Goal: Task Accomplishment & Management: Manage account settings

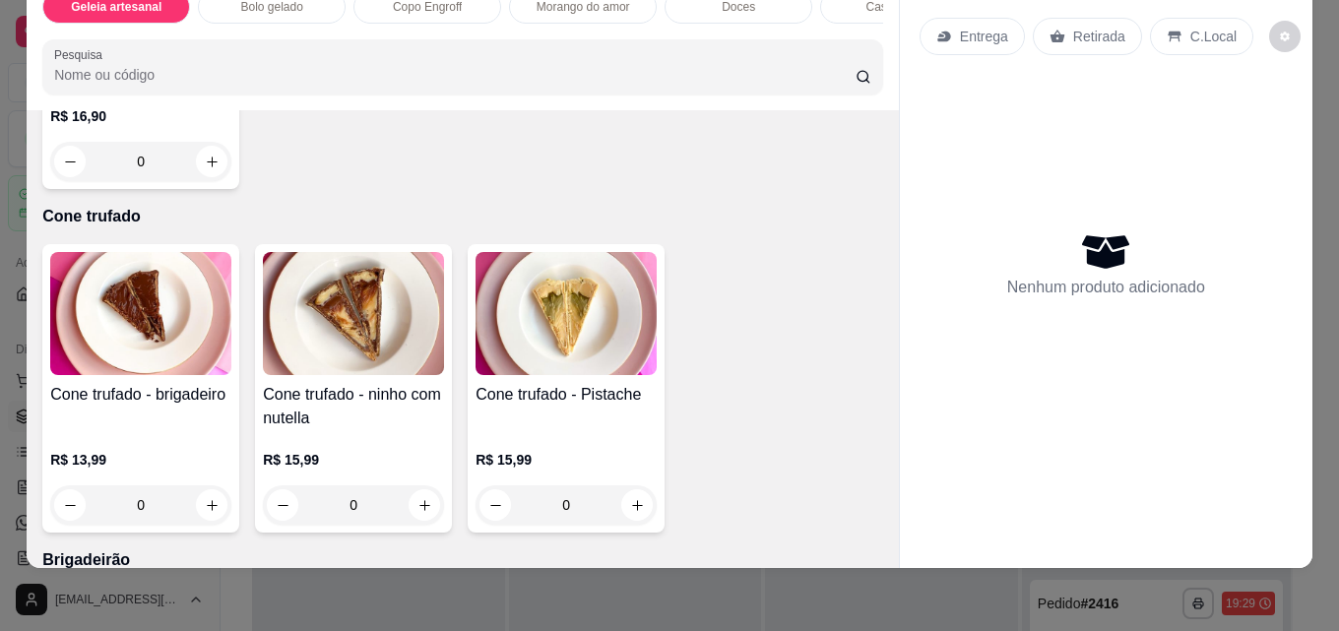
scroll to position [3686, 0]
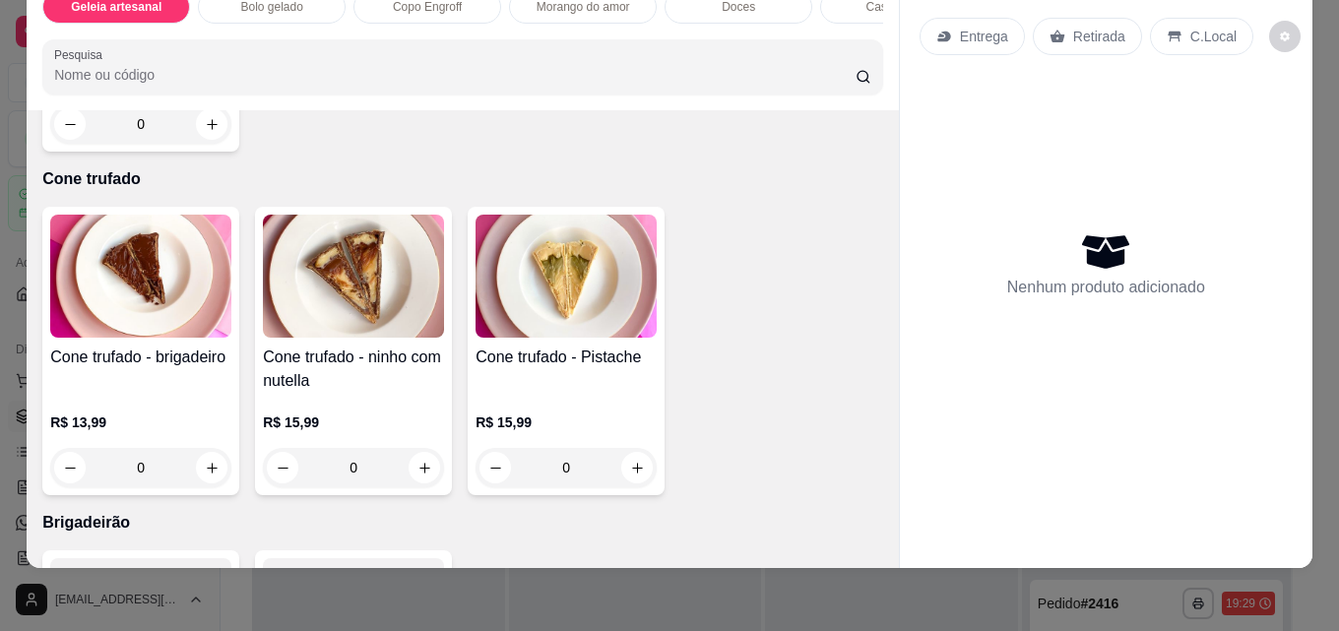
type input "1"
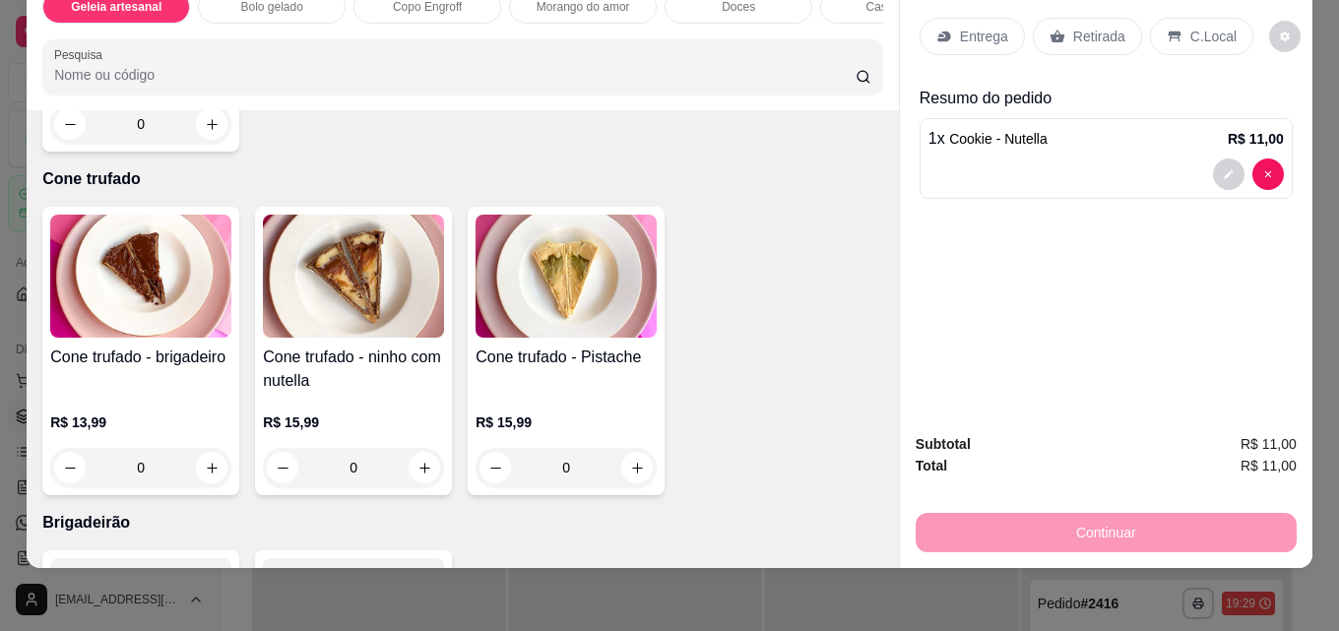
click at [1073, 27] on p "Retirada" at bounding box center [1099, 37] width 52 height 20
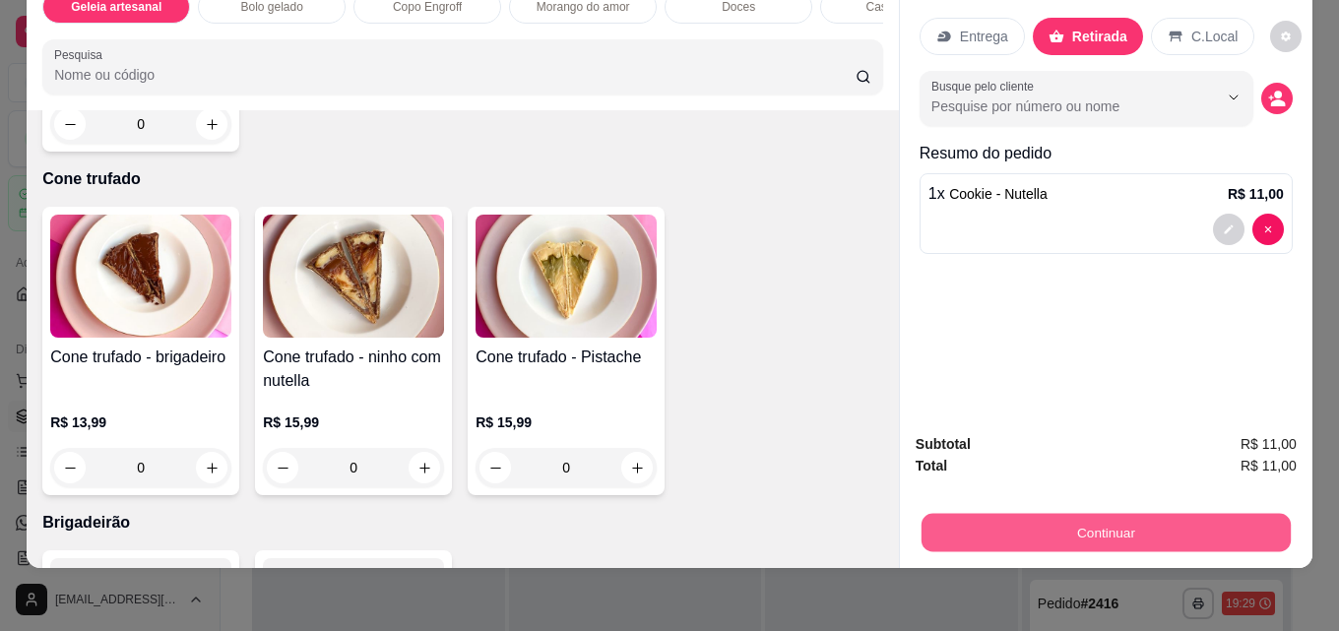
click at [1047, 515] on button "Continuar" at bounding box center [1106, 532] width 369 height 38
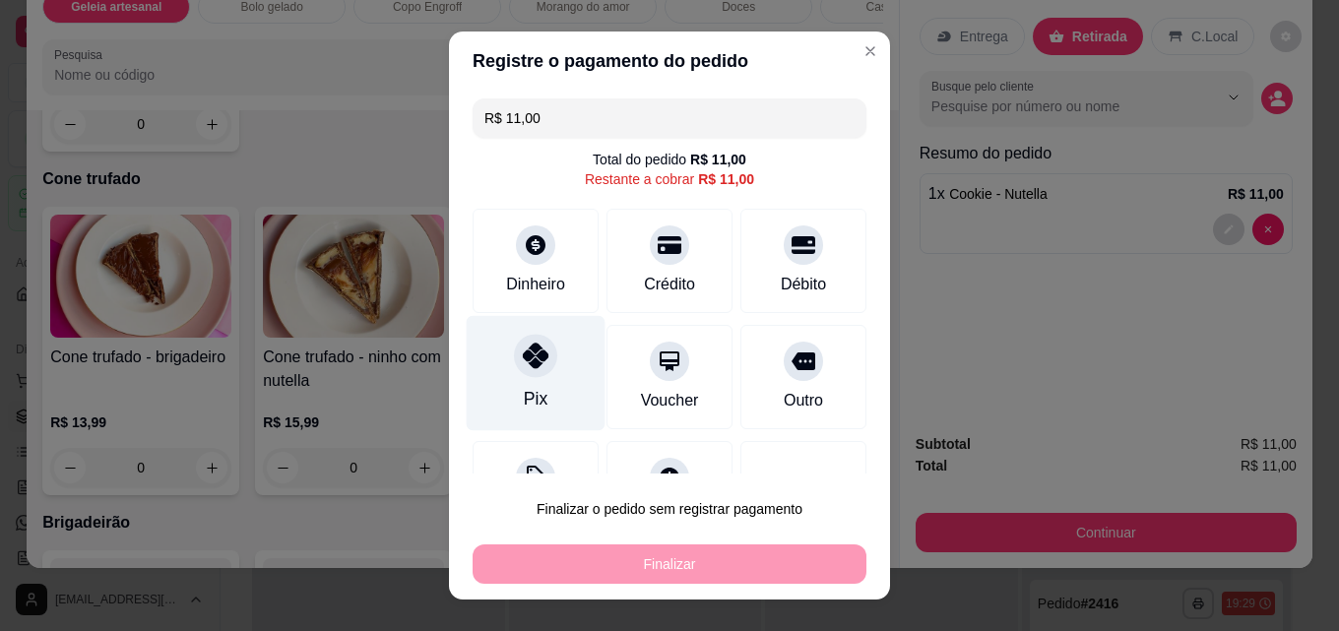
drag, startPoint x: 566, startPoint y: 392, endPoint x: 541, endPoint y: 381, distance: 27.8
click at [541, 381] on div "Pix" at bounding box center [536, 373] width 139 height 115
type input "R$ 0,00"
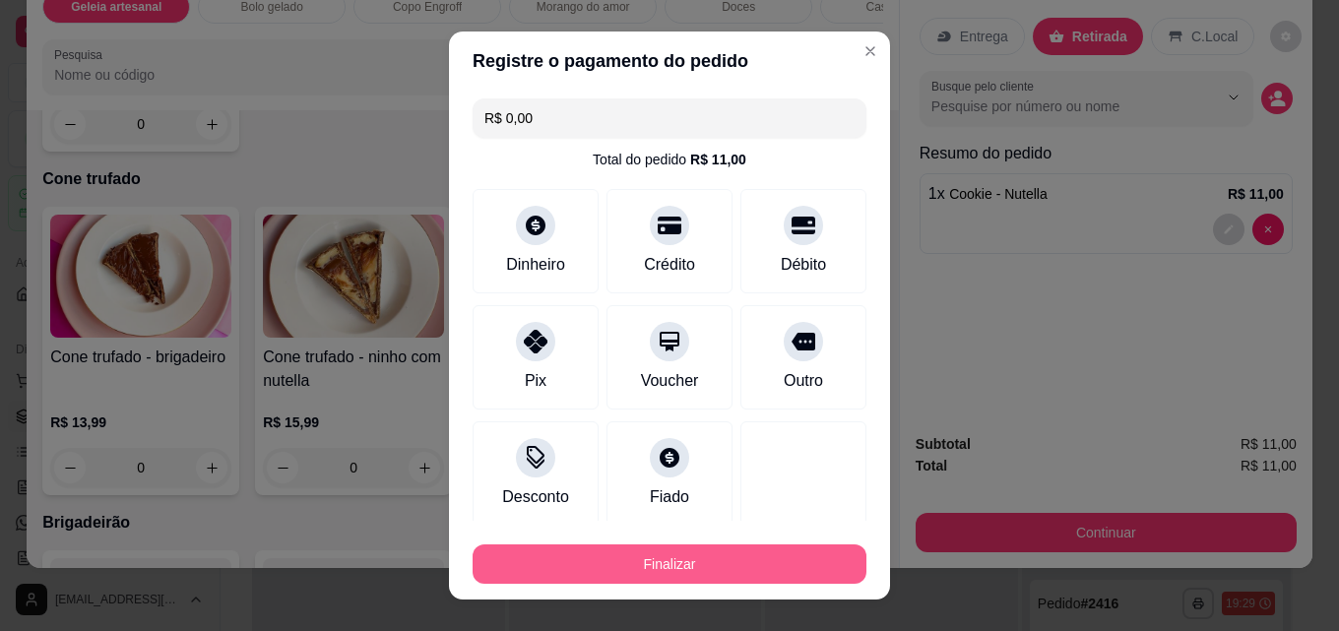
click at [646, 569] on button "Finalizar" at bounding box center [670, 564] width 394 height 39
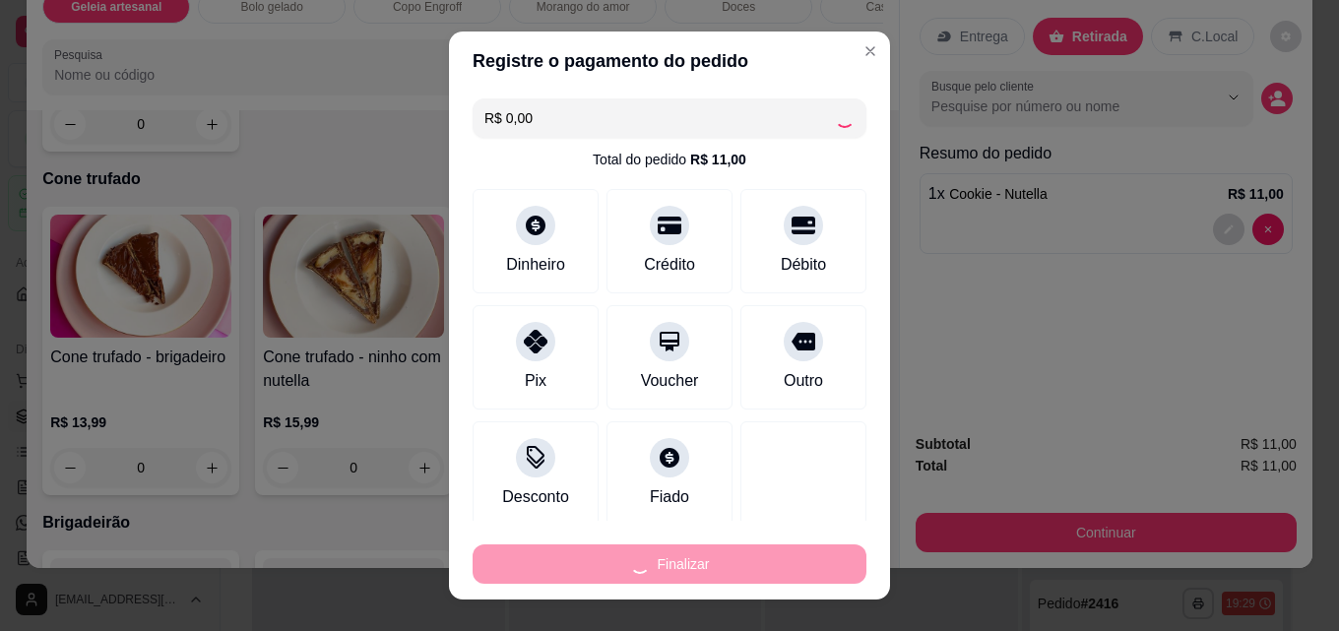
type input "0"
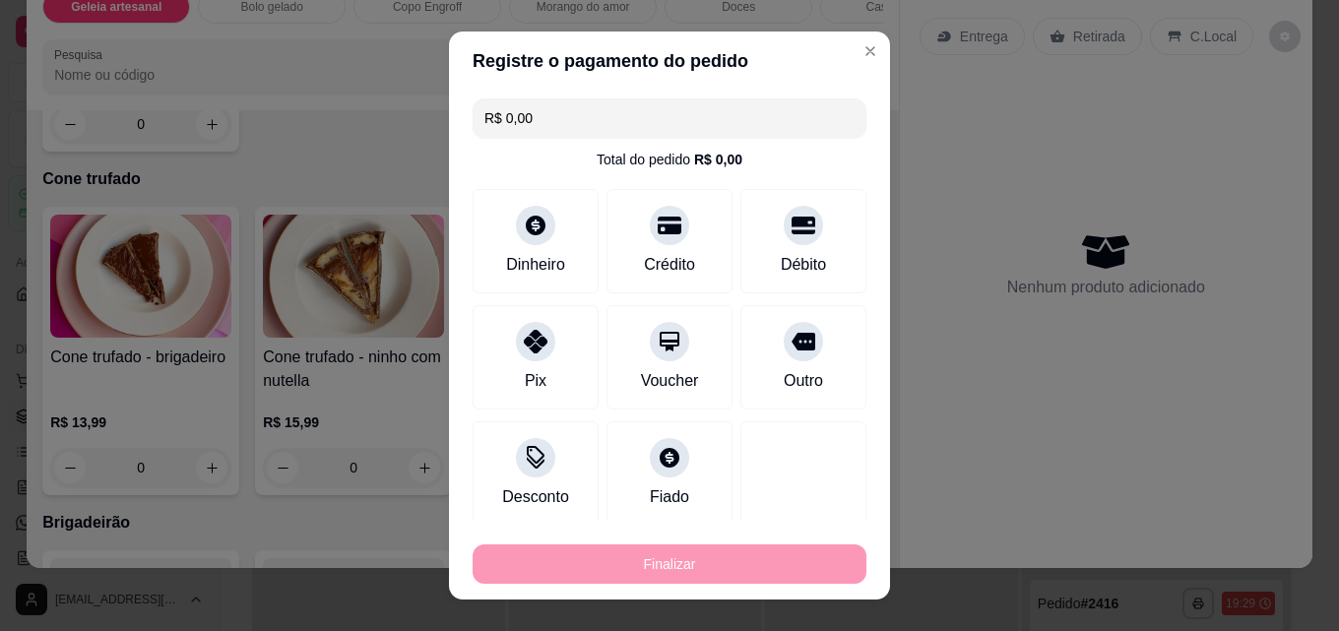
type input "-R$ 11,00"
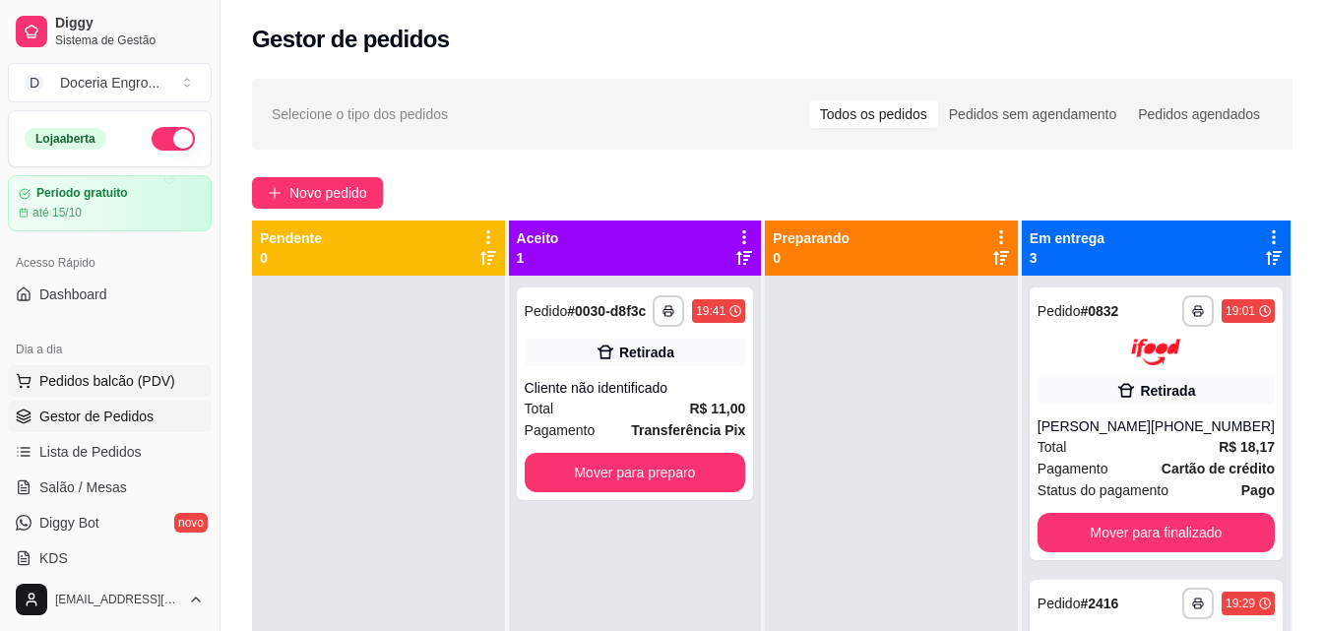
click at [129, 372] on span "Pedidos balcão (PDV)" at bounding box center [107, 381] width 136 height 20
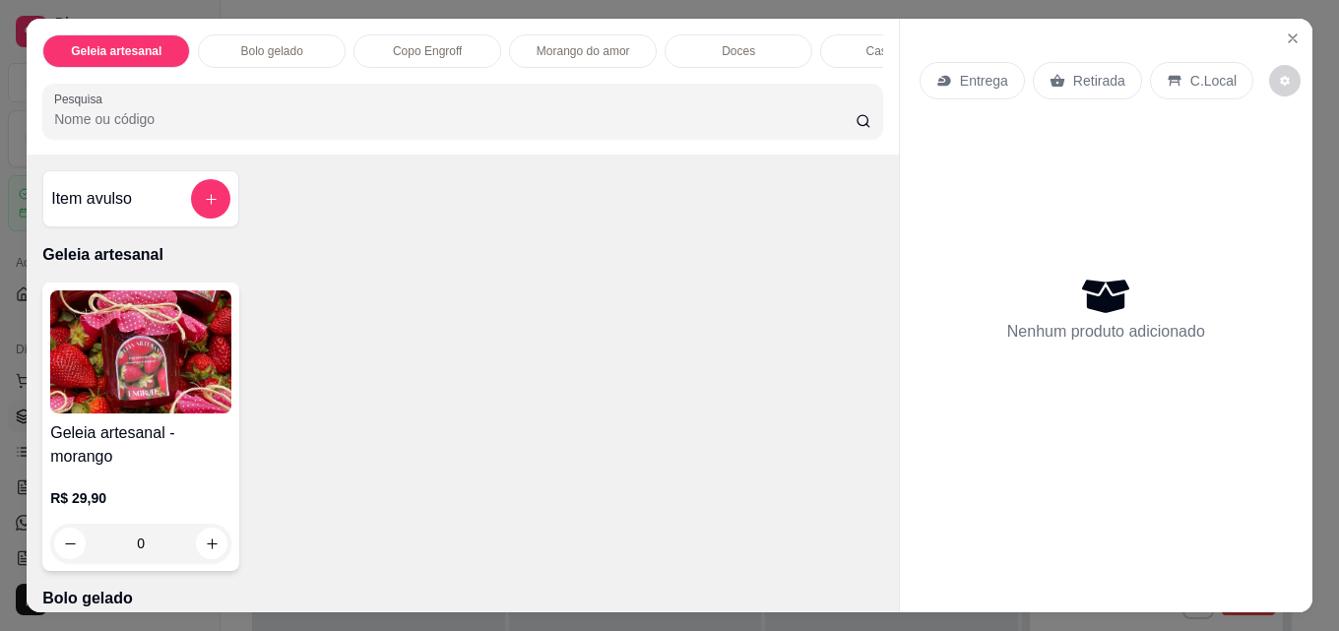
click at [412, 43] on p "Copo Engroff" at bounding box center [428, 51] width 70 height 16
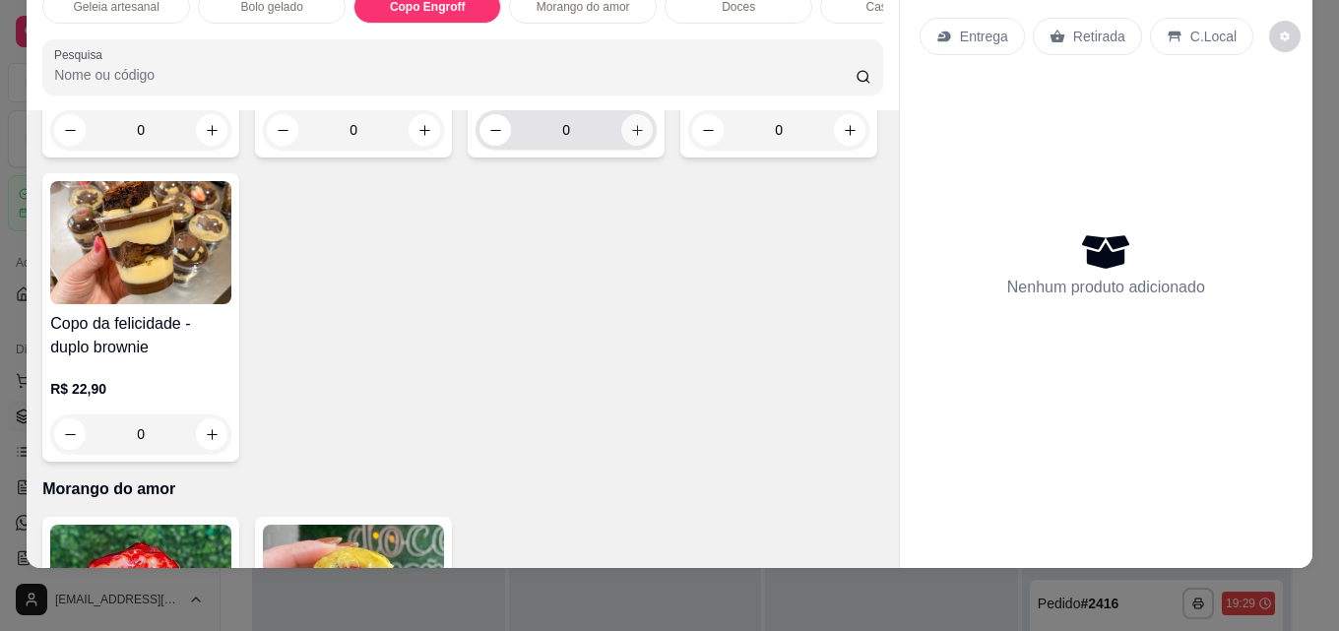
click at [631, 146] on button "increase-product-quantity" at bounding box center [637, 130] width 32 height 32
type input "1"
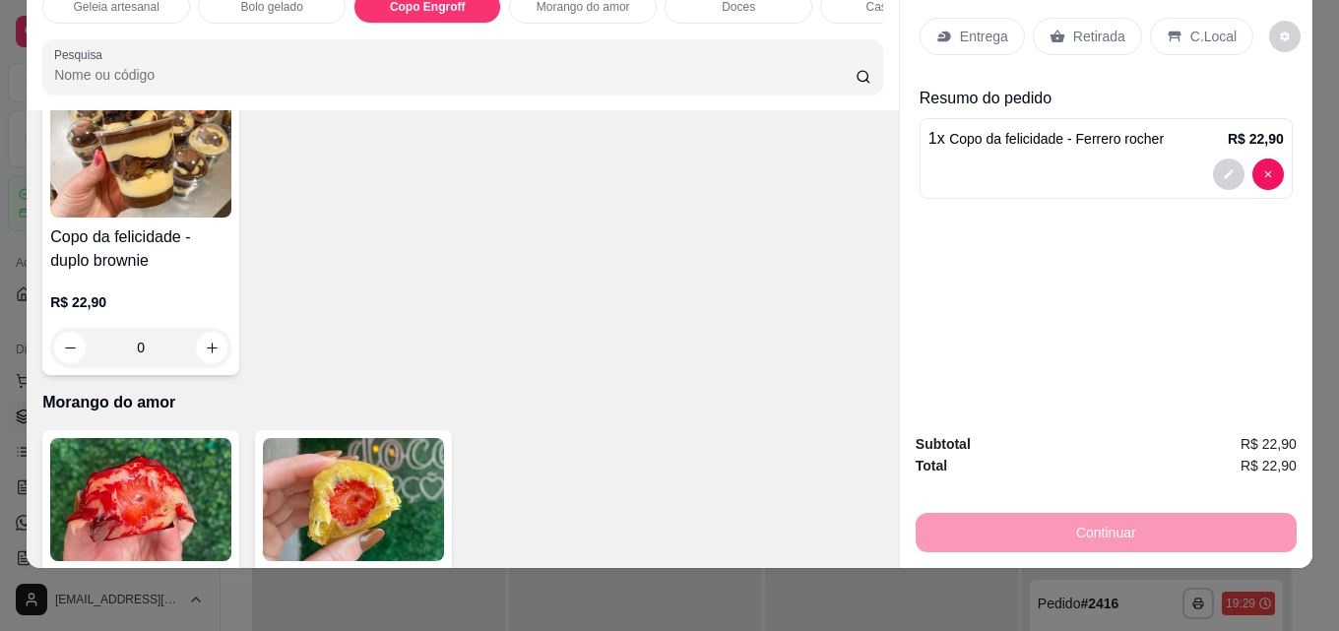
scroll to position [1254, 0]
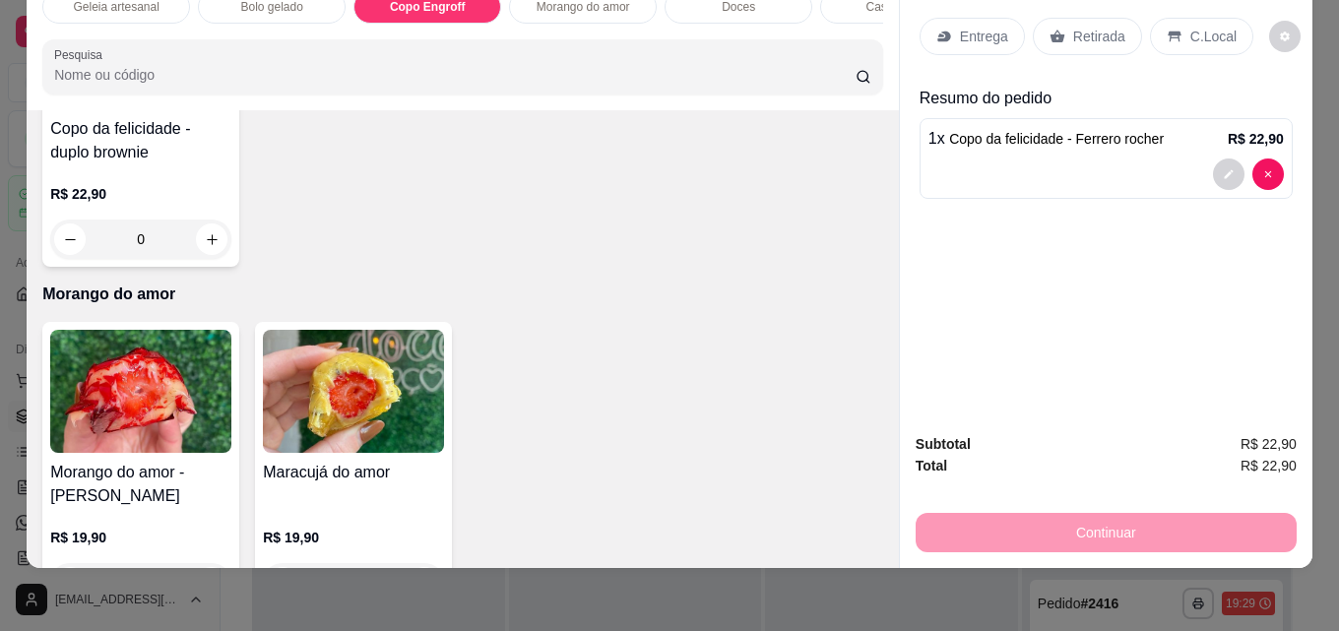
type input "1"
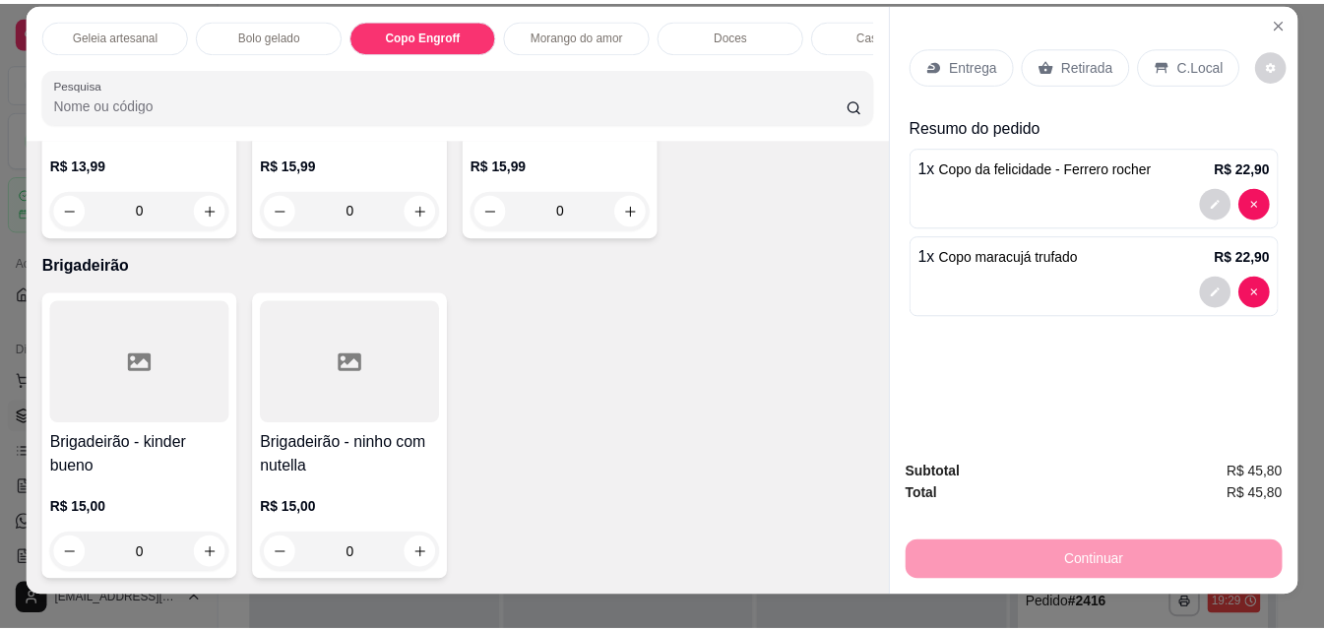
scroll to position [0, 0]
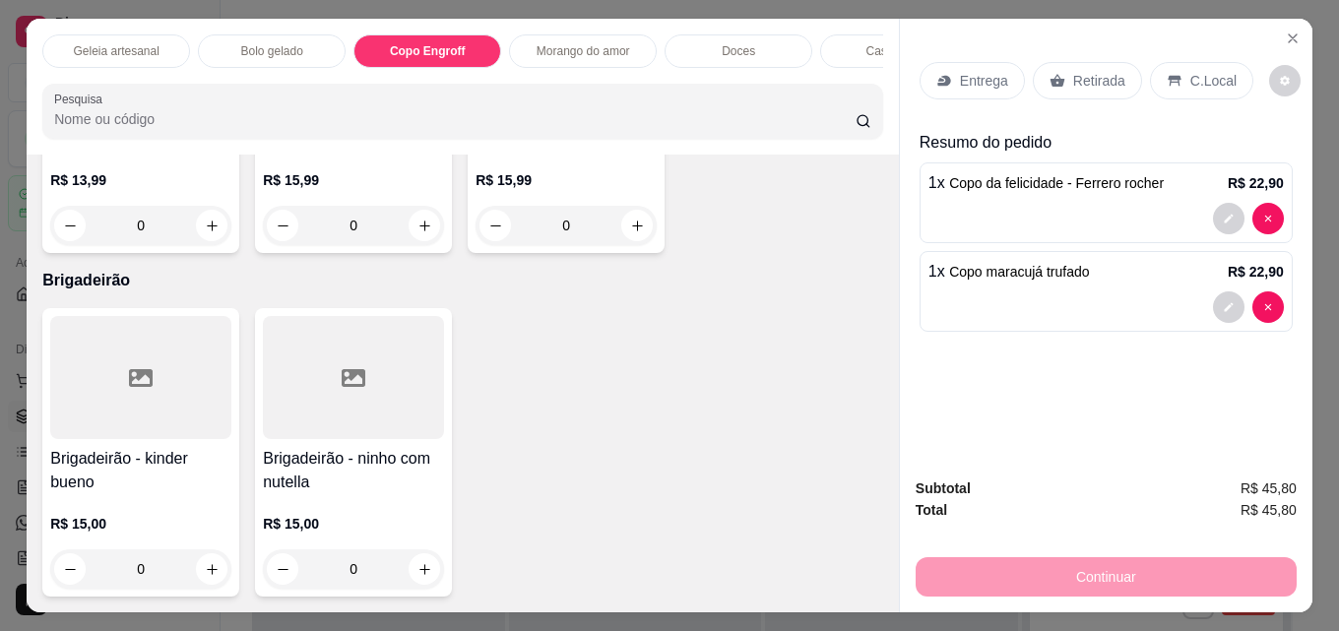
click at [1090, 85] on div "Retirada" at bounding box center [1087, 80] width 109 height 37
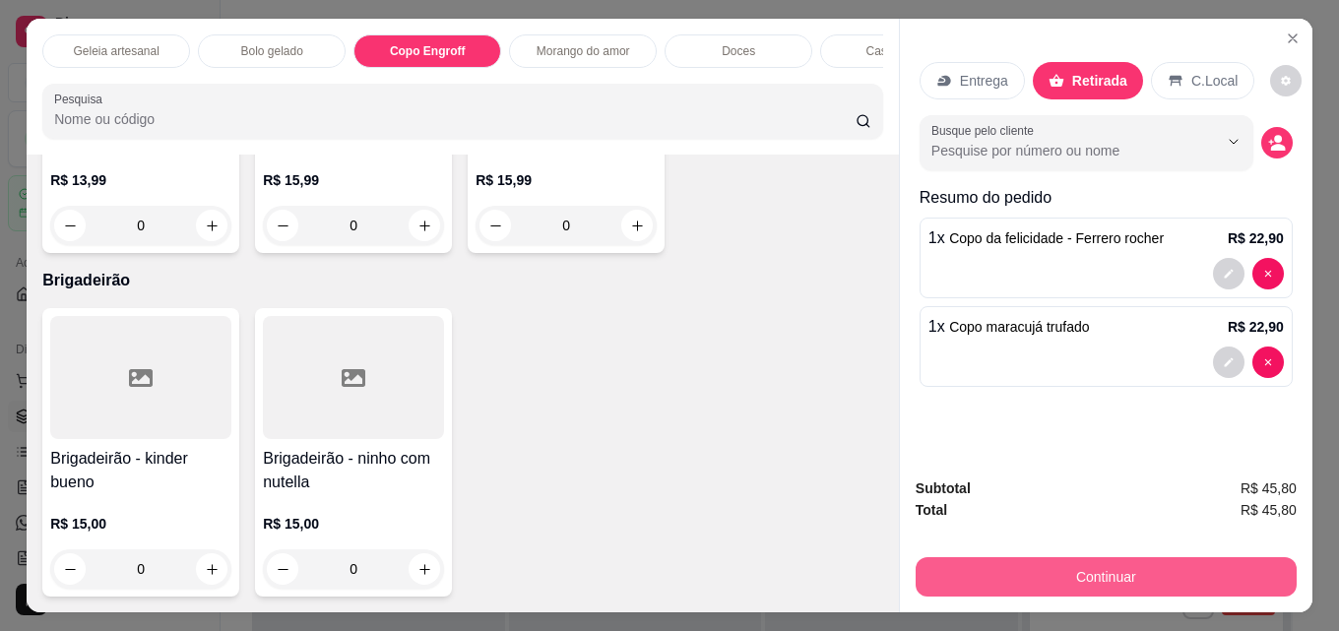
click at [1047, 557] on button "Continuar" at bounding box center [1106, 576] width 381 height 39
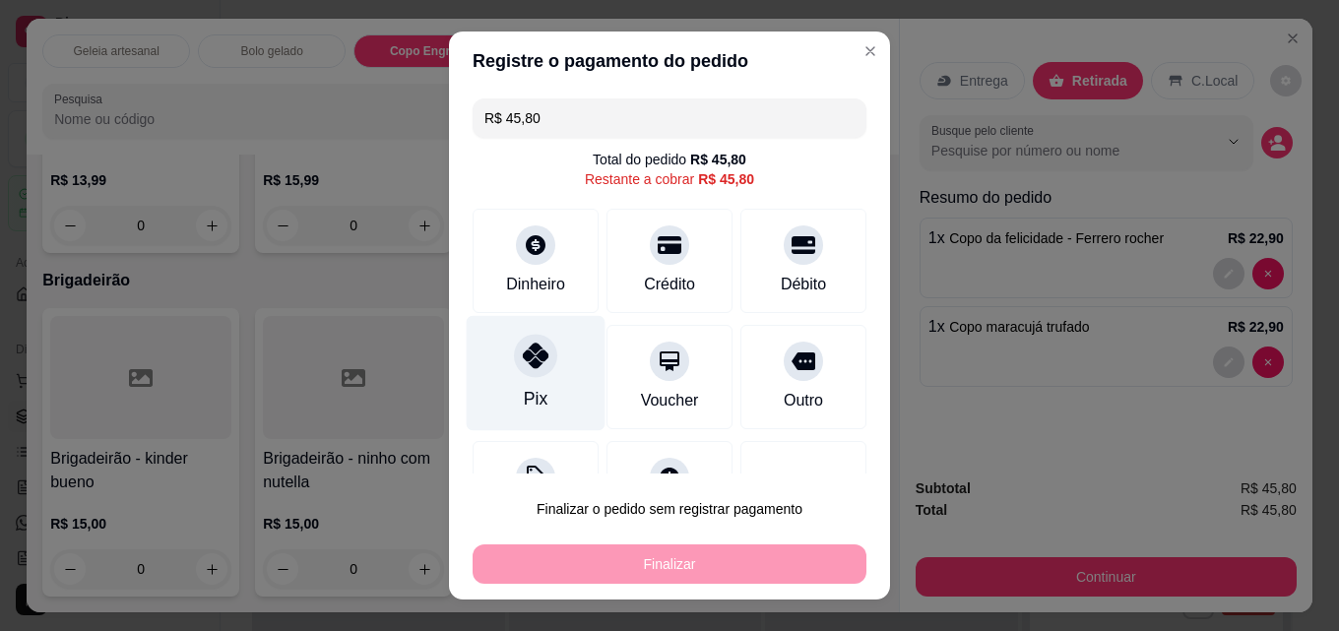
click at [523, 366] on icon at bounding box center [536, 356] width 26 height 26
type input "R$ 0,00"
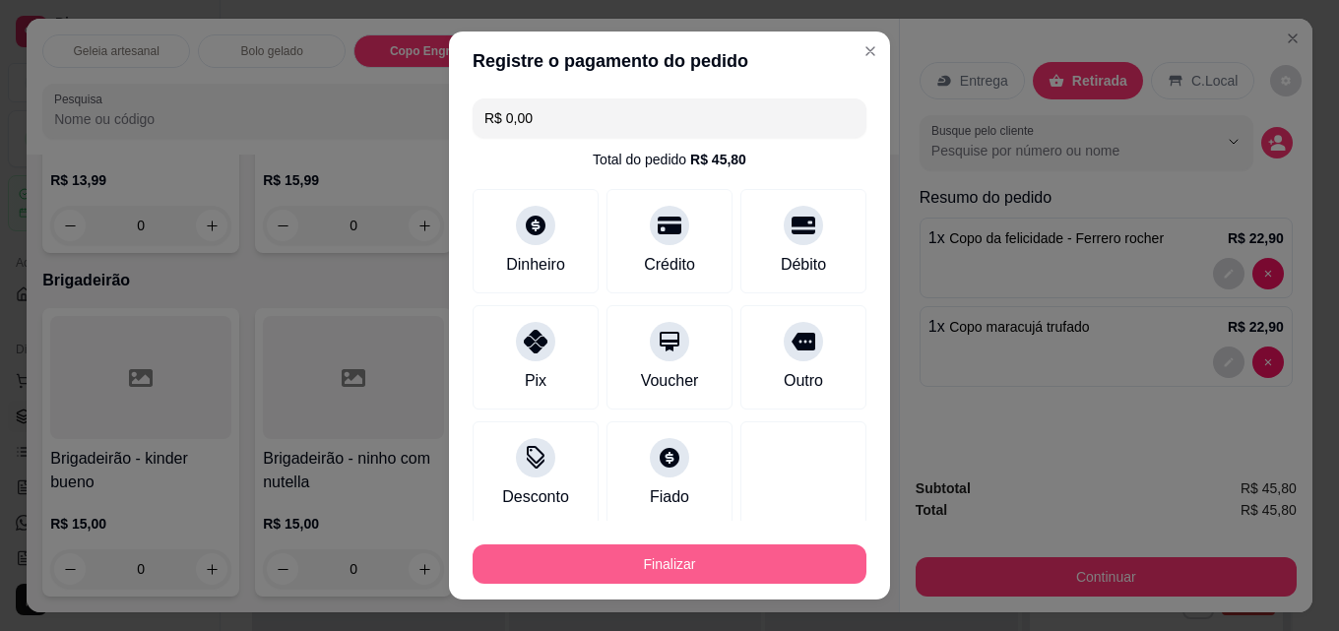
click at [633, 561] on button "Finalizar" at bounding box center [670, 564] width 394 height 39
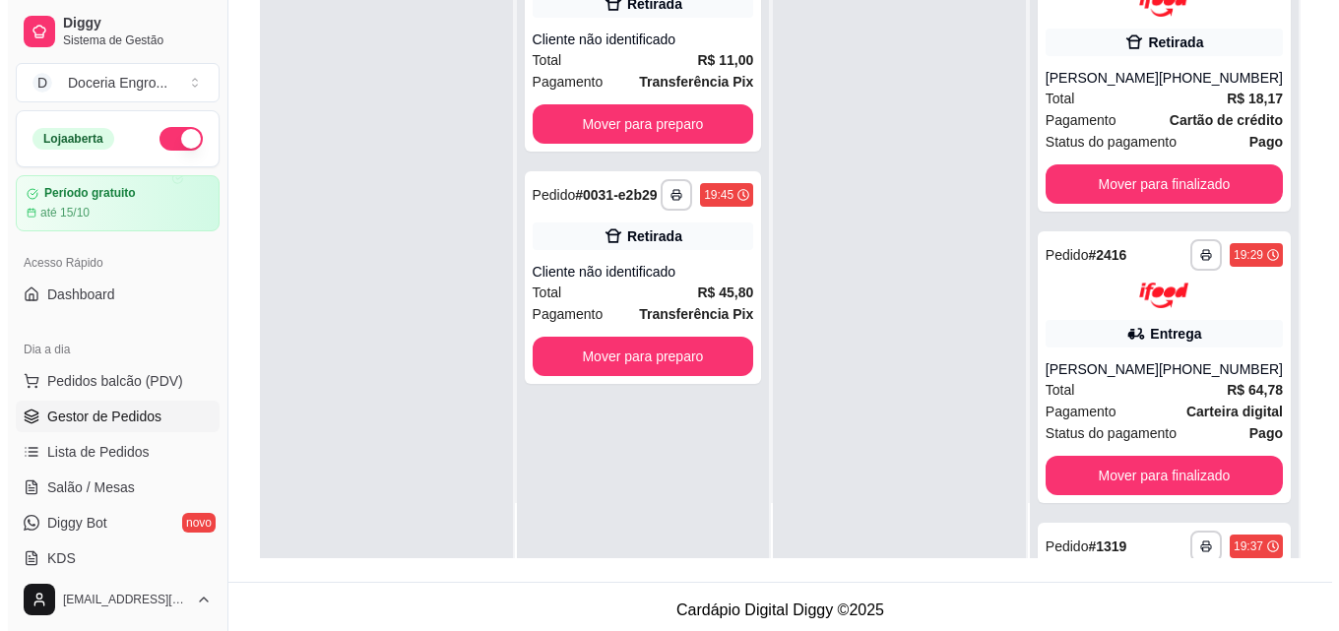
scroll to position [295, 0]
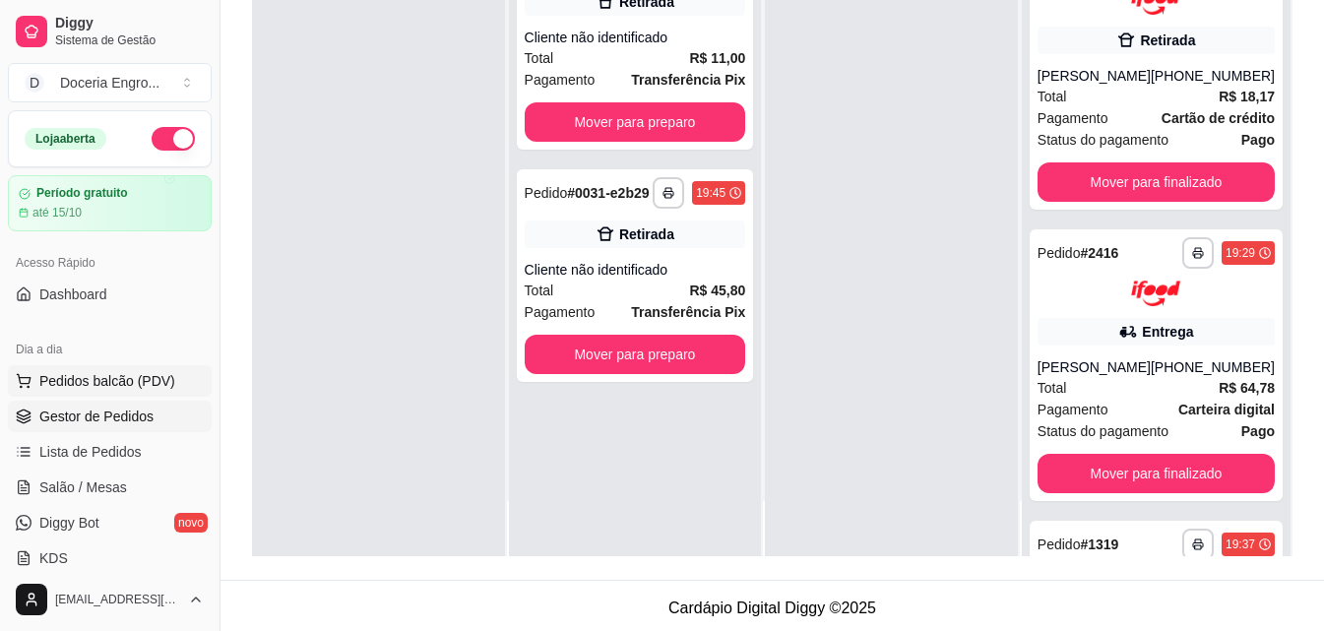
click at [126, 387] on span "Pedidos balcão (PDV)" at bounding box center [107, 381] width 136 height 20
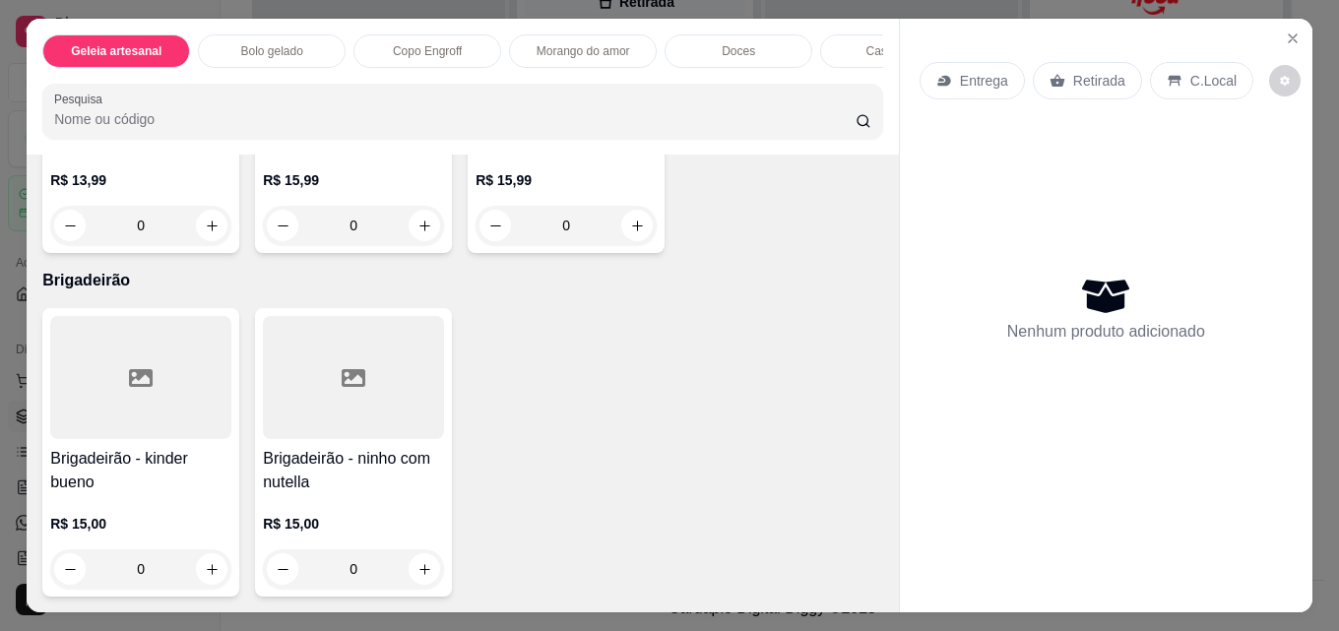
scroll to position [4037, 0]
type input "1"
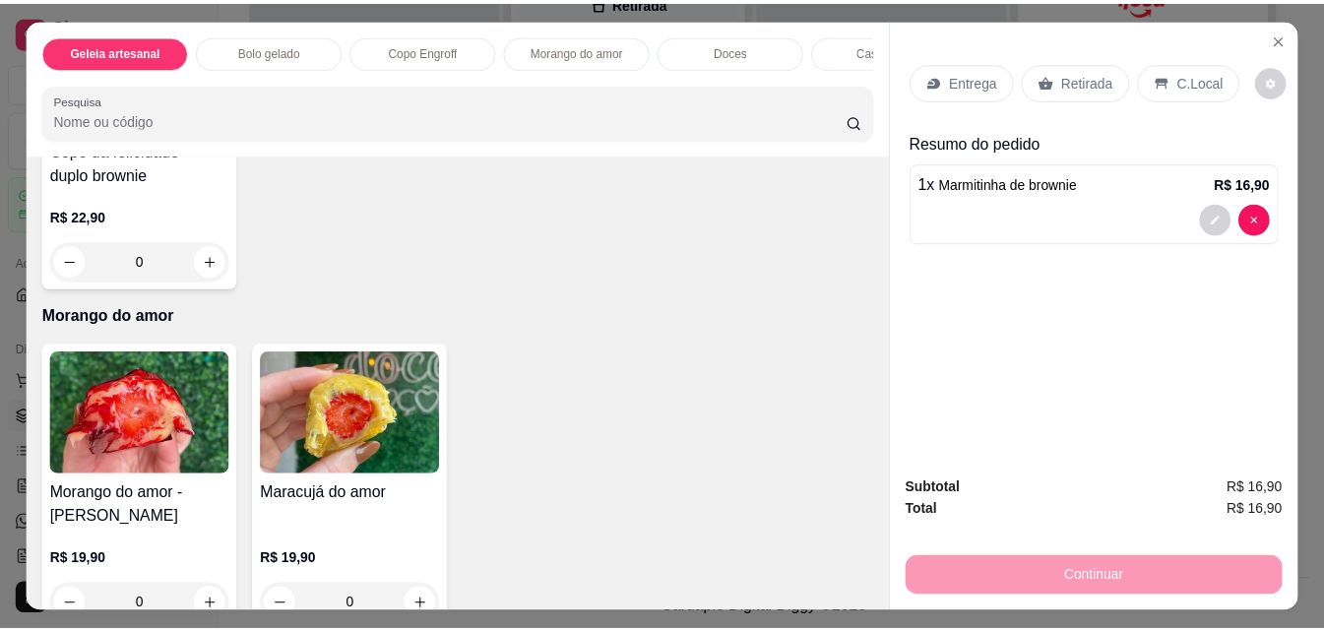
scroll to position [1359, 0]
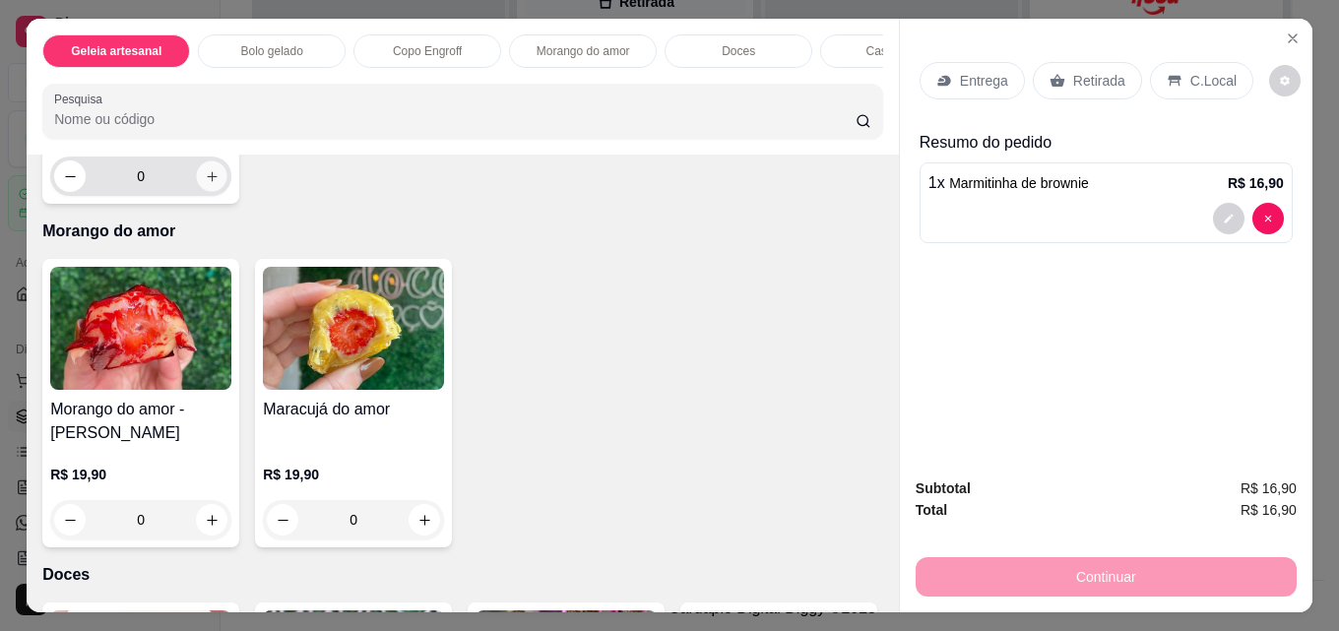
click at [220, 184] on icon "increase-product-quantity" at bounding box center [212, 176] width 15 height 15
type input "1"
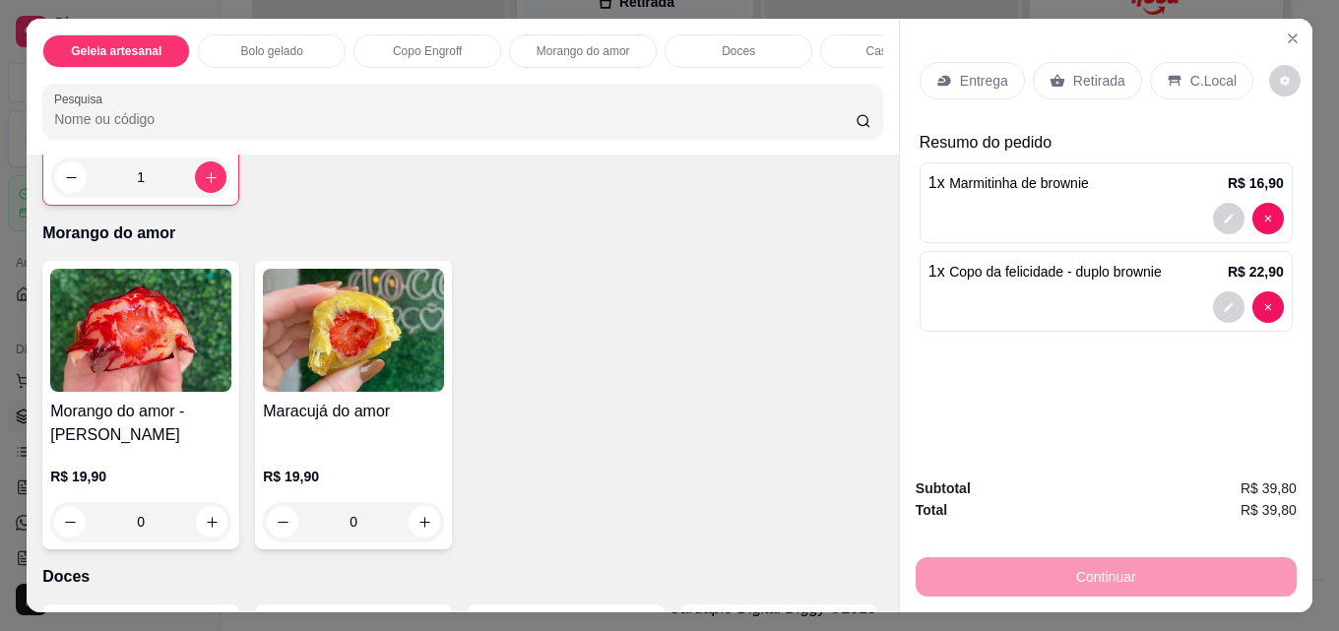
click at [1058, 88] on div "Retirada" at bounding box center [1087, 80] width 109 height 37
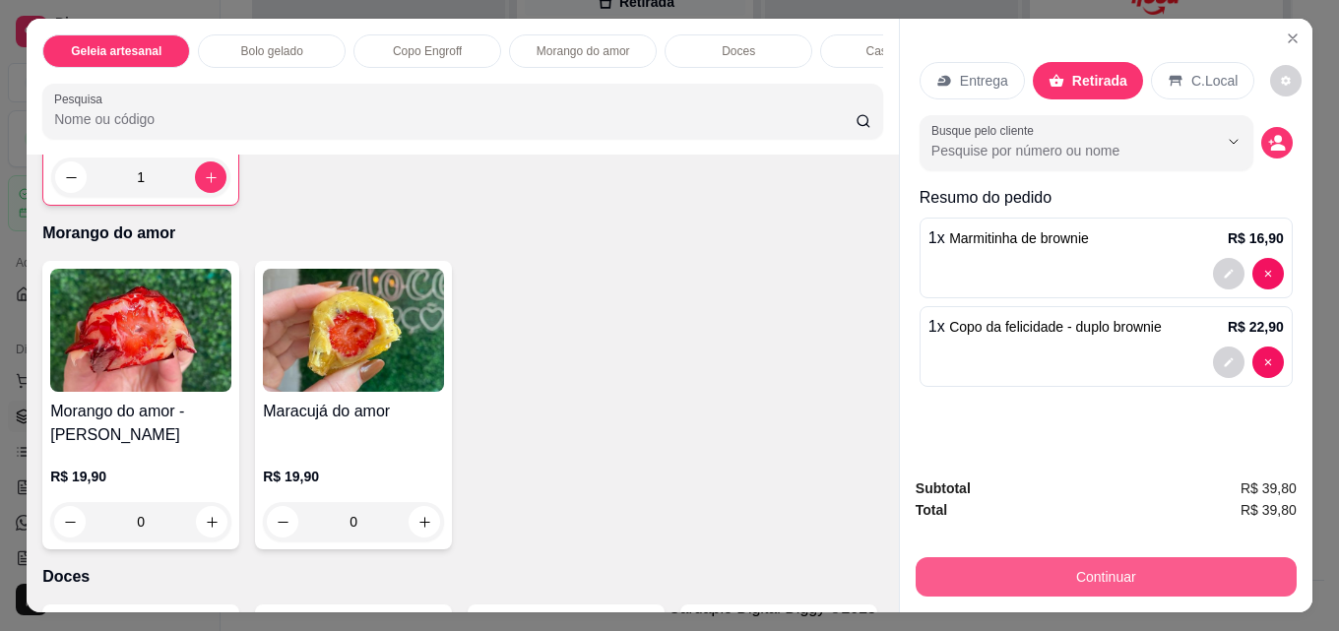
click at [987, 565] on button "Continuar" at bounding box center [1106, 576] width 381 height 39
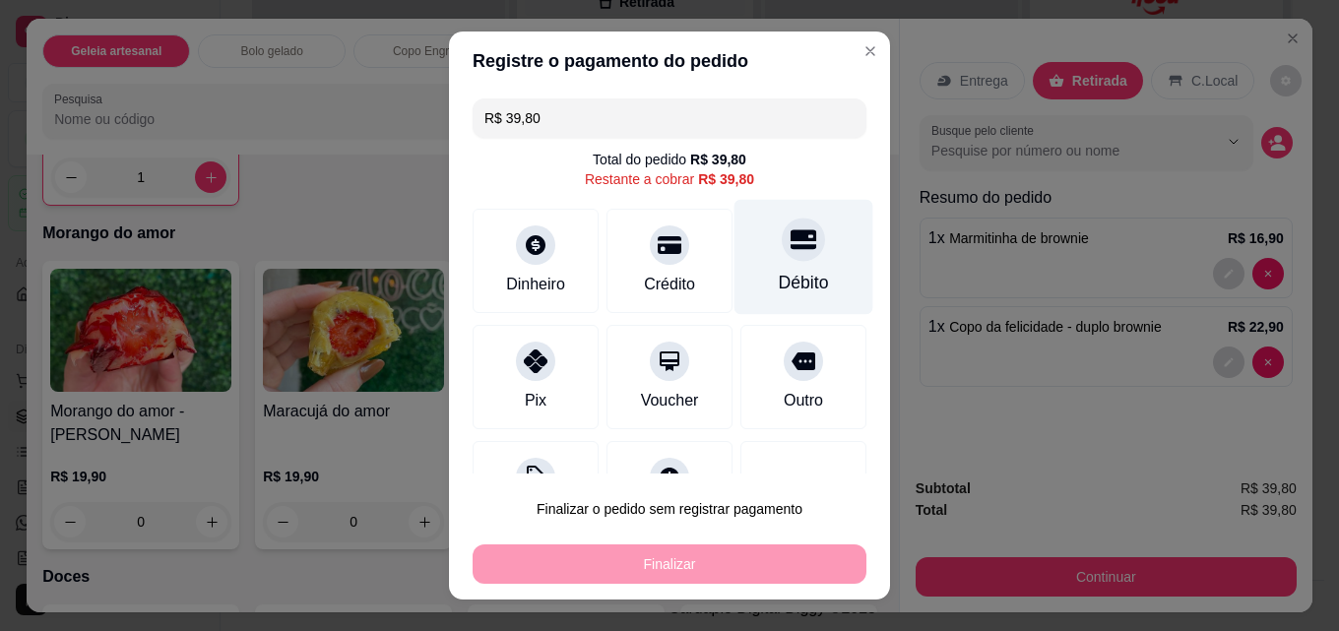
click at [779, 273] on div "Débito" at bounding box center [804, 283] width 50 height 26
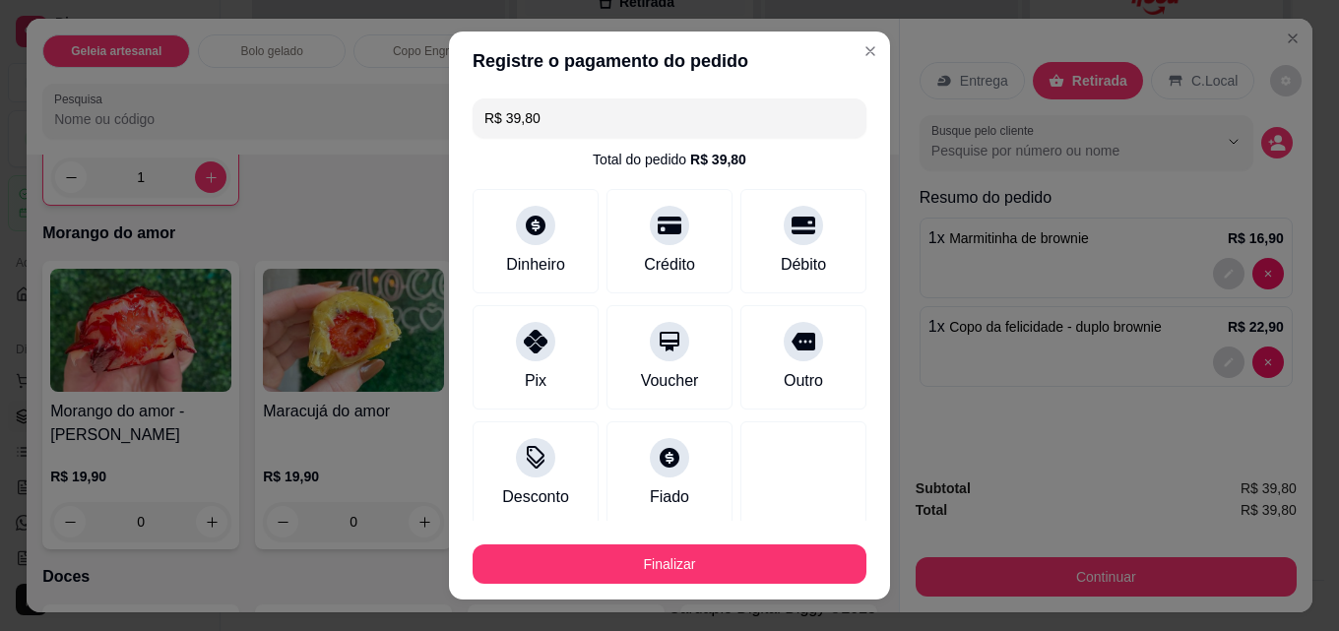
type input "R$ 0,00"
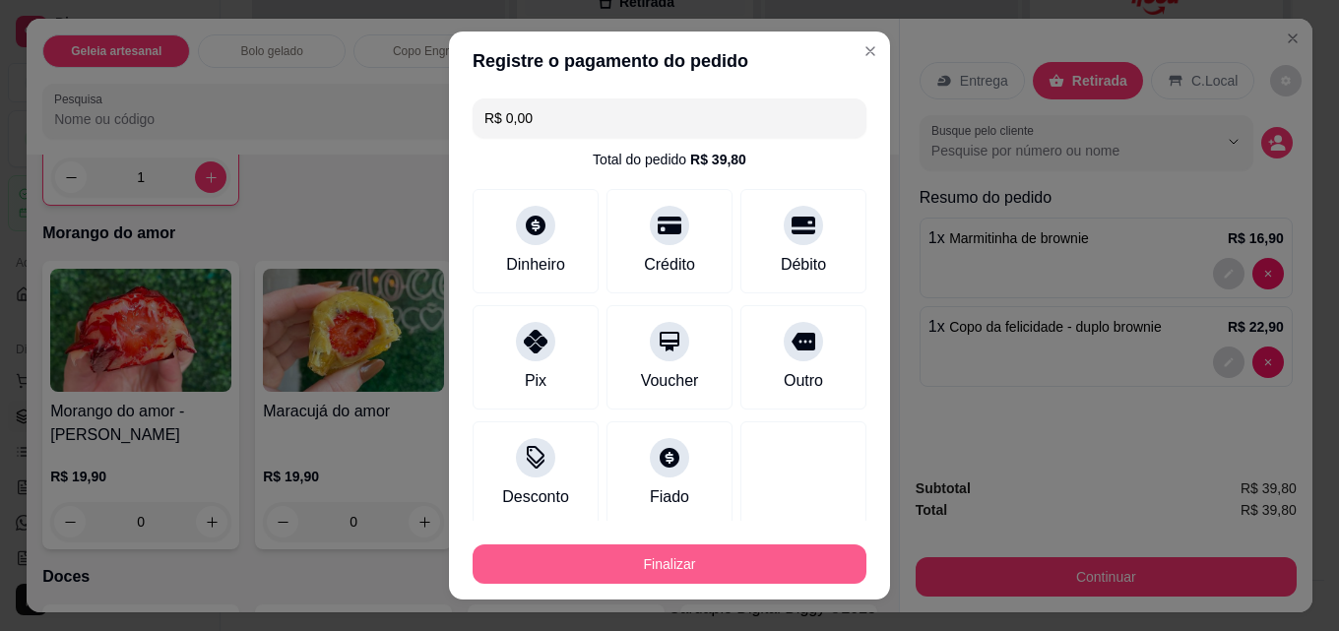
click at [657, 553] on button "Finalizar" at bounding box center [670, 564] width 394 height 39
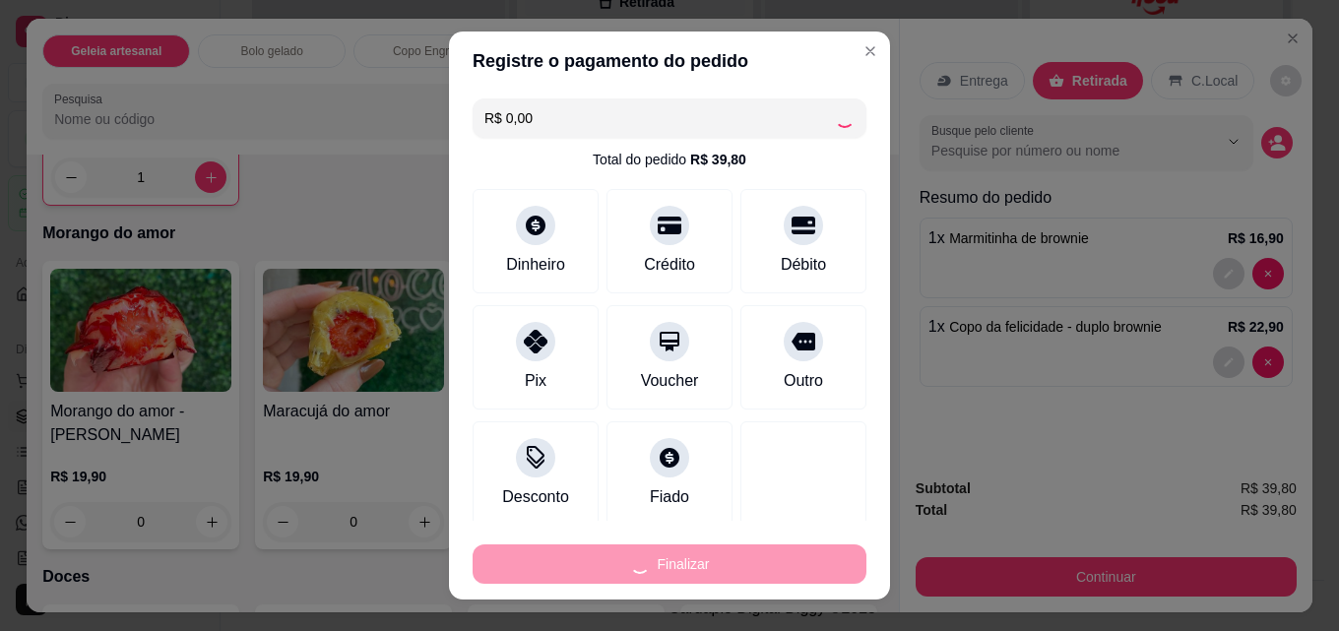
type input "0"
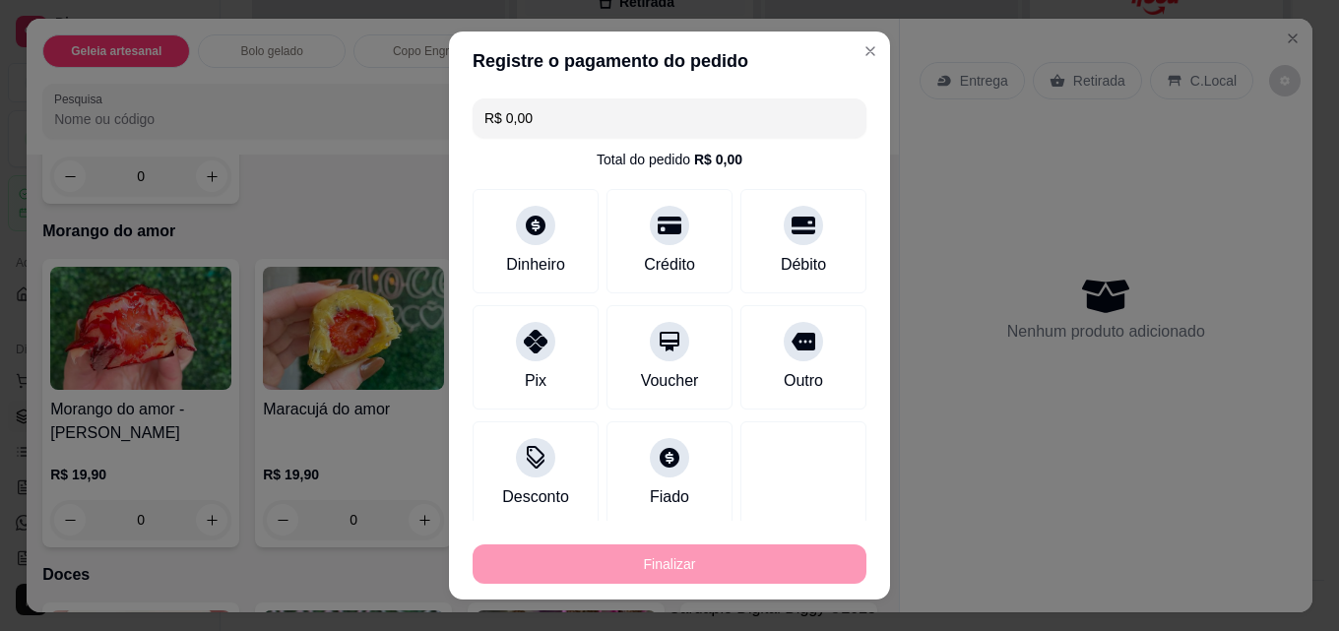
type input "-R$ 39,80"
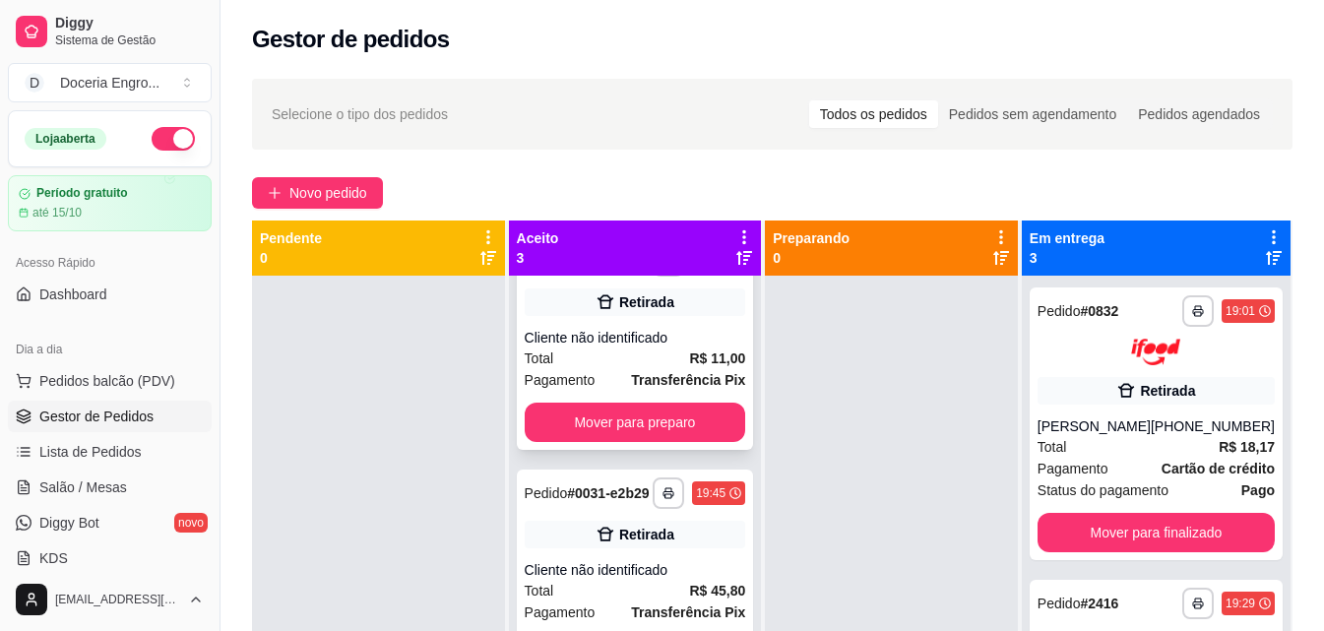
scroll to position [98, 0]
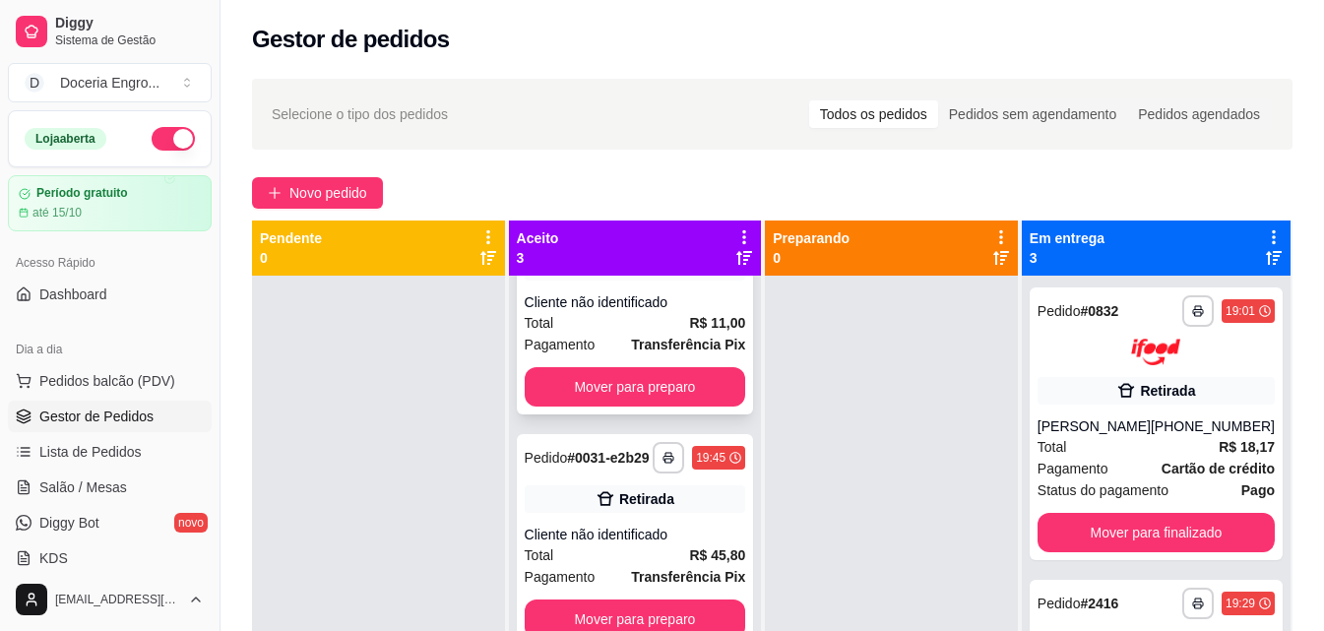
click at [671, 349] on strong "Transferência Pix" at bounding box center [688, 345] width 114 height 16
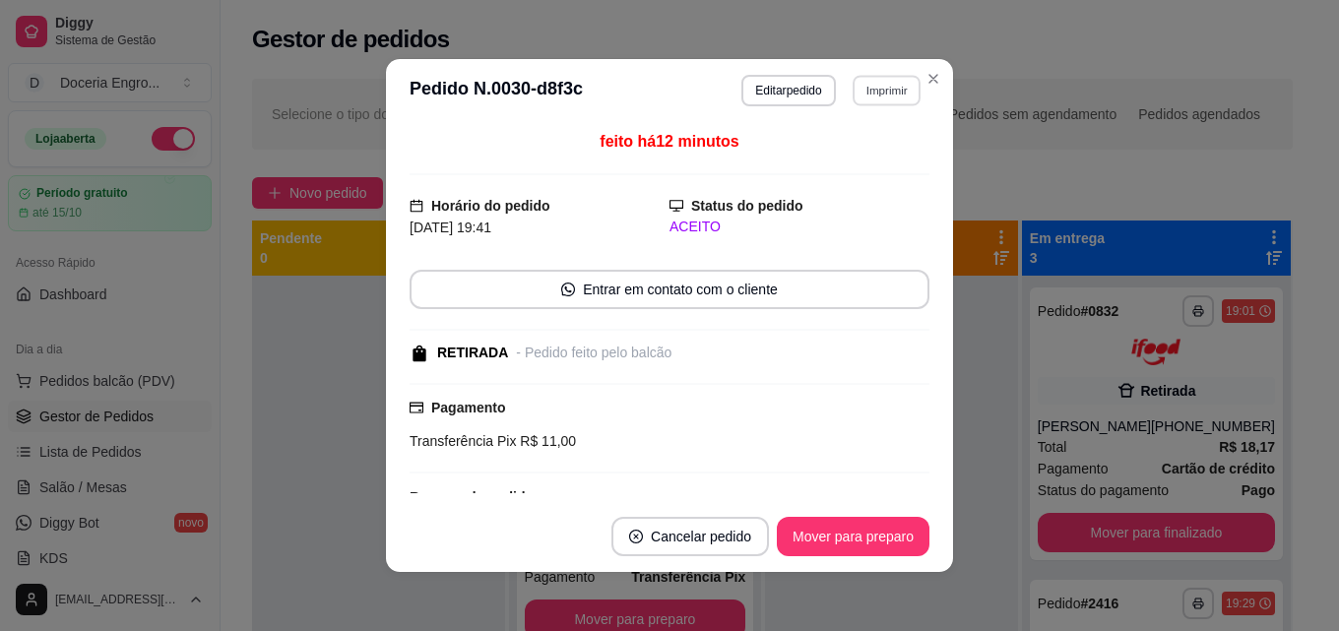
click at [864, 96] on button "Imprimir" at bounding box center [887, 90] width 68 height 31
click at [850, 154] on button "IMPRESSORA" at bounding box center [844, 160] width 143 height 32
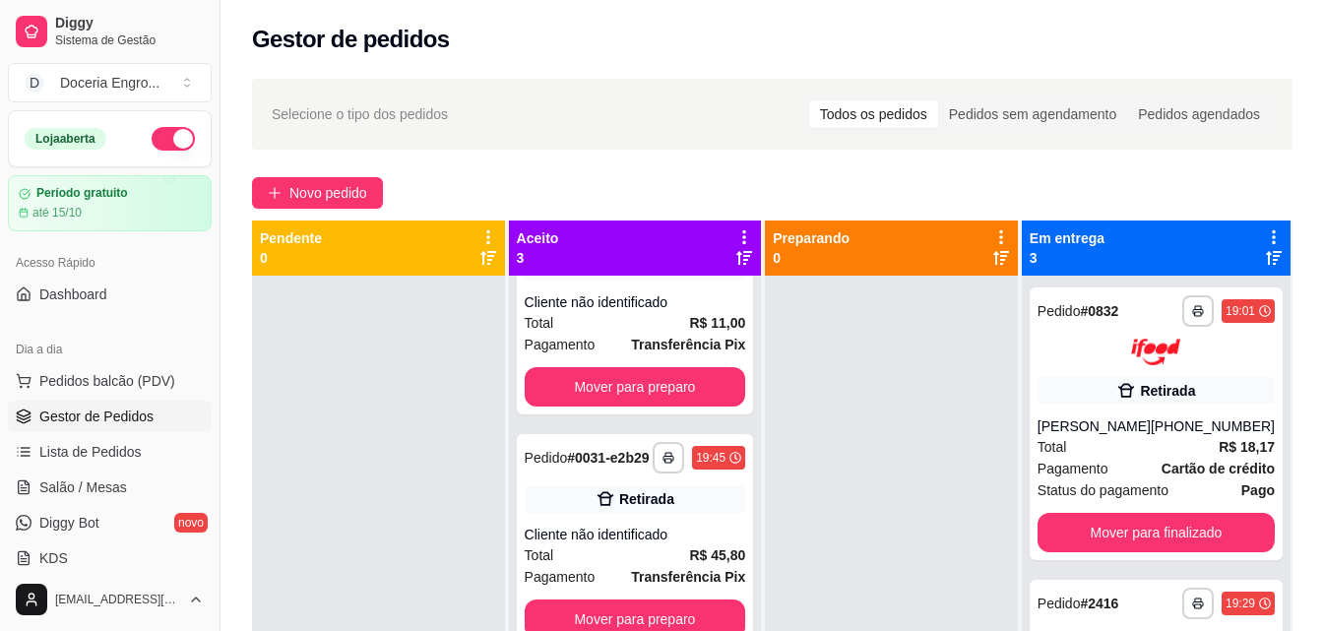
click at [747, 233] on icon at bounding box center [745, 237] width 18 height 18
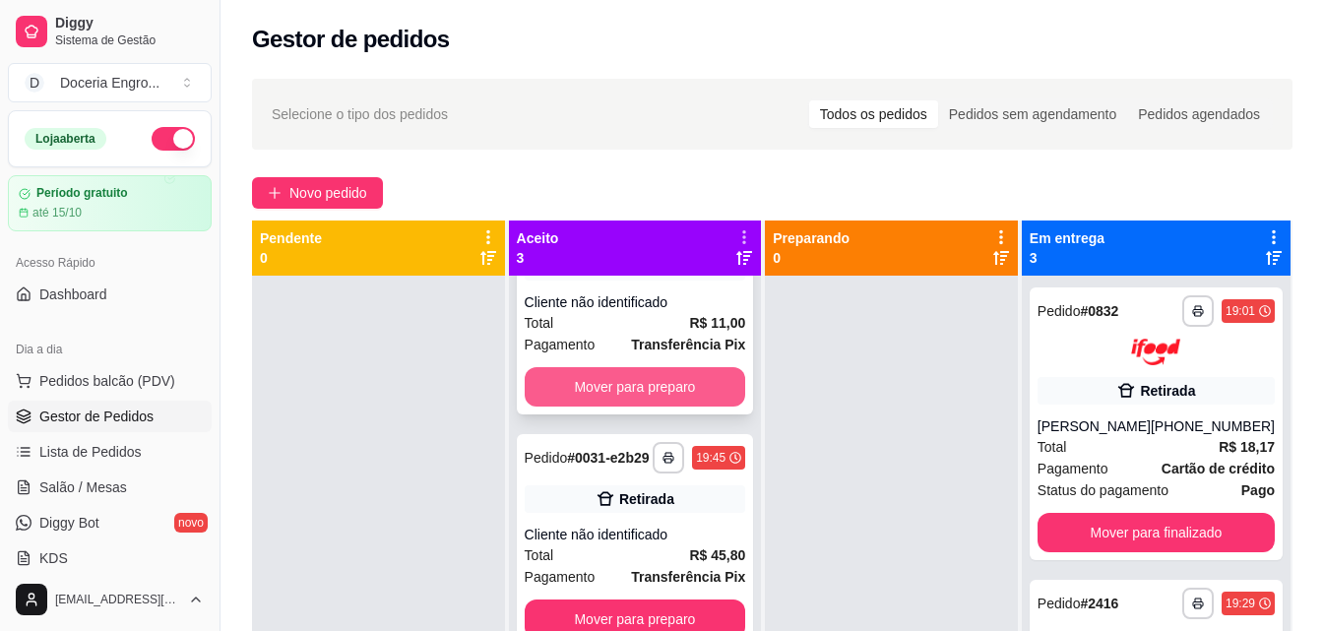
click at [675, 381] on button "Mover para preparo" at bounding box center [636, 386] width 222 height 39
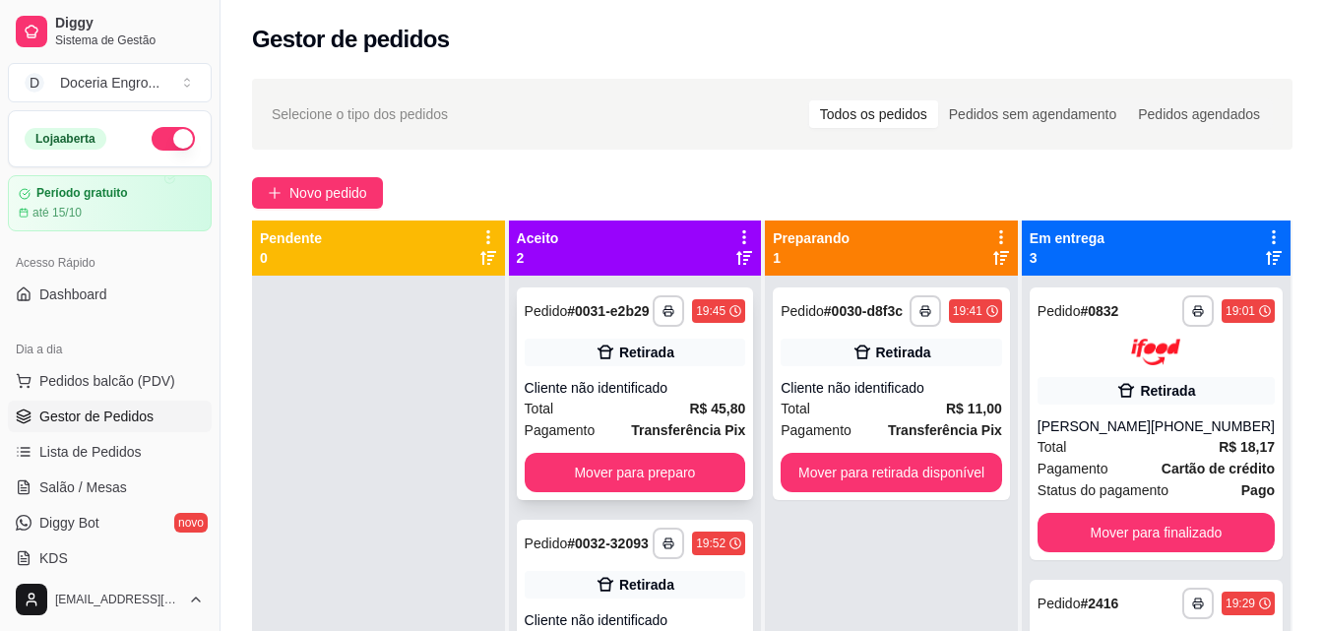
scroll to position [0, 0]
click at [710, 411] on strong "R$ 45,80" at bounding box center [717, 409] width 56 height 16
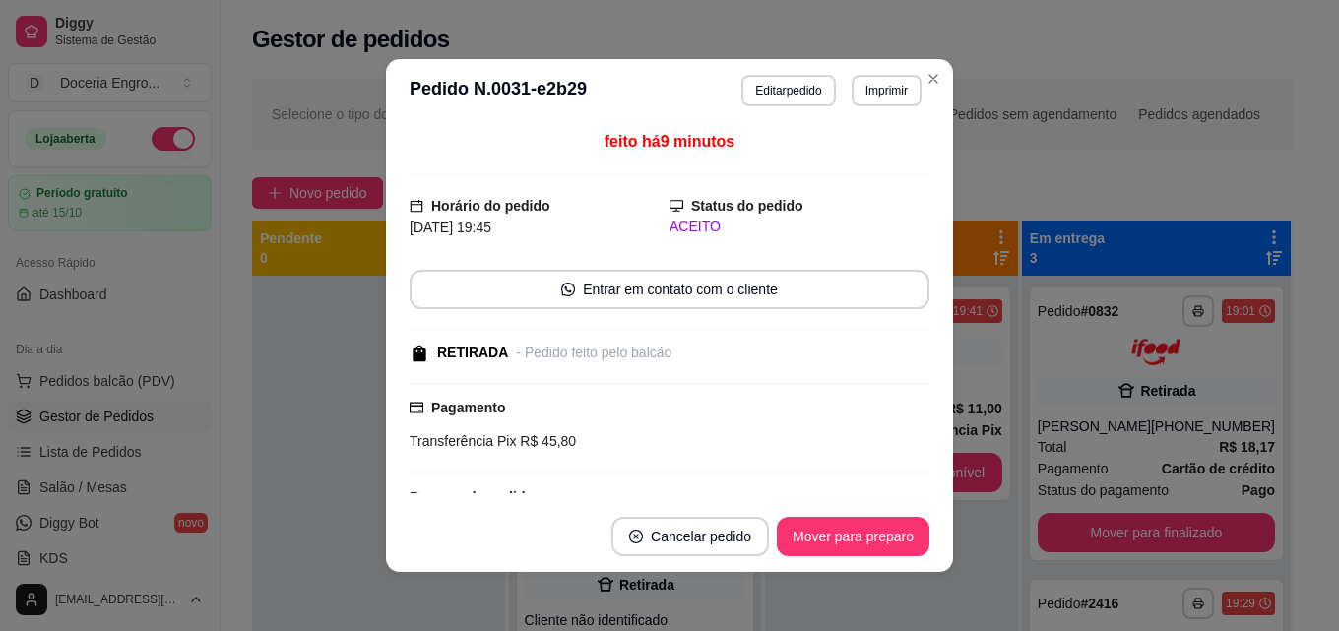
click at [863, 98] on button "Imprimir" at bounding box center [887, 91] width 70 height 32
click at [836, 165] on button "IMPRESSORA" at bounding box center [845, 159] width 138 height 31
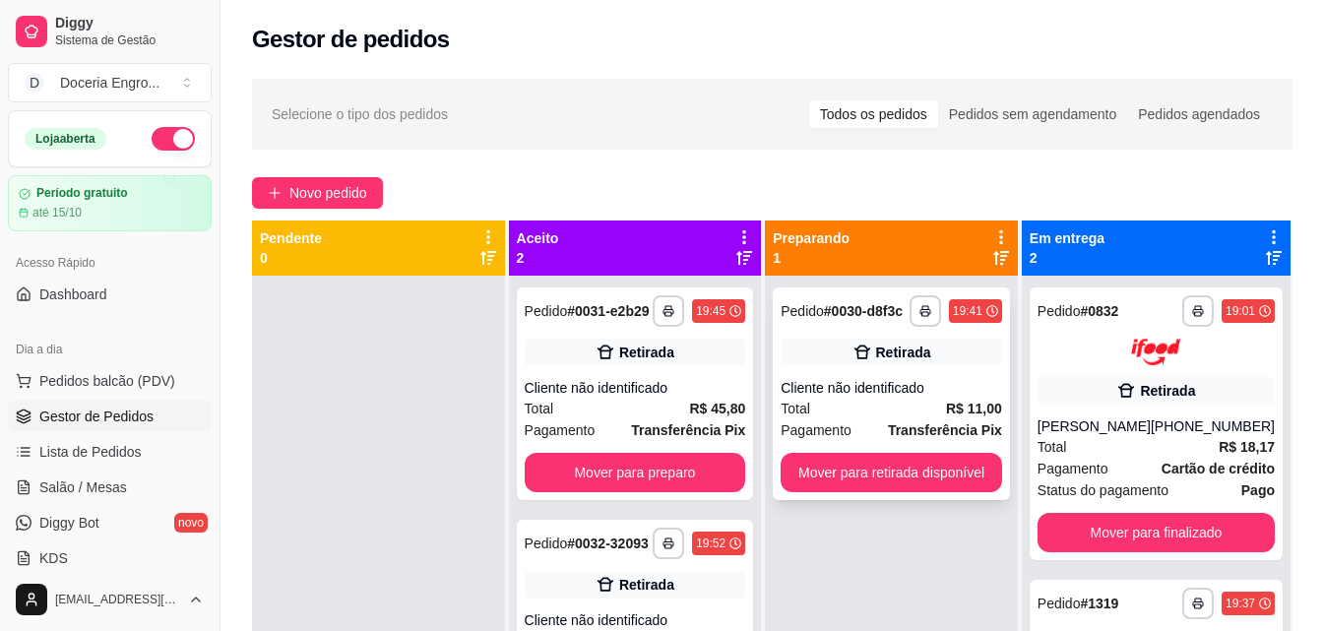
click at [924, 395] on div "Cliente não identificado" at bounding box center [892, 388] width 222 height 20
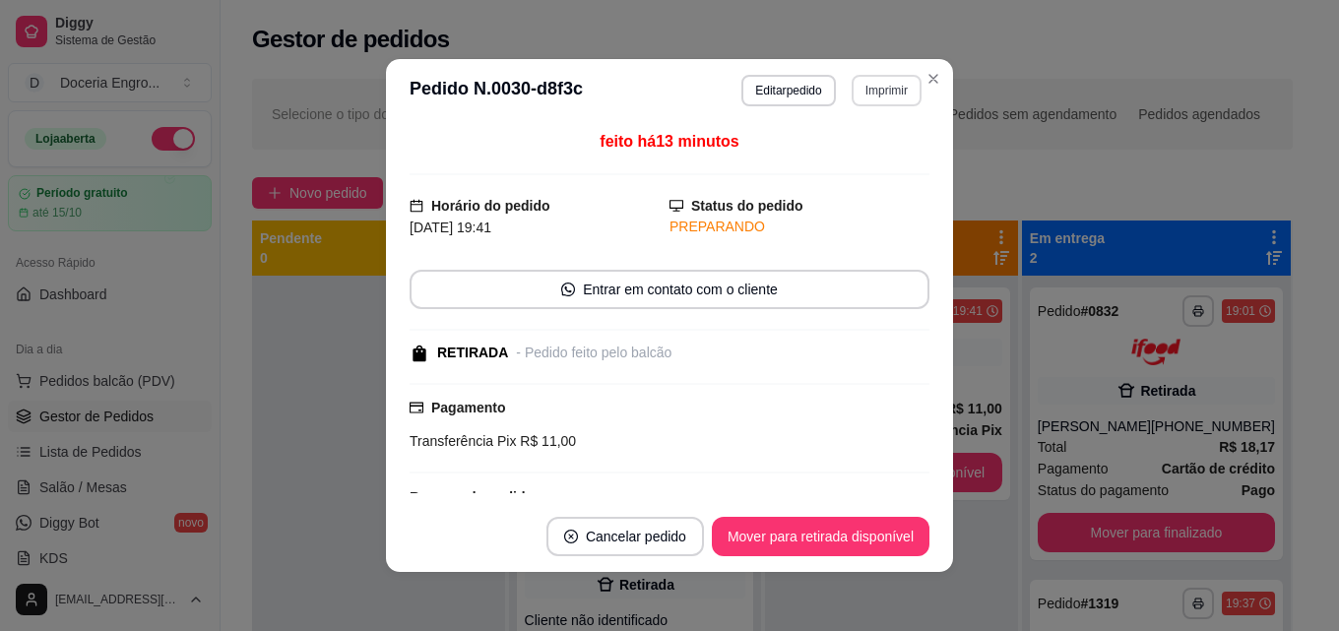
click at [869, 95] on button "Imprimir" at bounding box center [887, 91] width 70 height 32
click at [834, 164] on button "IMPRESSORA" at bounding box center [845, 160] width 143 height 32
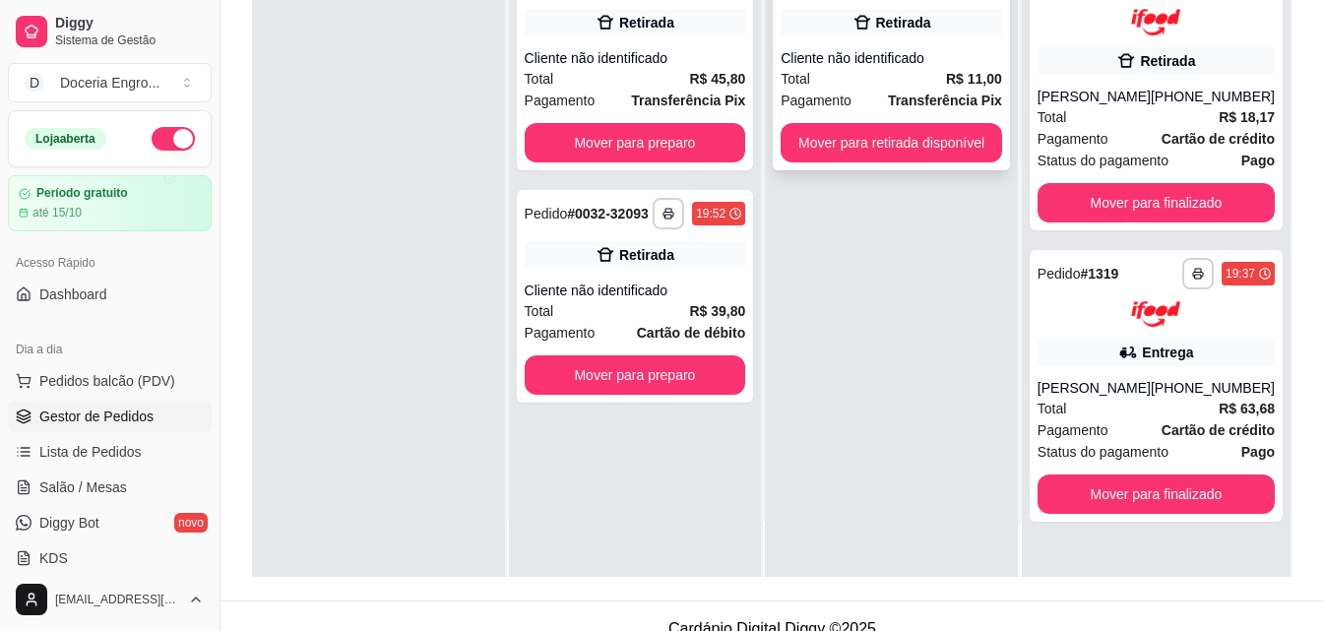
scroll to position [295, 0]
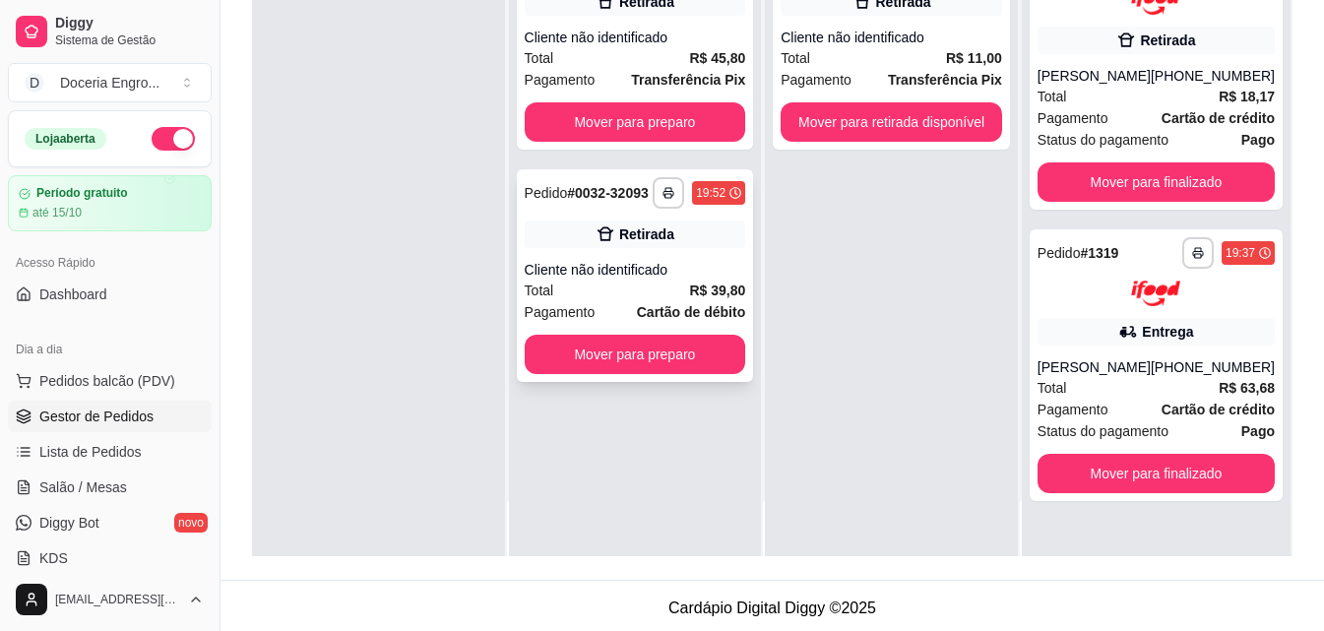
click at [702, 308] on strong "Cartão de débito" at bounding box center [691, 312] width 108 height 16
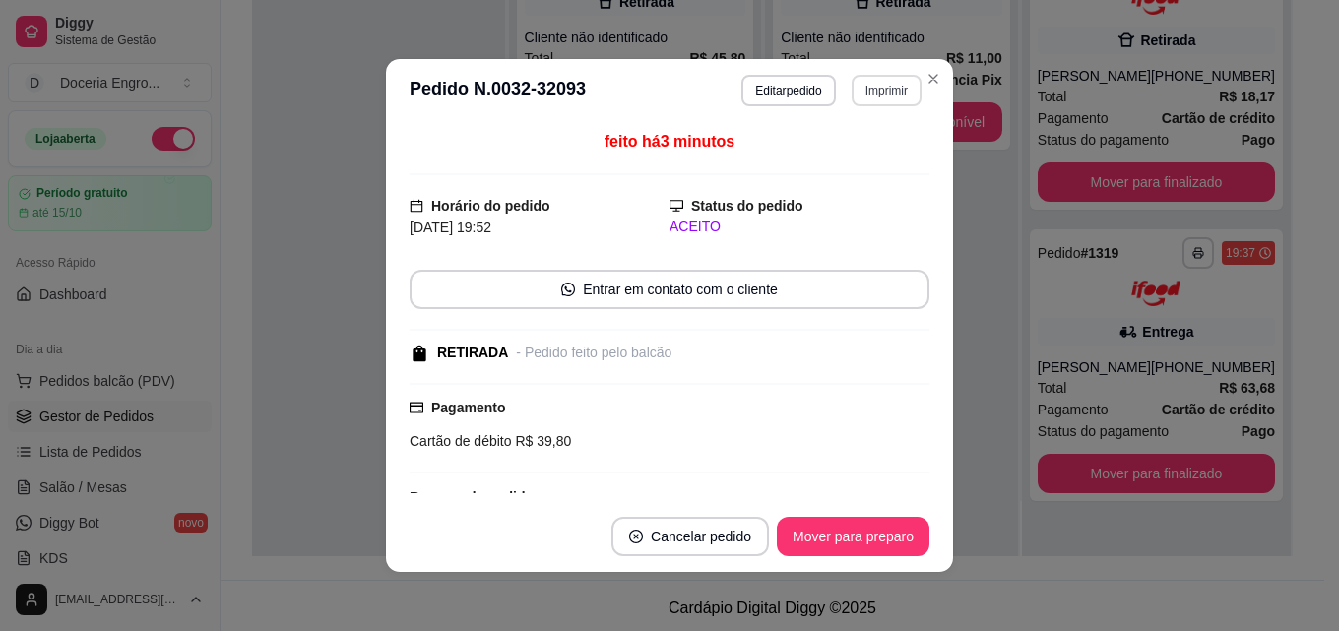
click at [876, 92] on button "Imprimir" at bounding box center [887, 91] width 70 height 32
click at [827, 167] on button "IMPRESSORA" at bounding box center [845, 159] width 138 height 31
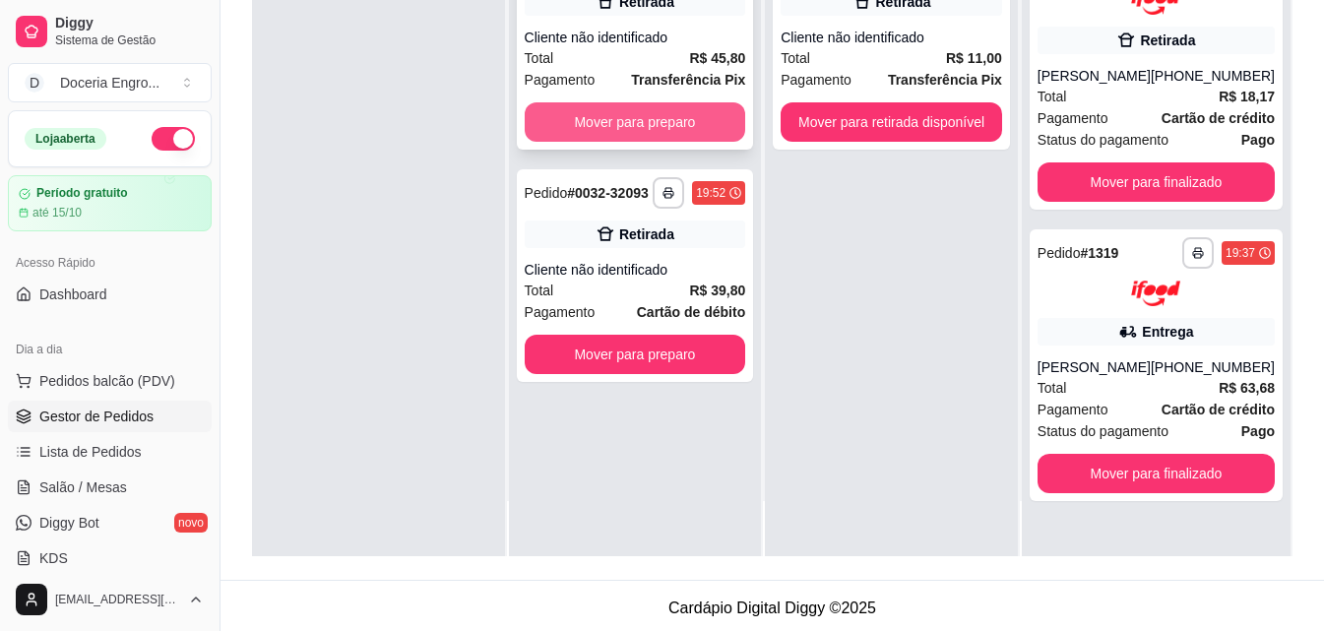
click at [694, 120] on button "Mover para preparo" at bounding box center [636, 121] width 222 height 39
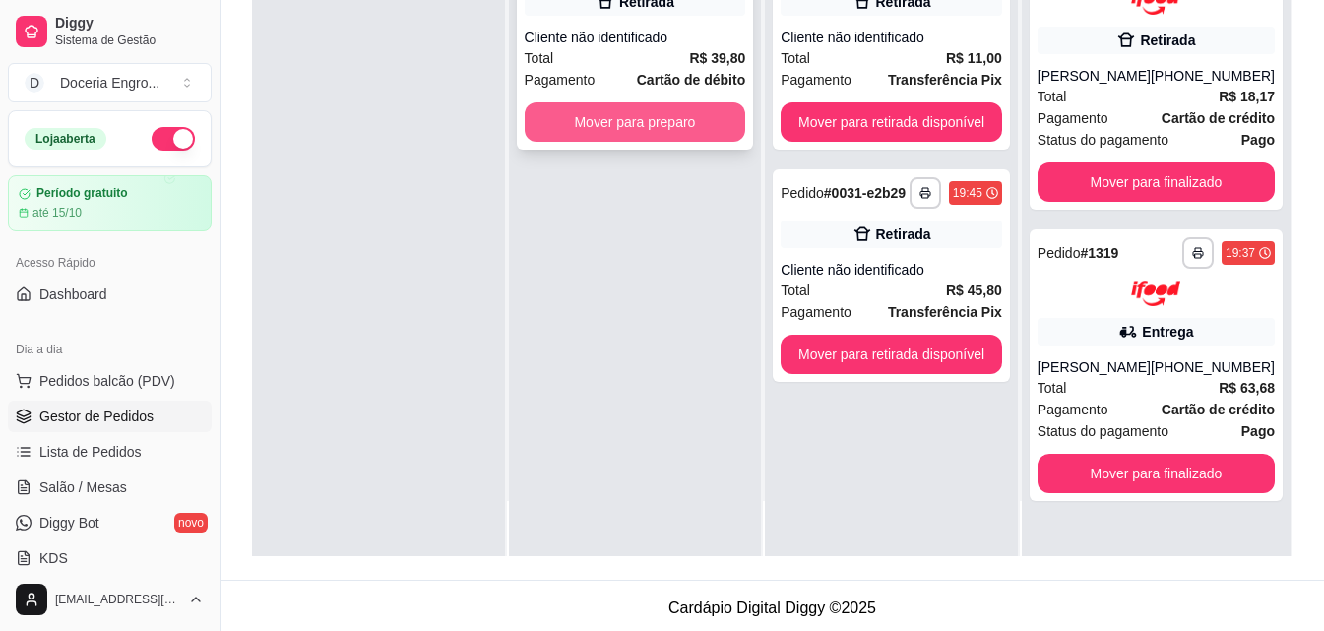
click at [611, 120] on button "Mover para preparo" at bounding box center [636, 121] width 222 height 39
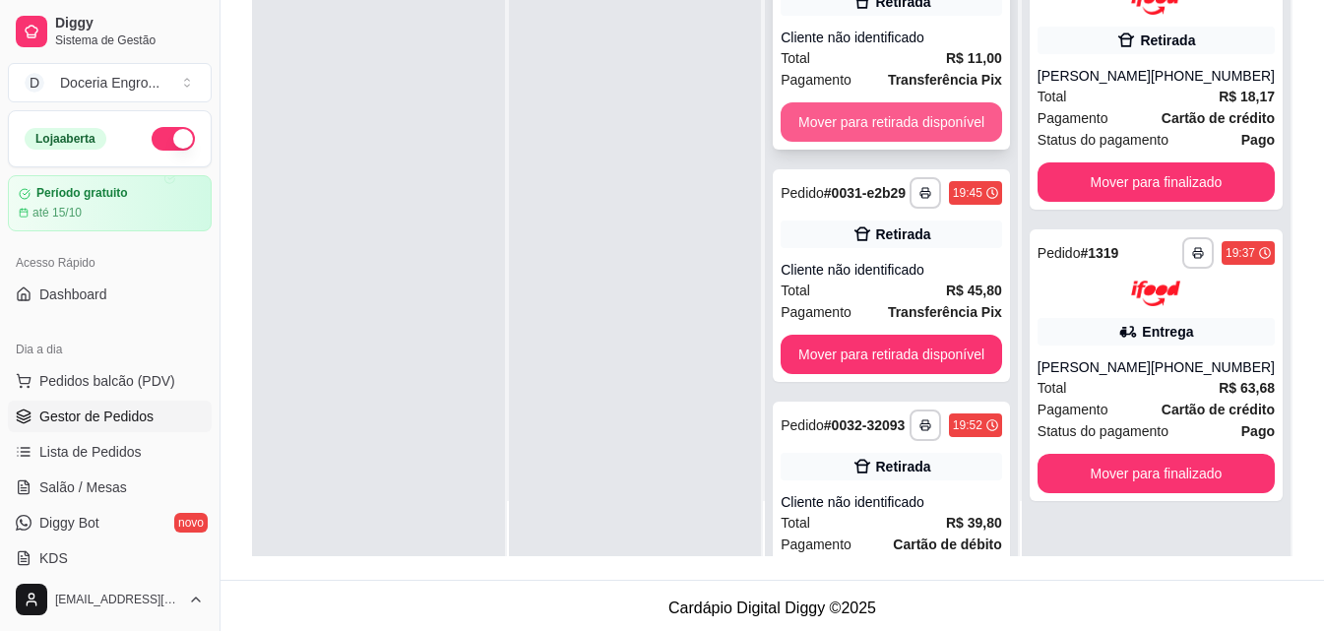
click at [907, 130] on button "Mover para retirada disponível" at bounding box center [892, 121] width 222 height 39
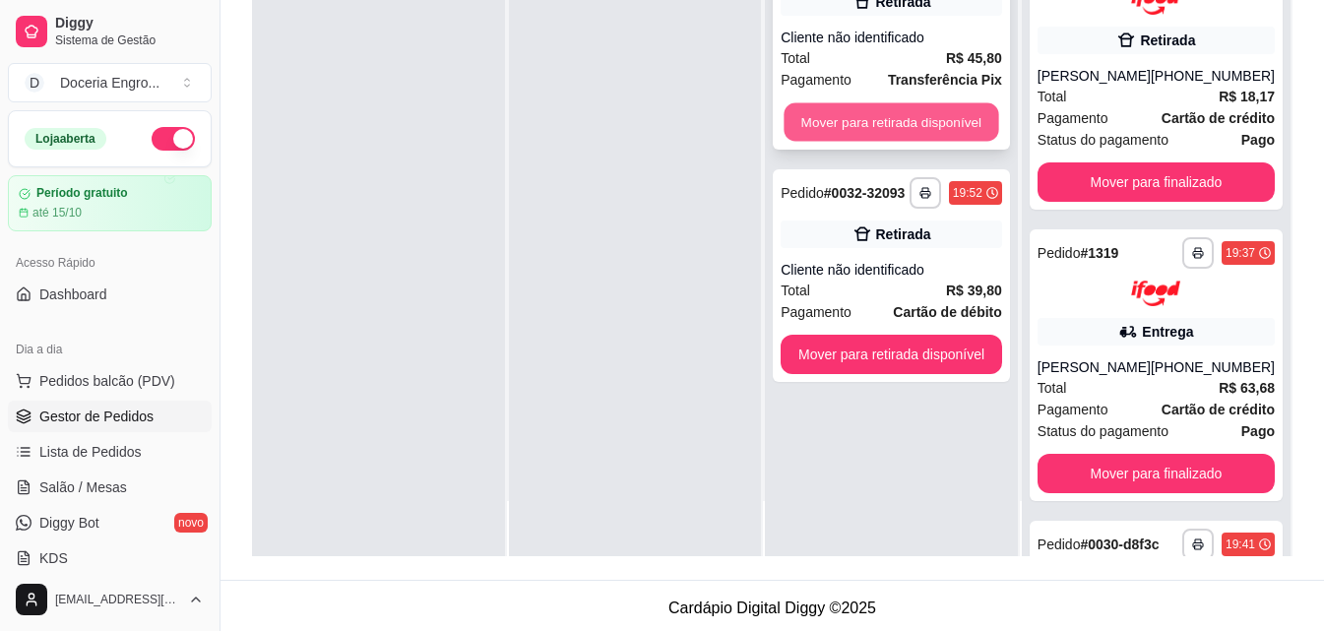
click at [878, 103] on button "Mover para retirada disponível" at bounding box center [892, 122] width 215 height 38
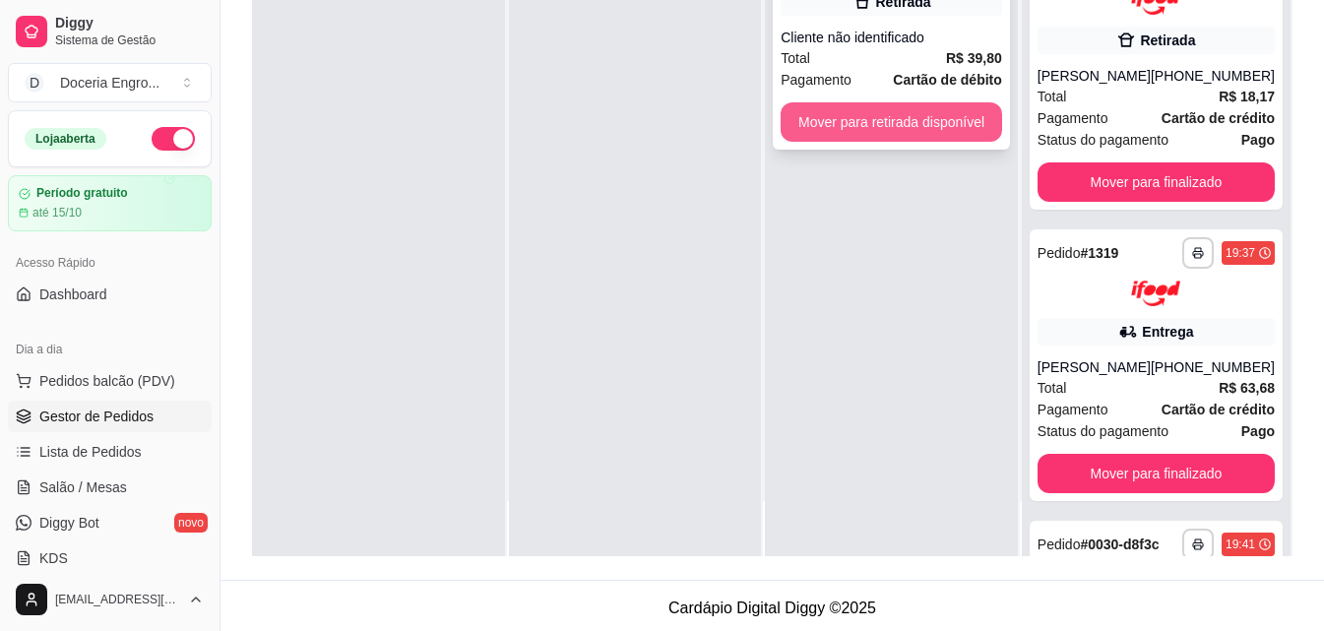
click at [866, 122] on button "Mover para retirada disponível" at bounding box center [892, 121] width 222 height 39
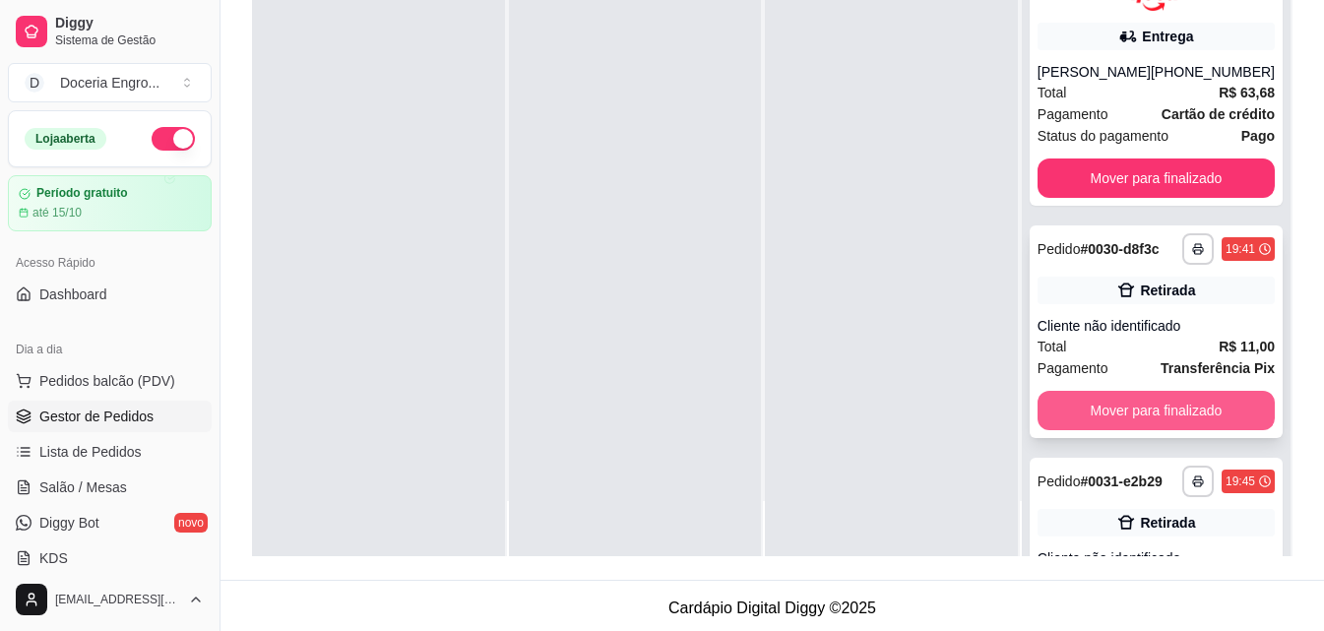
click at [1182, 422] on button "Mover para finalizado" at bounding box center [1156, 410] width 237 height 39
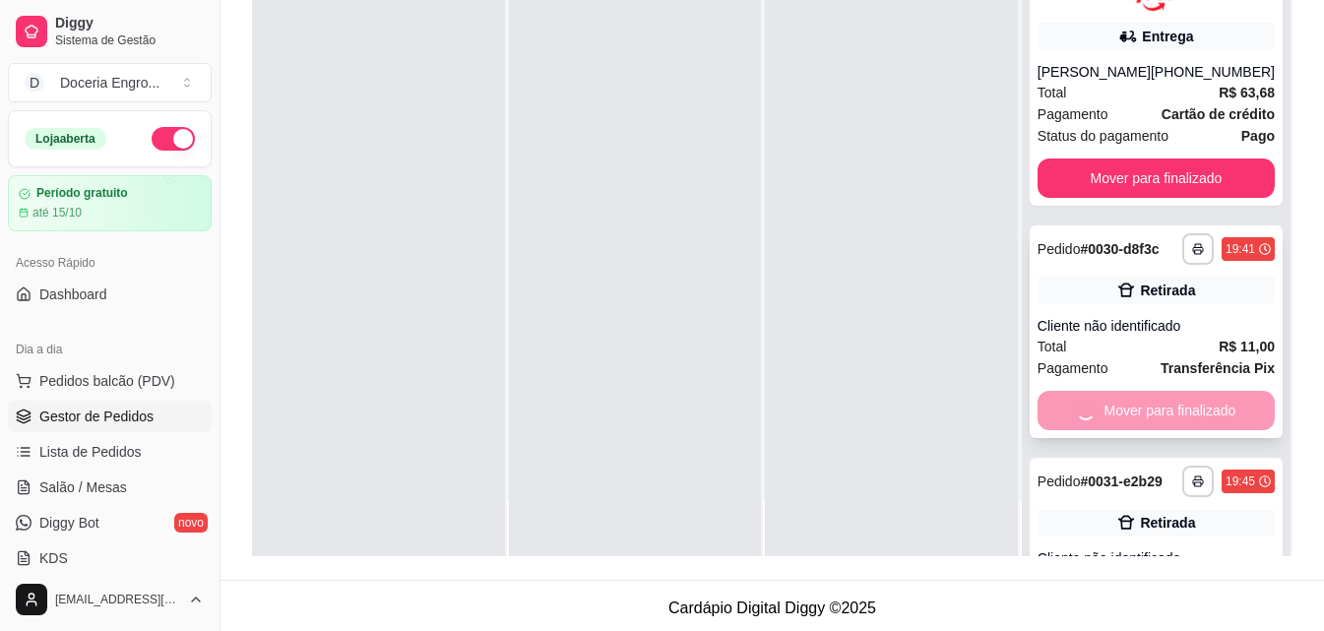
scroll to position [469, 0]
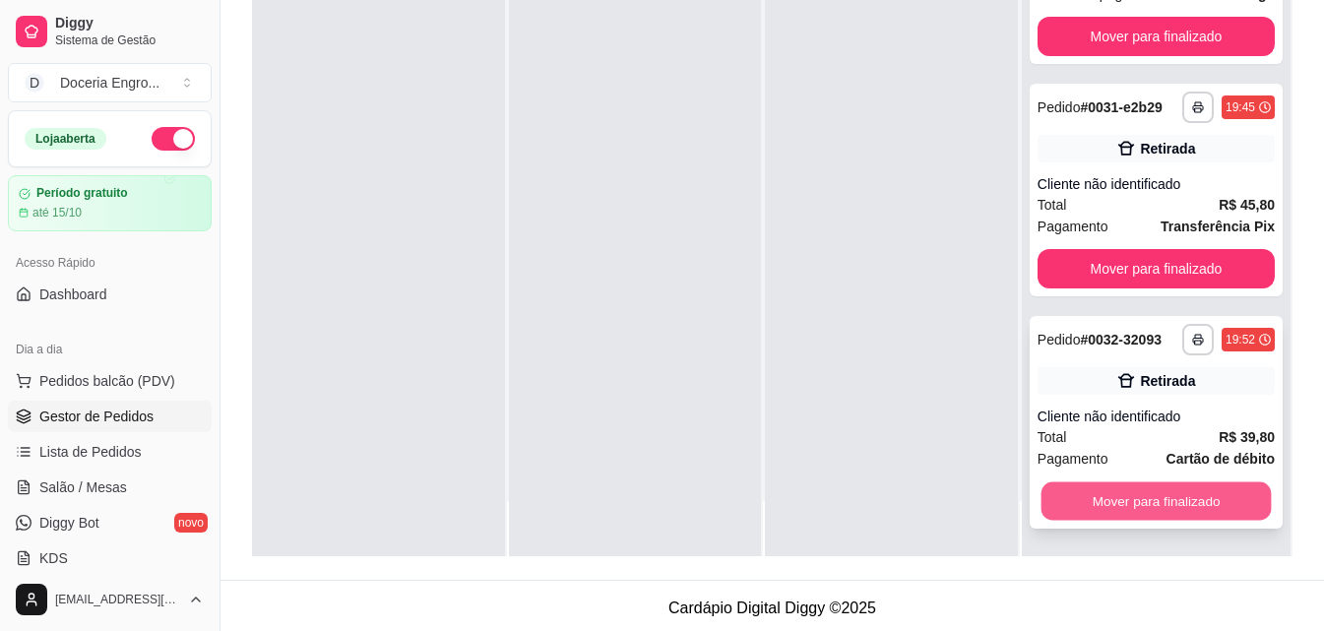
click at [1158, 498] on button "Mover para finalizado" at bounding box center [1156, 502] width 230 height 38
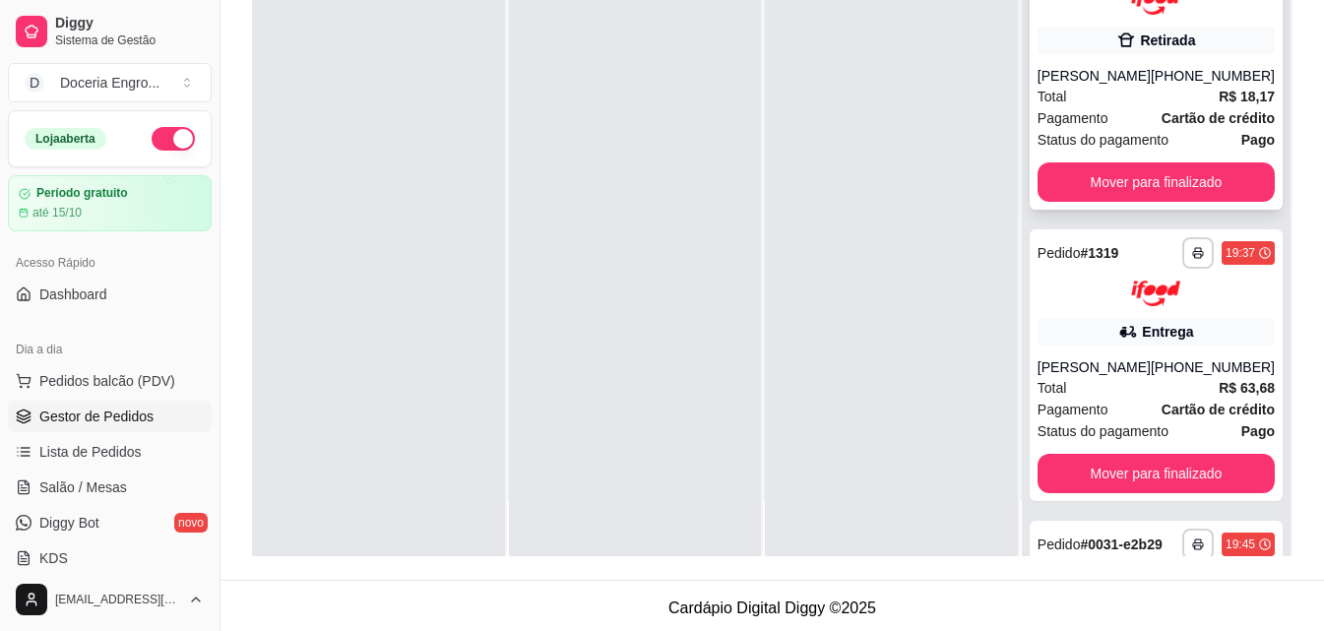
scroll to position [0, 0]
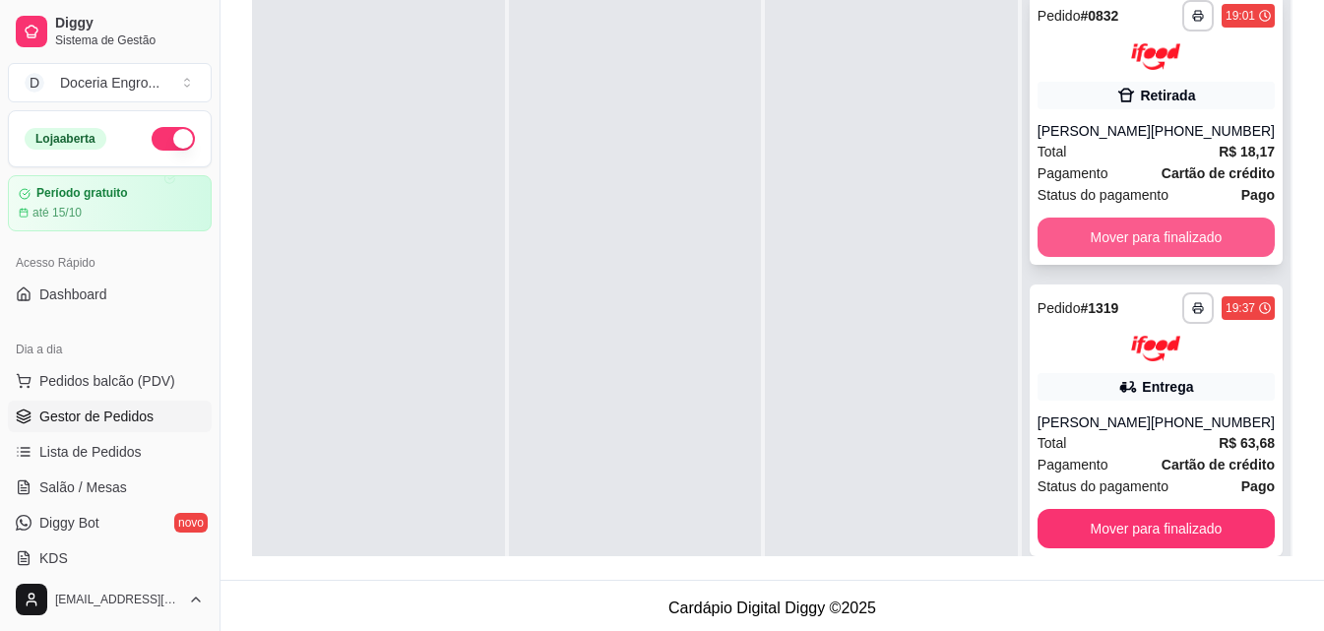
click at [1144, 233] on button "Mover para finalizado" at bounding box center [1156, 237] width 237 height 39
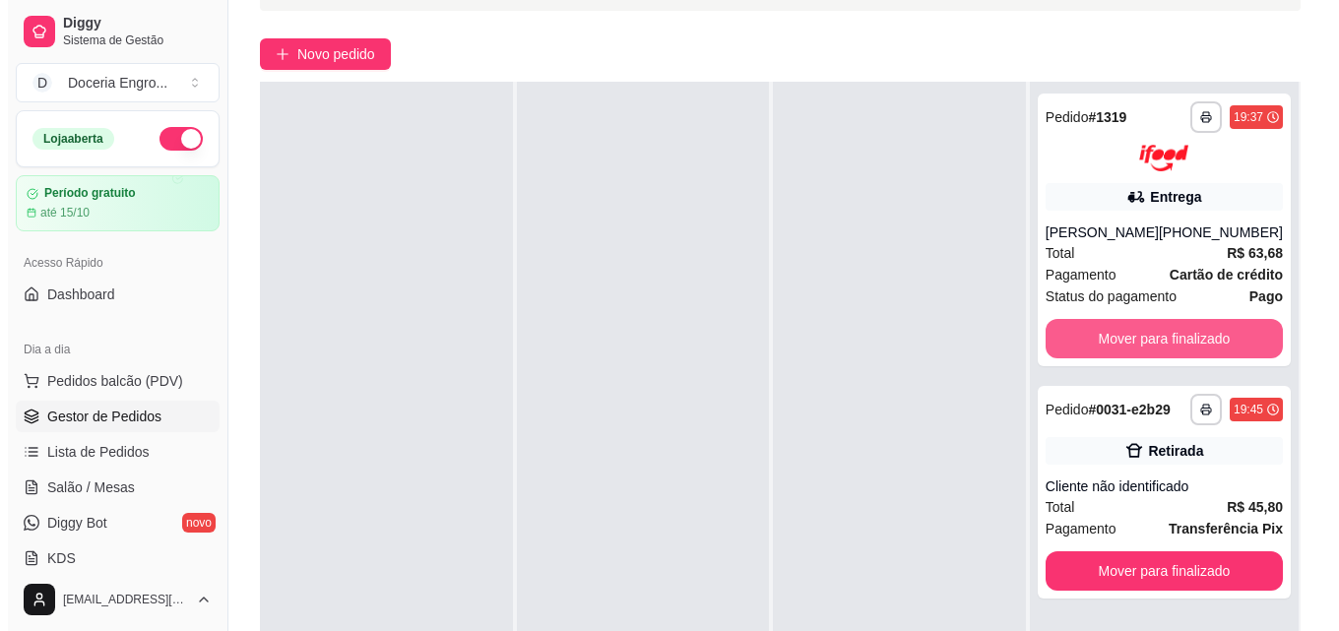
scroll to position [300, 0]
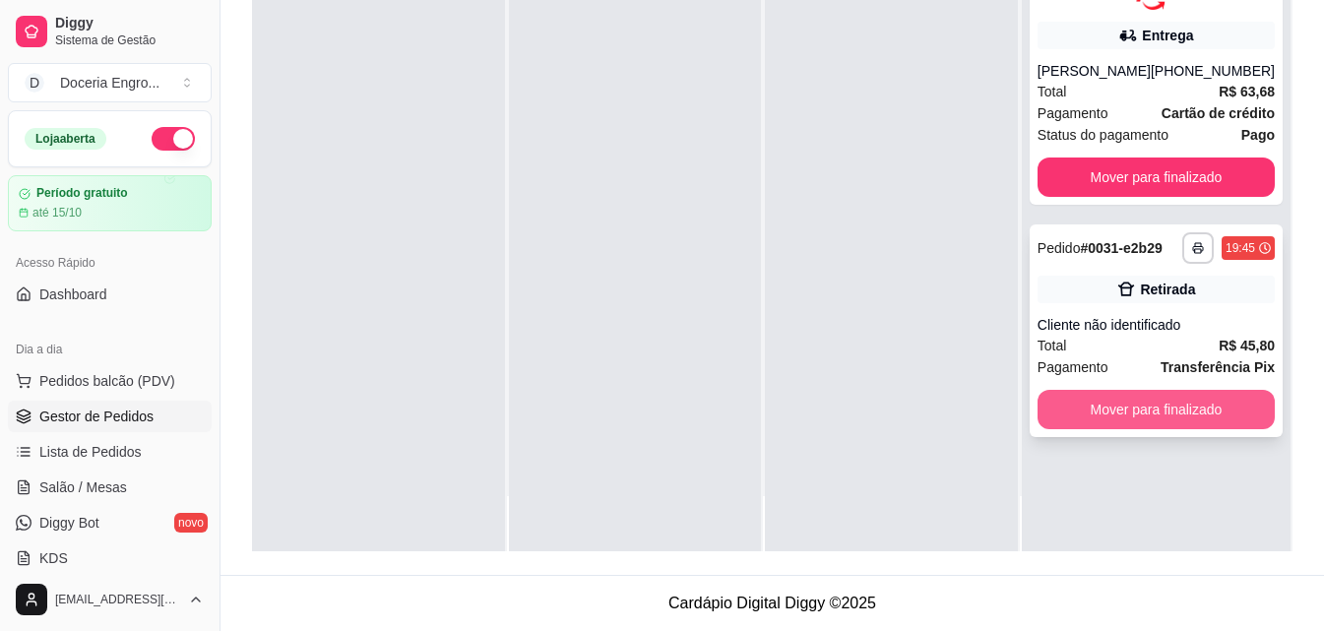
click at [1113, 414] on button "Mover para finalizado" at bounding box center [1156, 409] width 237 height 39
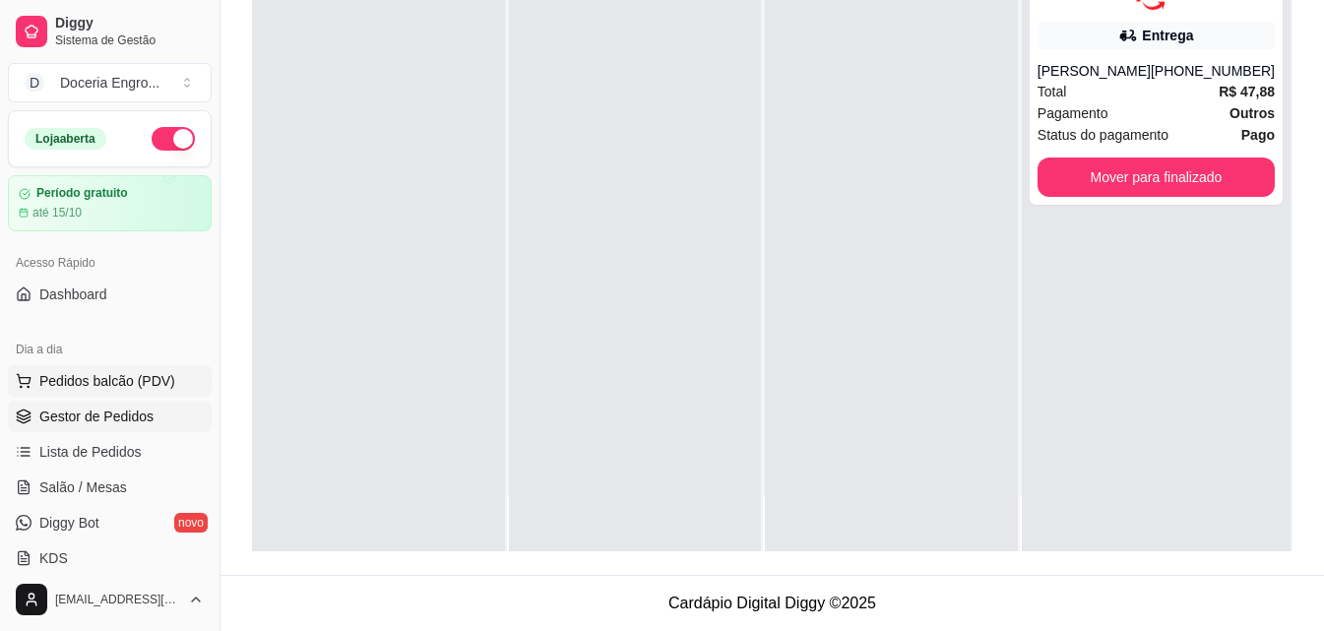
click at [112, 380] on span "Pedidos balcão (PDV)" at bounding box center [107, 381] width 136 height 20
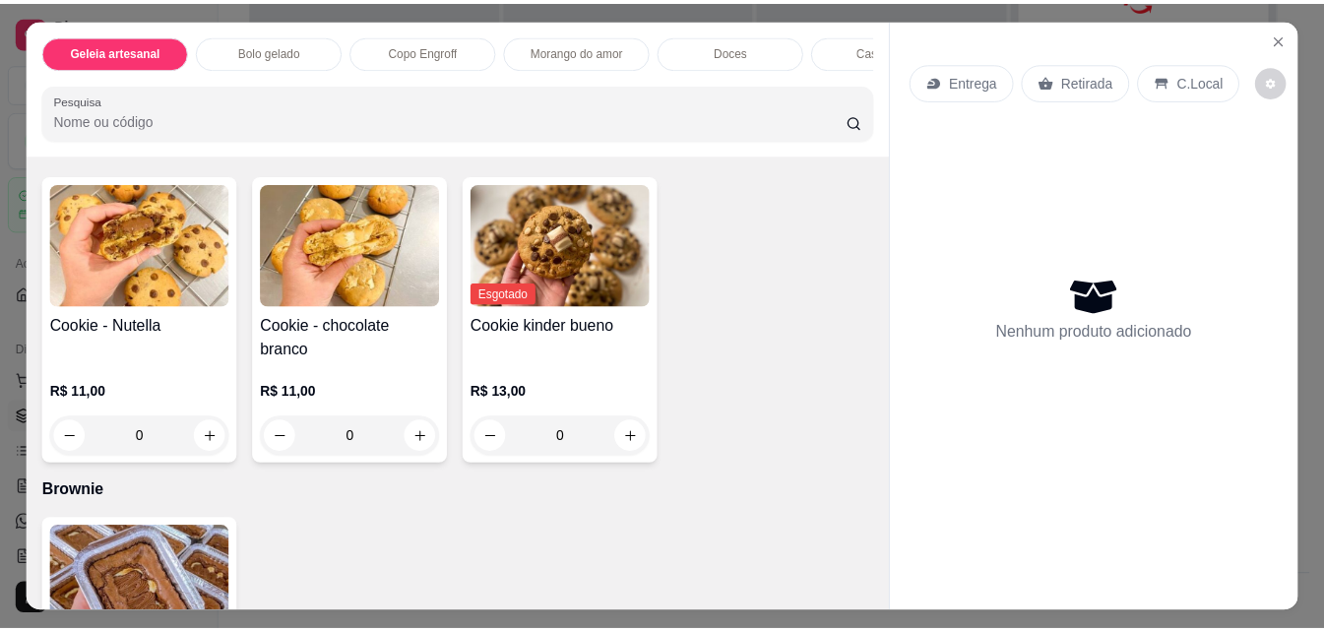
scroll to position [3053, 0]
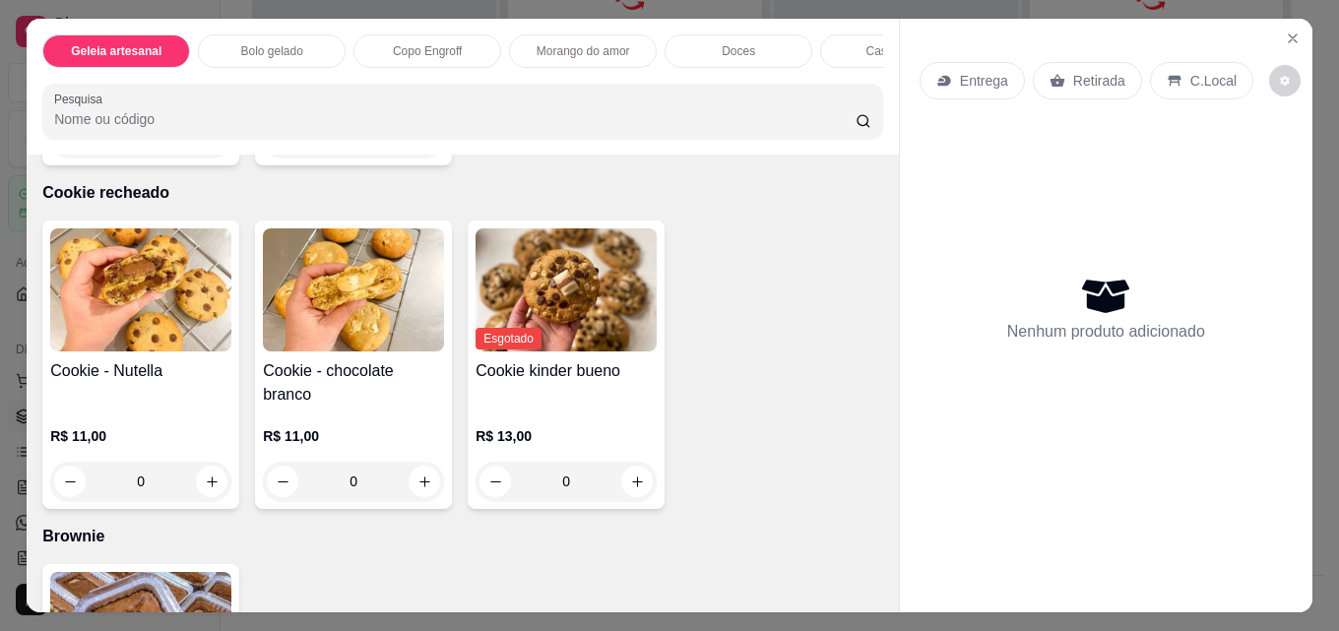
type input "1"
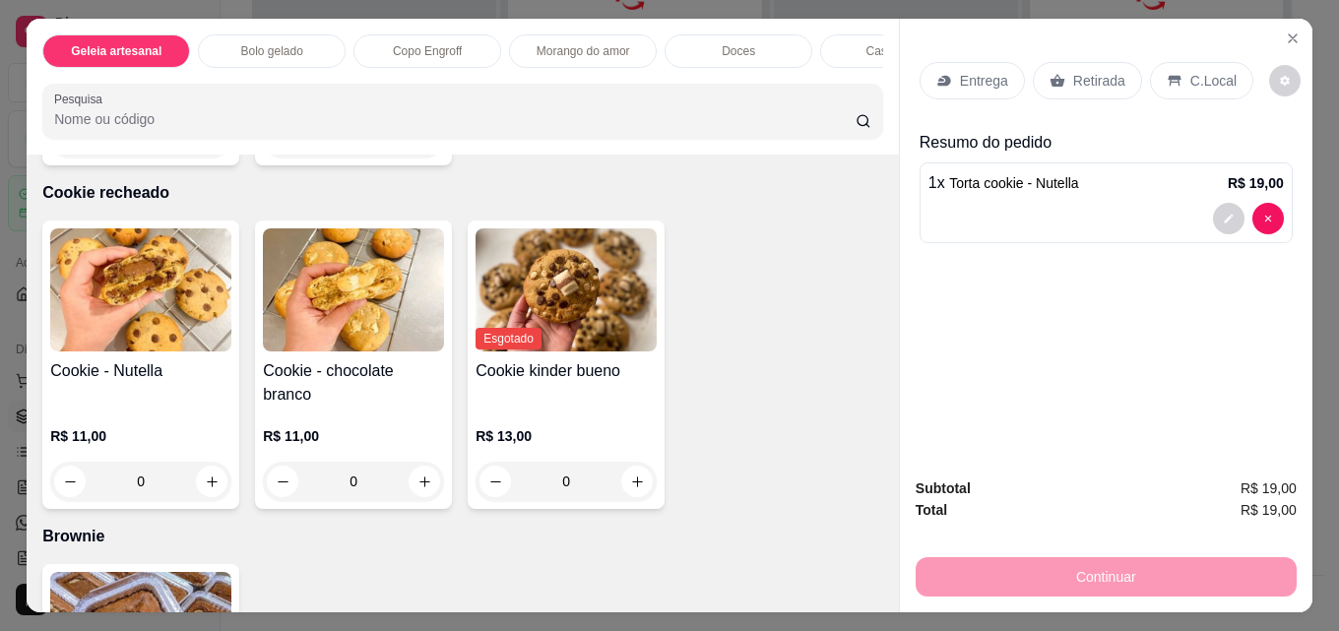
click at [1073, 80] on p "Retirada" at bounding box center [1099, 81] width 52 height 20
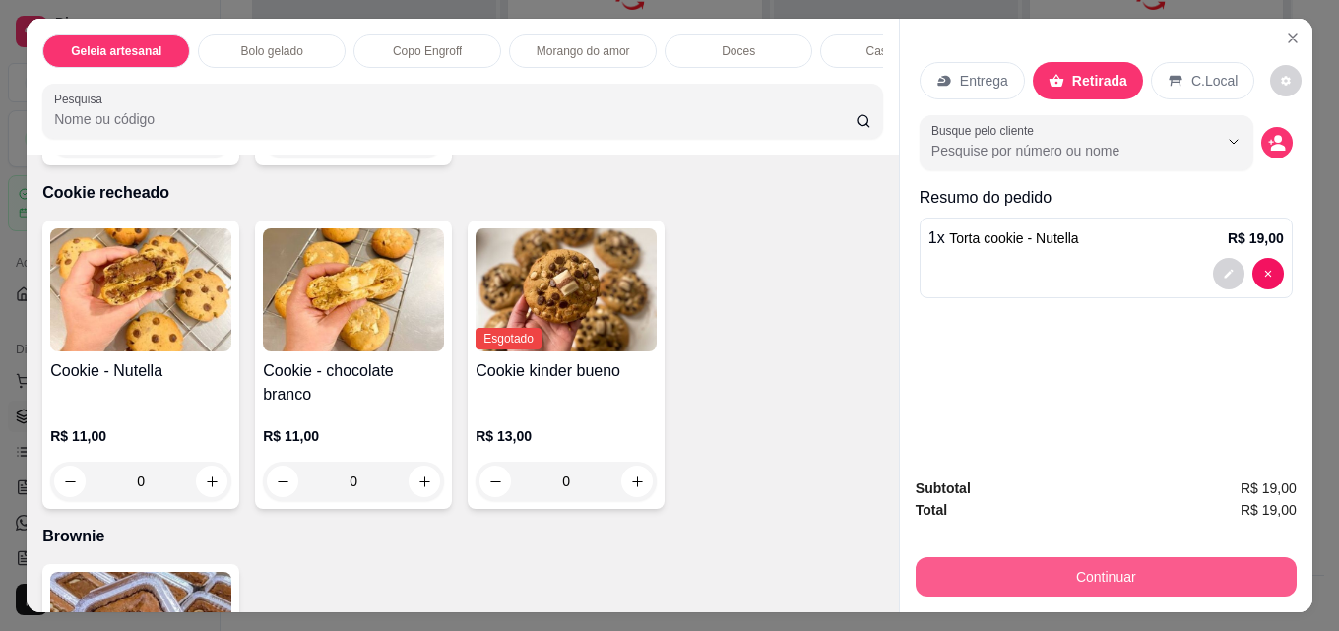
click at [1021, 557] on button "Continuar" at bounding box center [1106, 576] width 381 height 39
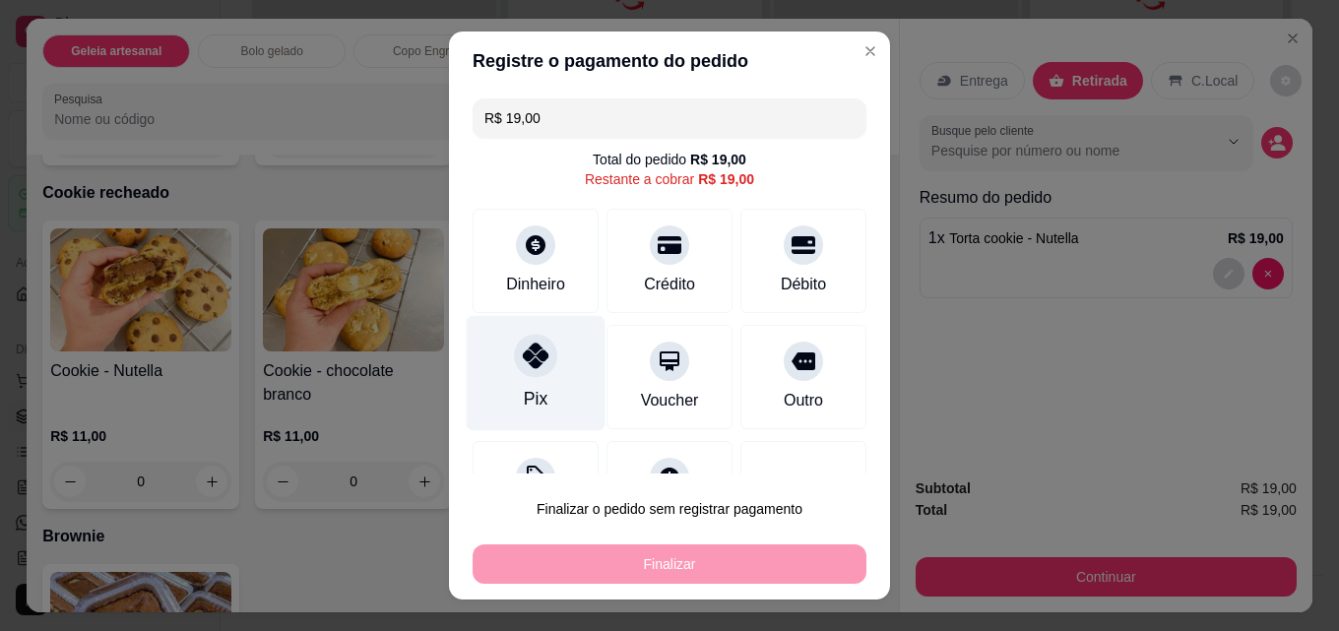
click at [538, 364] on div at bounding box center [535, 355] width 43 height 43
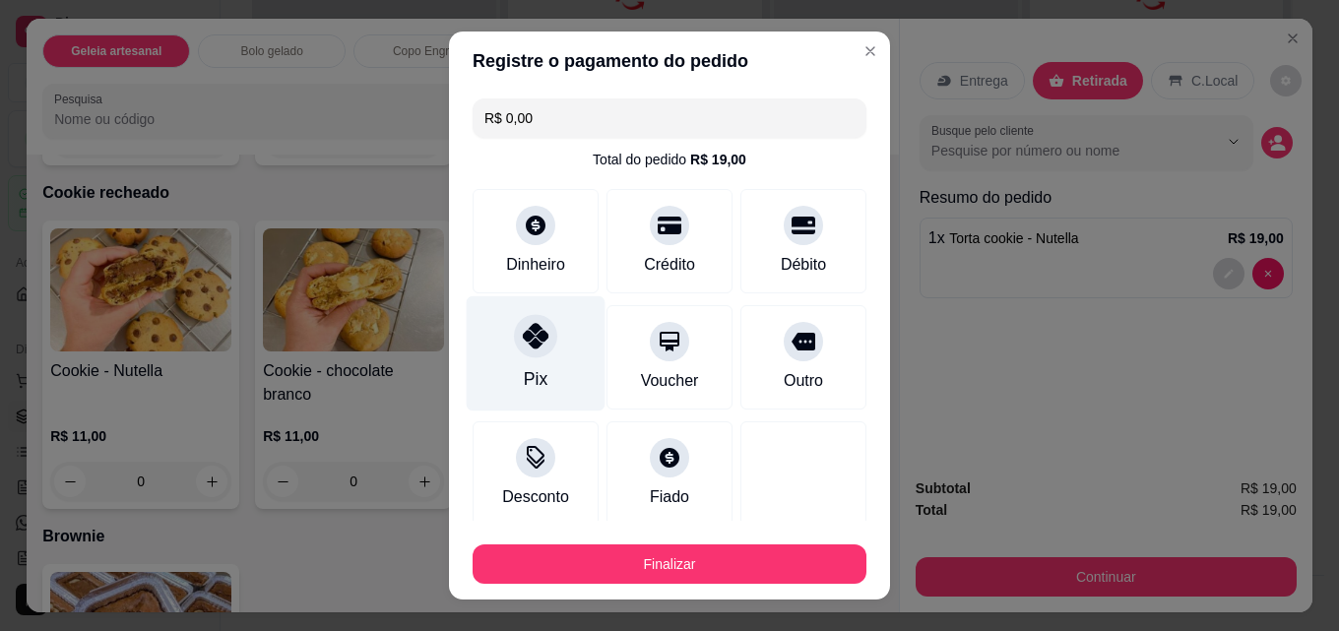
type input "R$ 0,00"
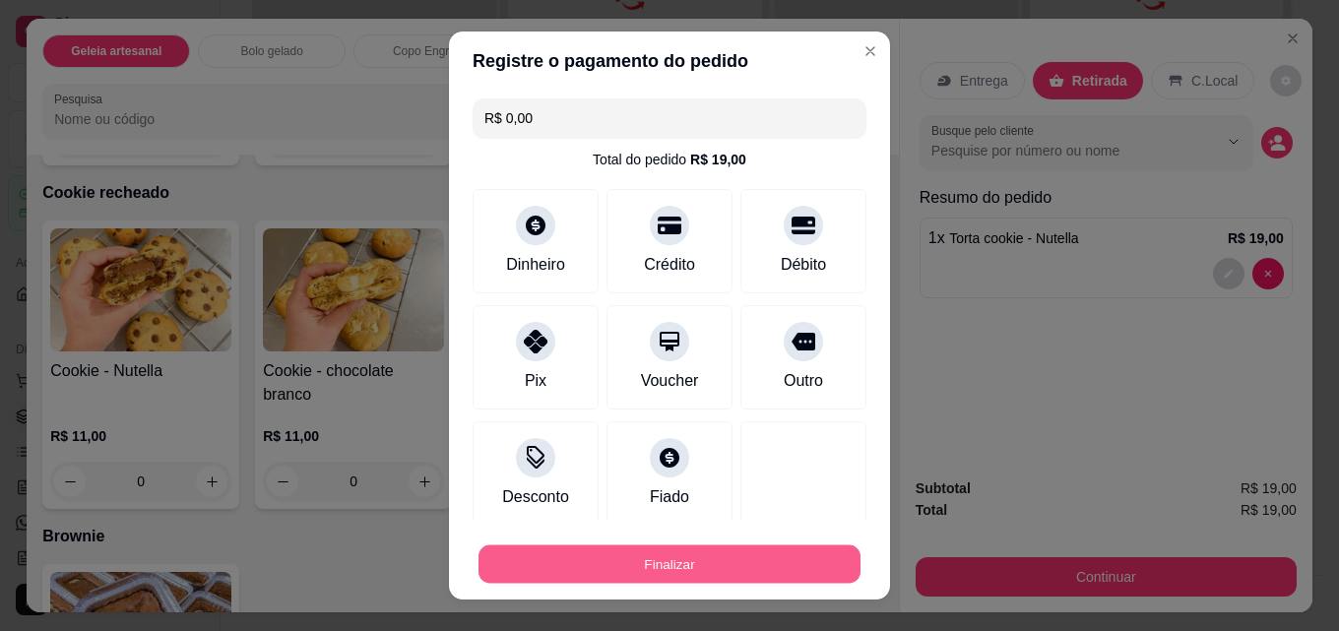
click at [609, 579] on button "Finalizar" at bounding box center [670, 565] width 382 height 38
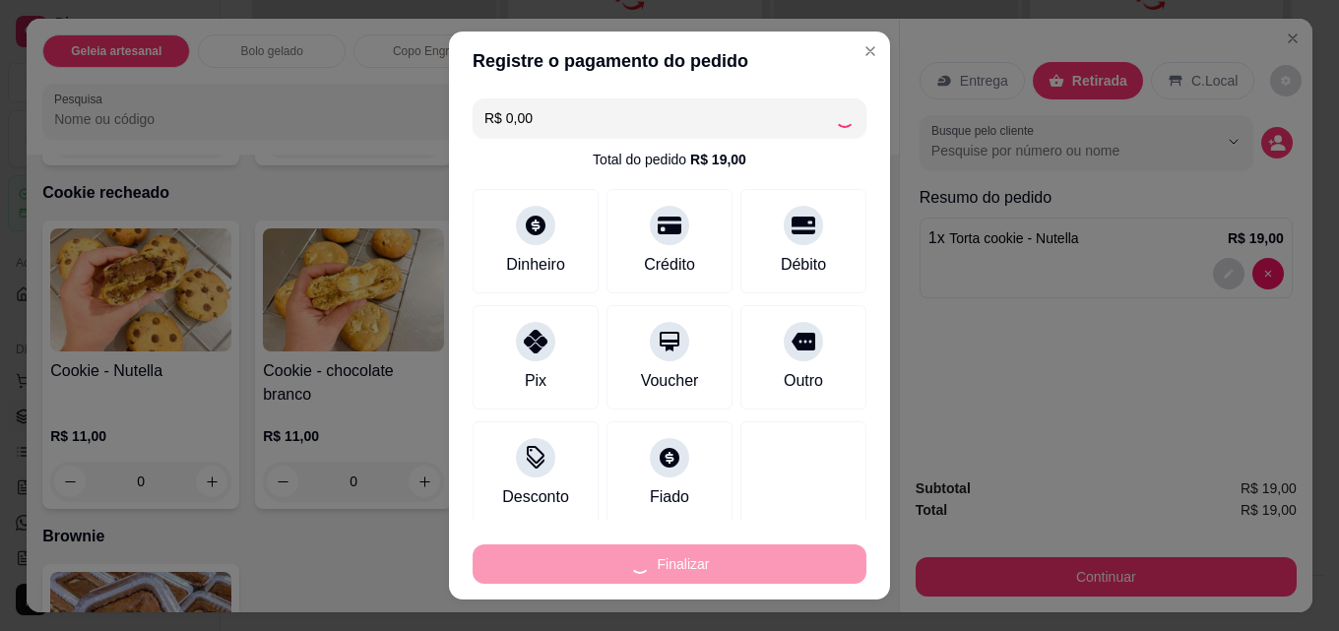
type input "0"
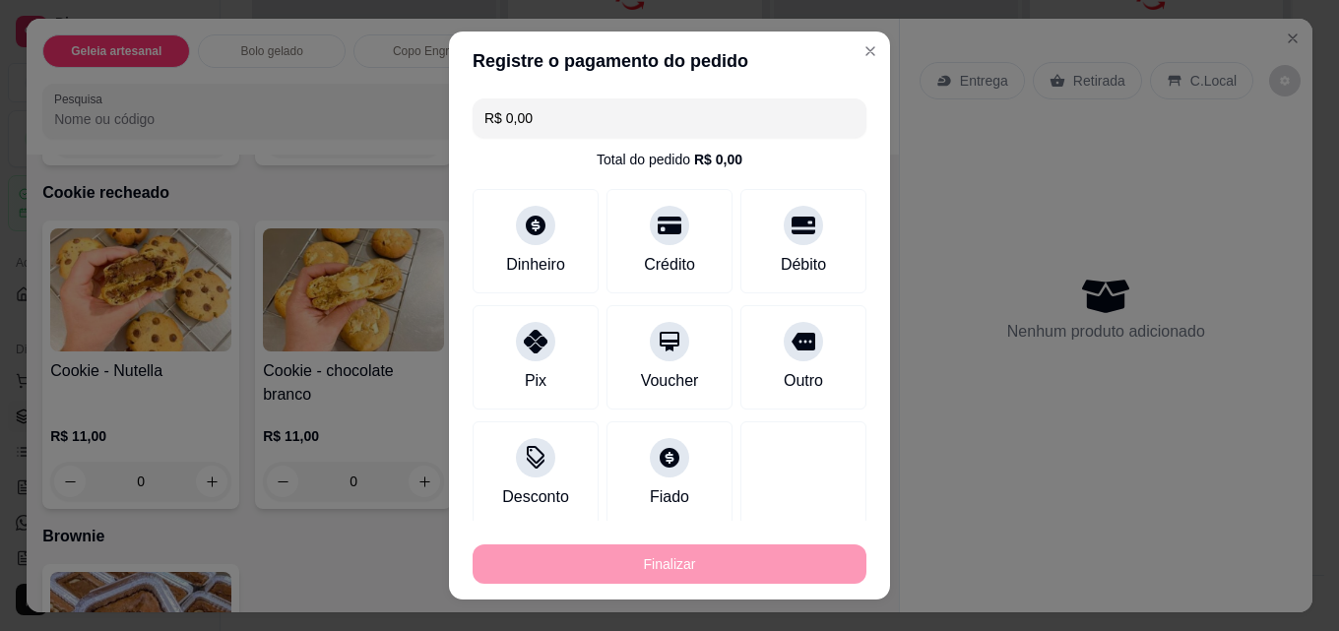
type input "-R$ 19,00"
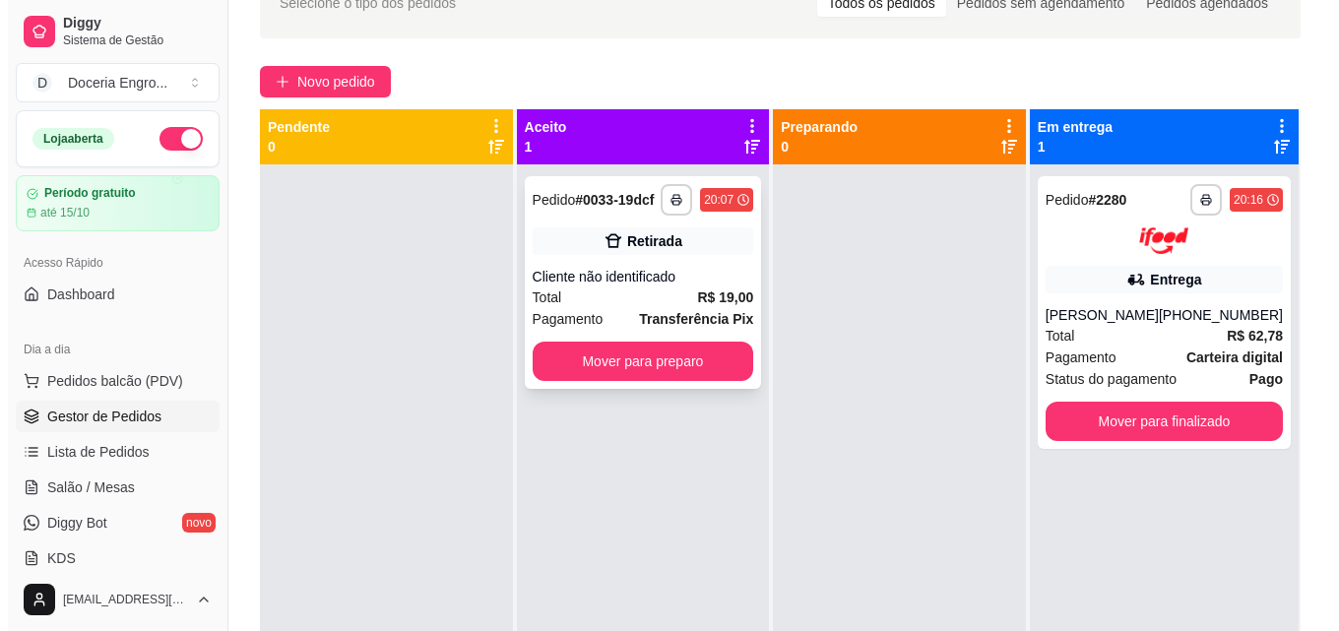
scroll to position [103, 0]
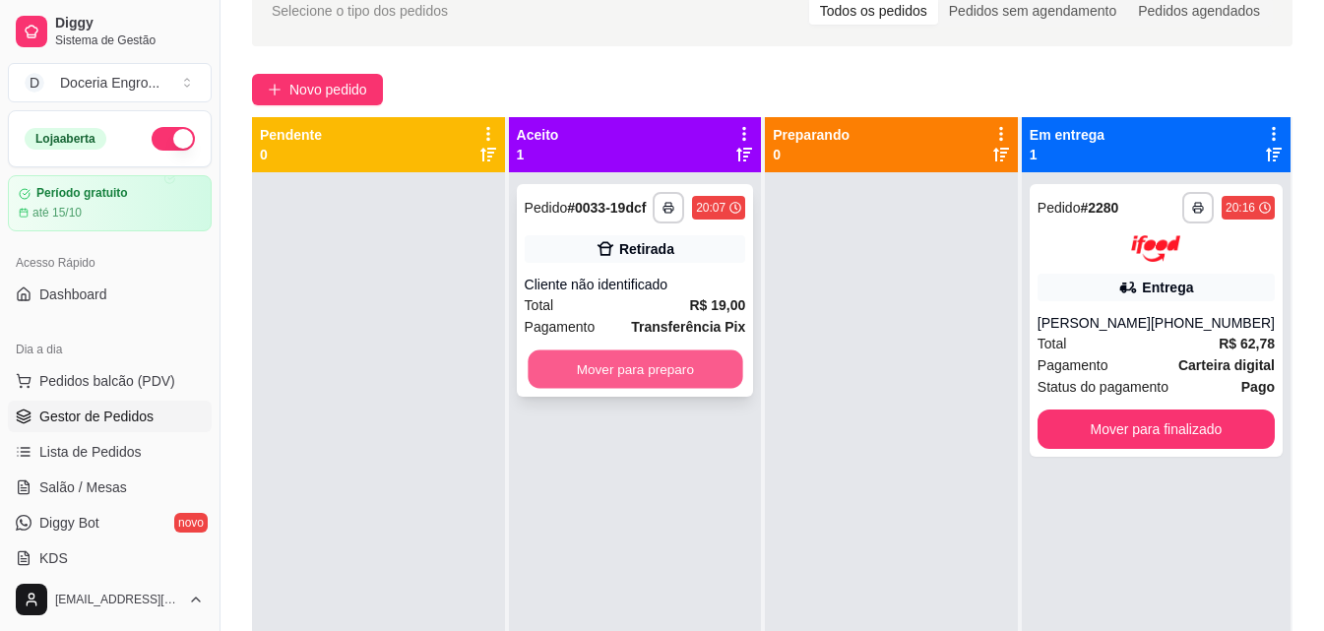
click at [678, 364] on button "Mover para preparo" at bounding box center [635, 370] width 215 height 38
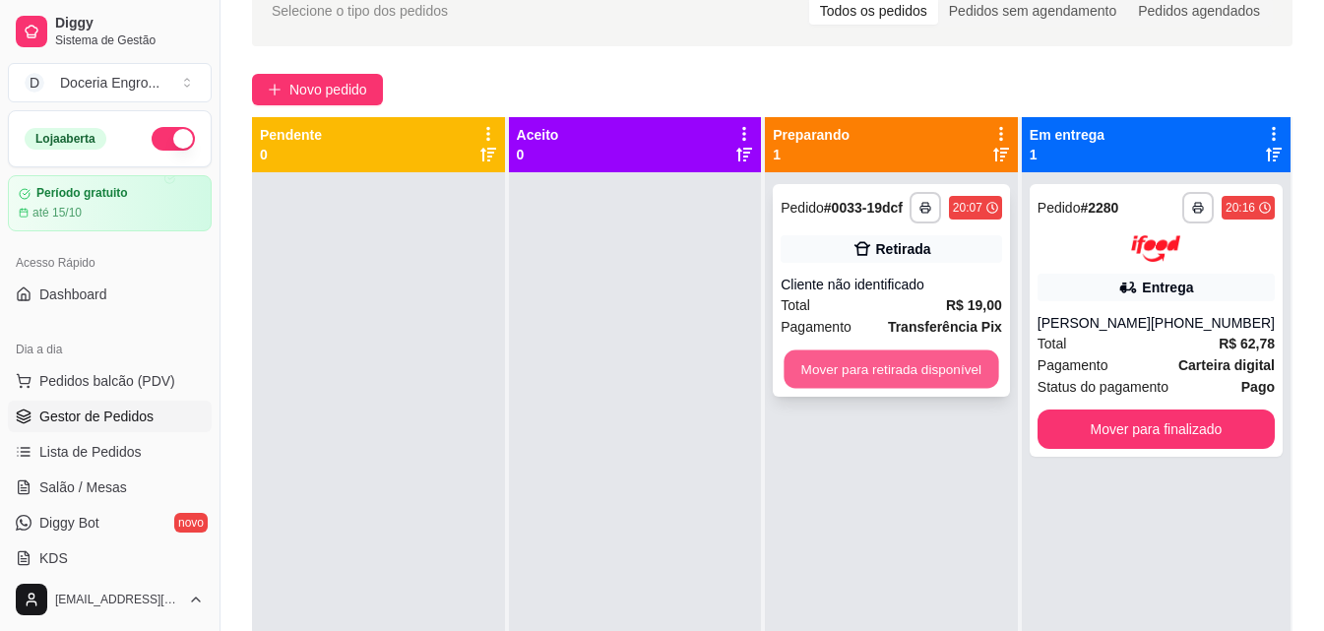
click at [871, 367] on button "Mover para retirada disponível" at bounding box center [892, 370] width 215 height 38
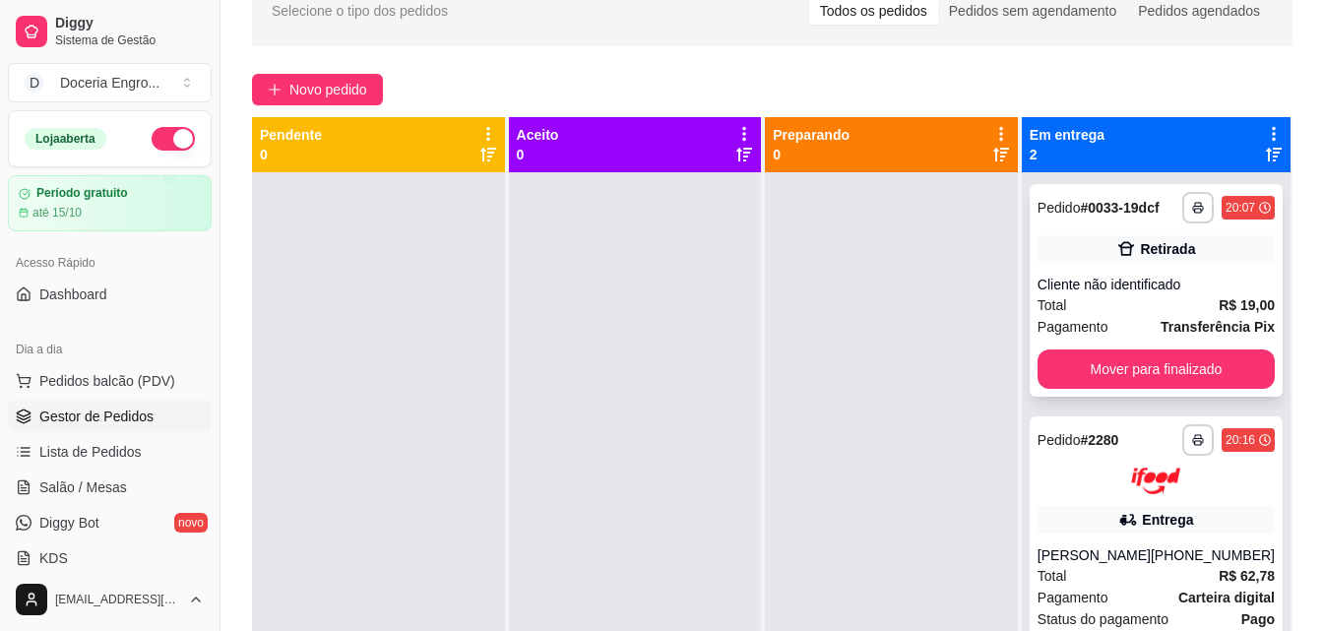
click at [1193, 266] on div "**********" at bounding box center [1156, 290] width 253 height 213
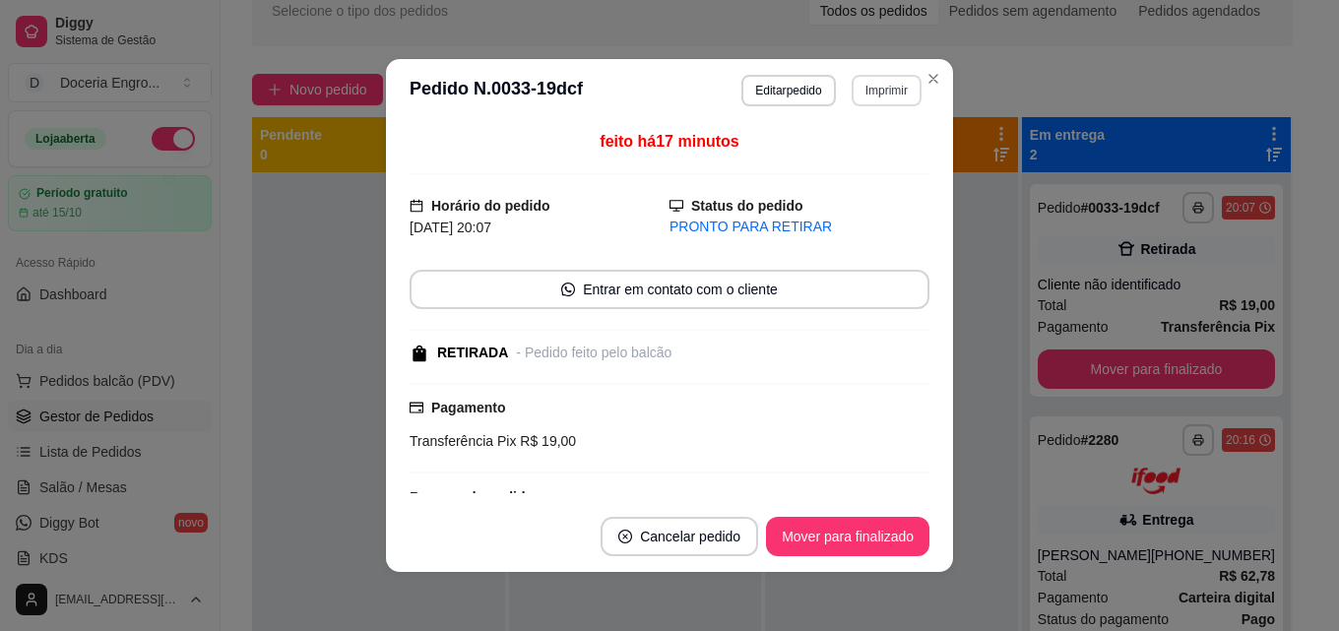
click at [889, 95] on button "Imprimir" at bounding box center [887, 91] width 70 height 32
click at [848, 159] on button "IMPRESSORA" at bounding box center [844, 160] width 143 height 32
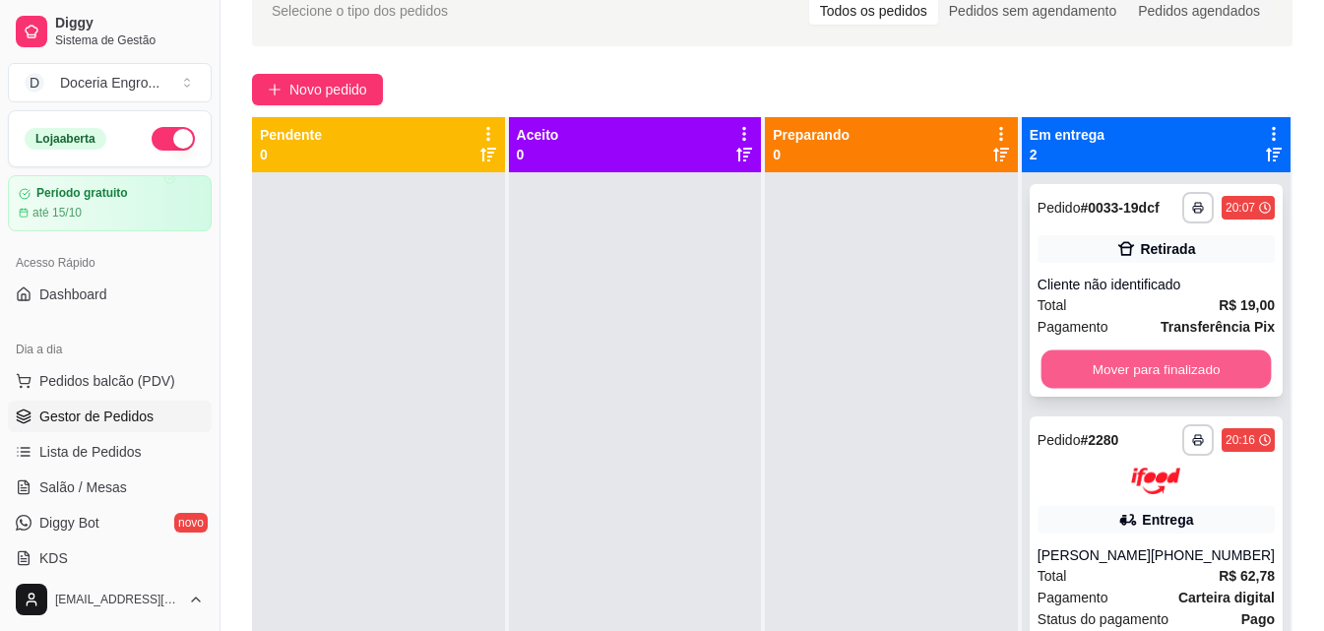
click at [1180, 364] on button "Mover para finalizado" at bounding box center [1156, 370] width 230 height 38
click at [1162, 364] on button "Mover para finalizado" at bounding box center [1156, 369] width 237 height 39
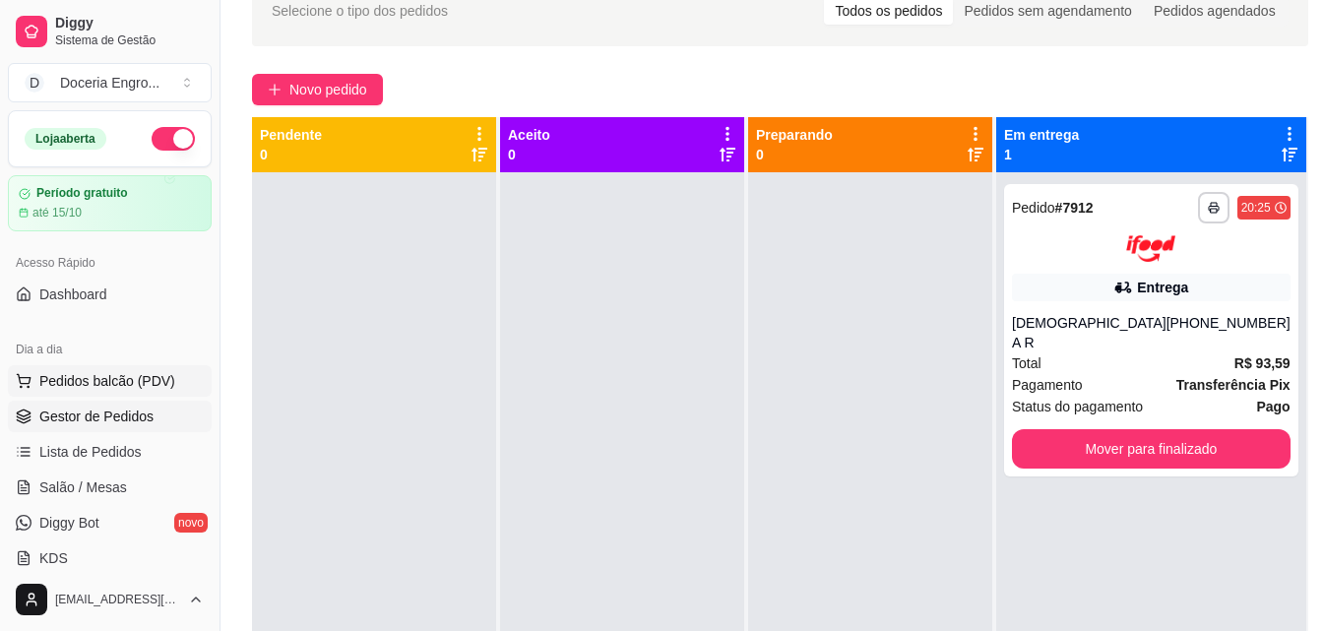
click at [69, 393] on button "Pedidos balcão (PDV)" at bounding box center [110, 381] width 204 height 32
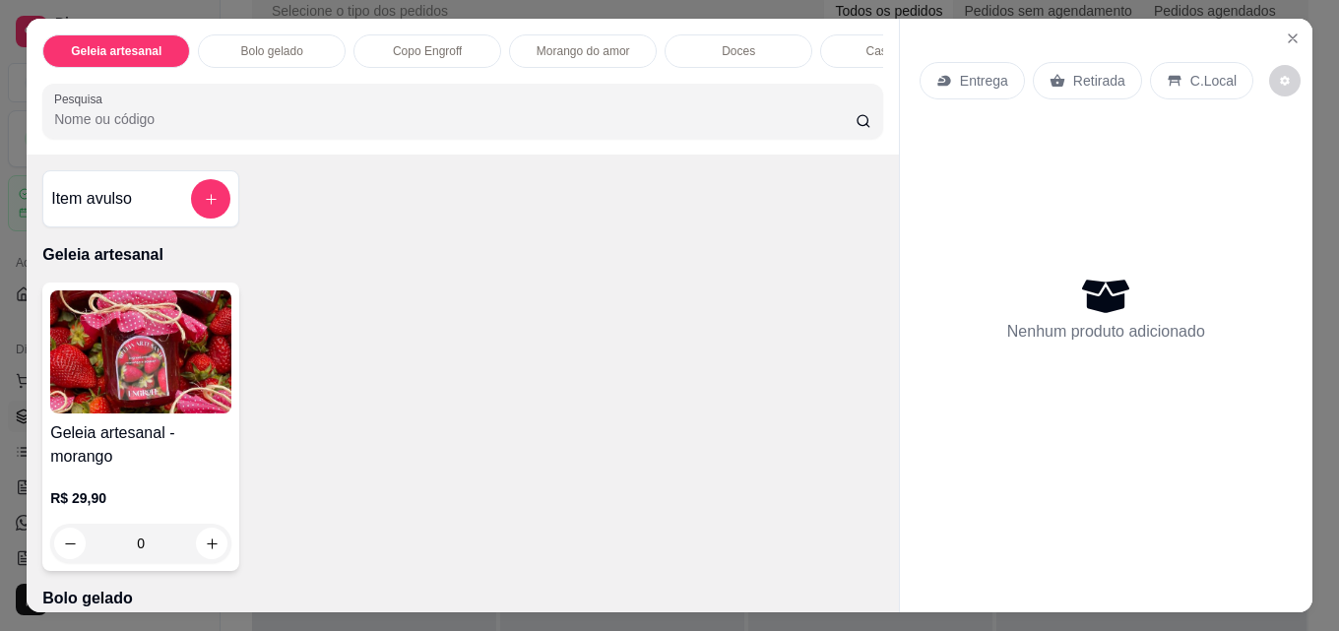
click at [384, 46] on div "Copo Engroff" at bounding box center [428, 50] width 148 height 33
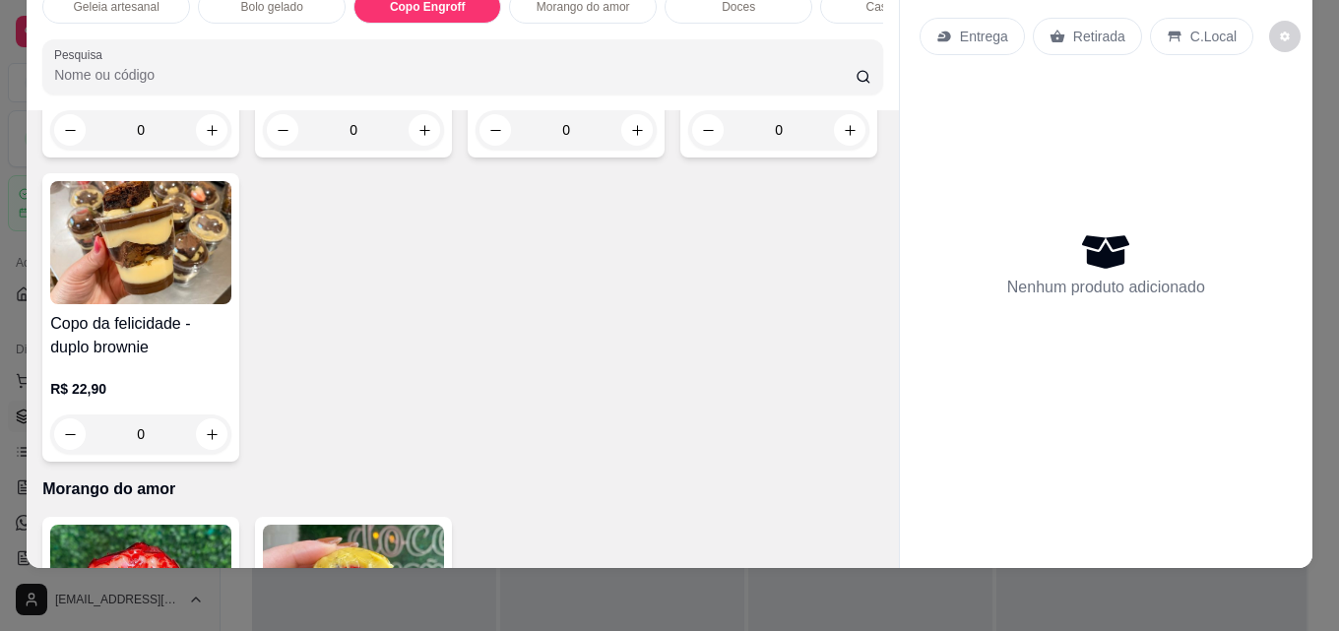
scroll to position [1254, 0]
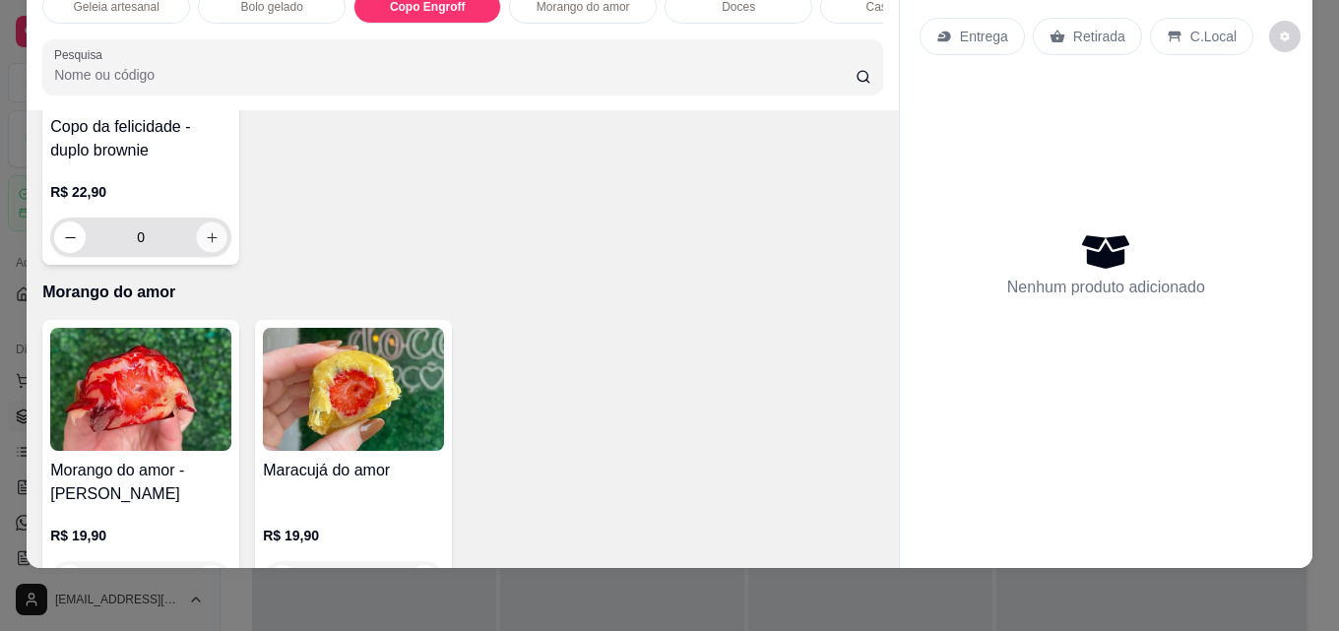
click at [220, 245] on icon "increase-product-quantity" at bounding box center [212, 237] width 15 height 15
type input "1"
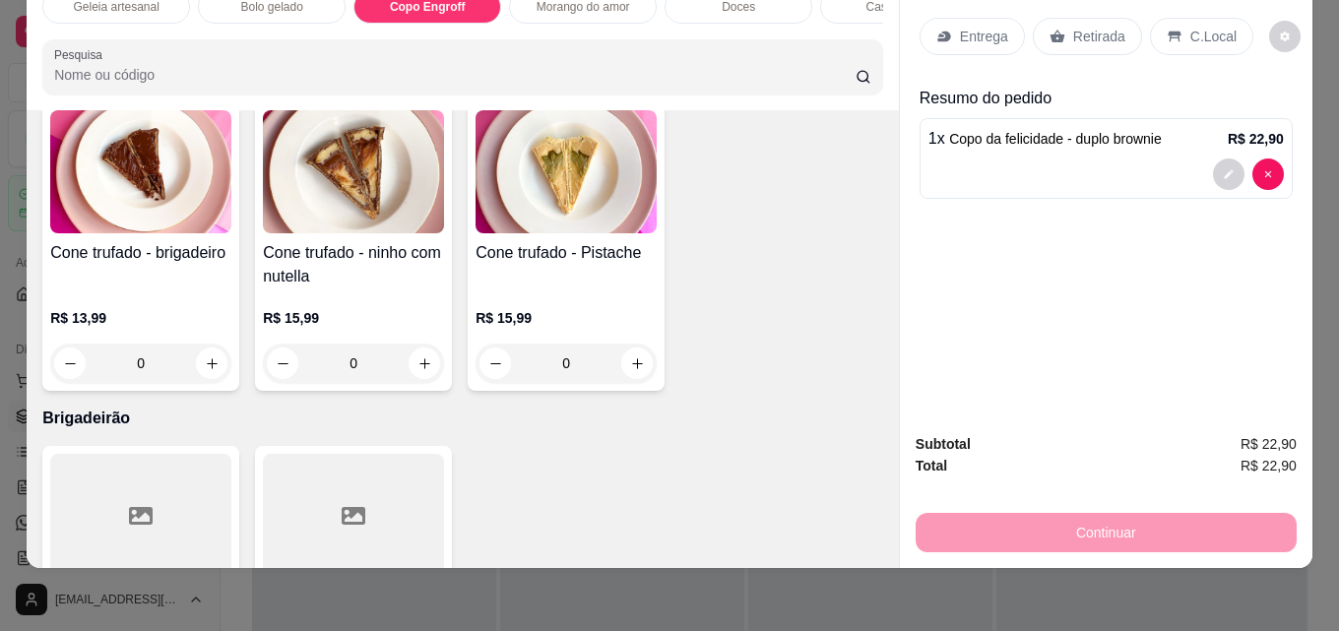
scroll to position [3814, 0]
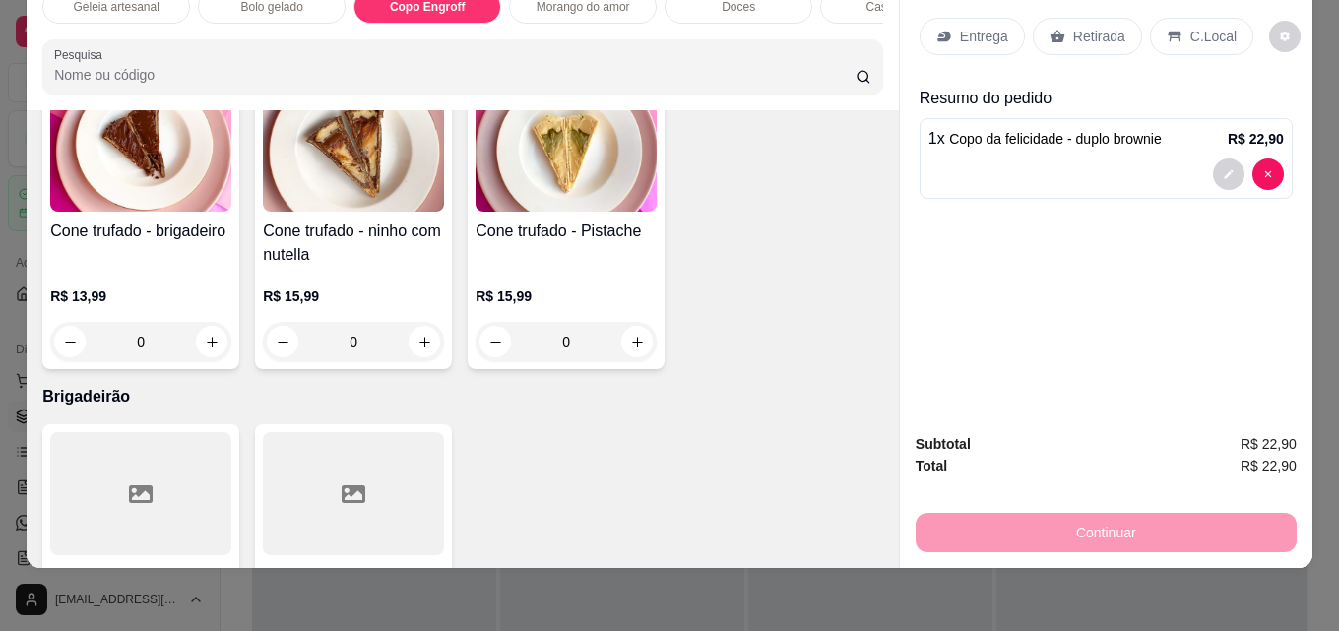
type input "1"
type input "0"
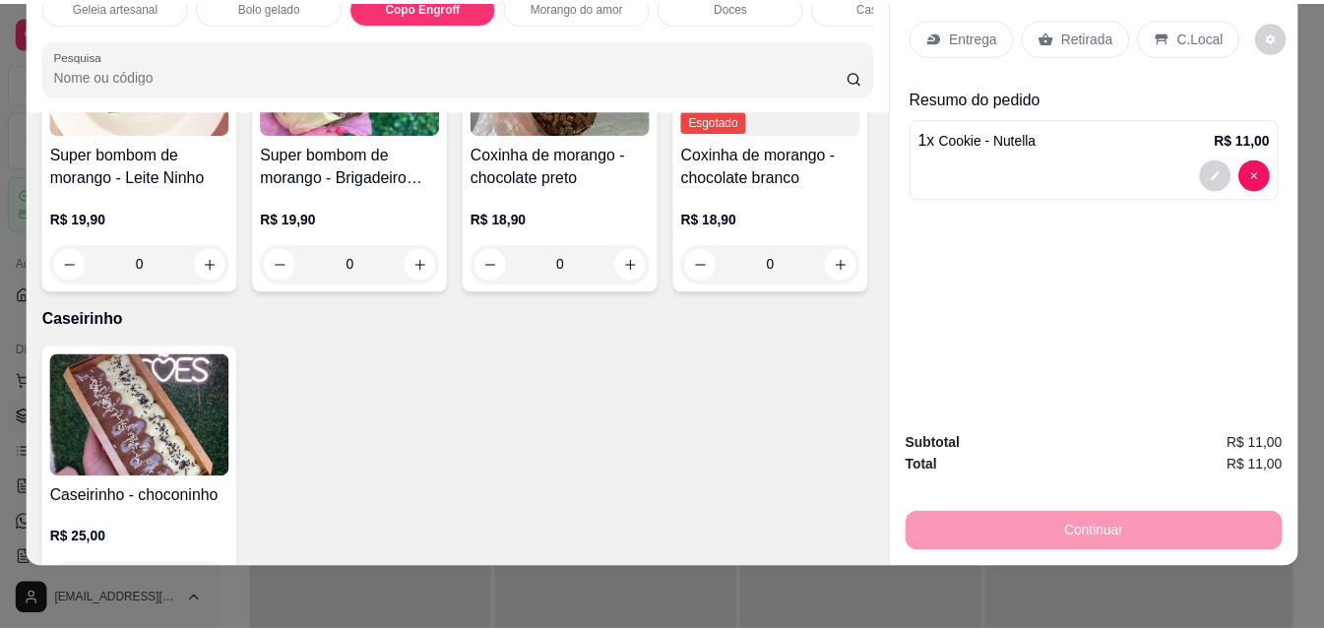
scroll to position [2013, 0]
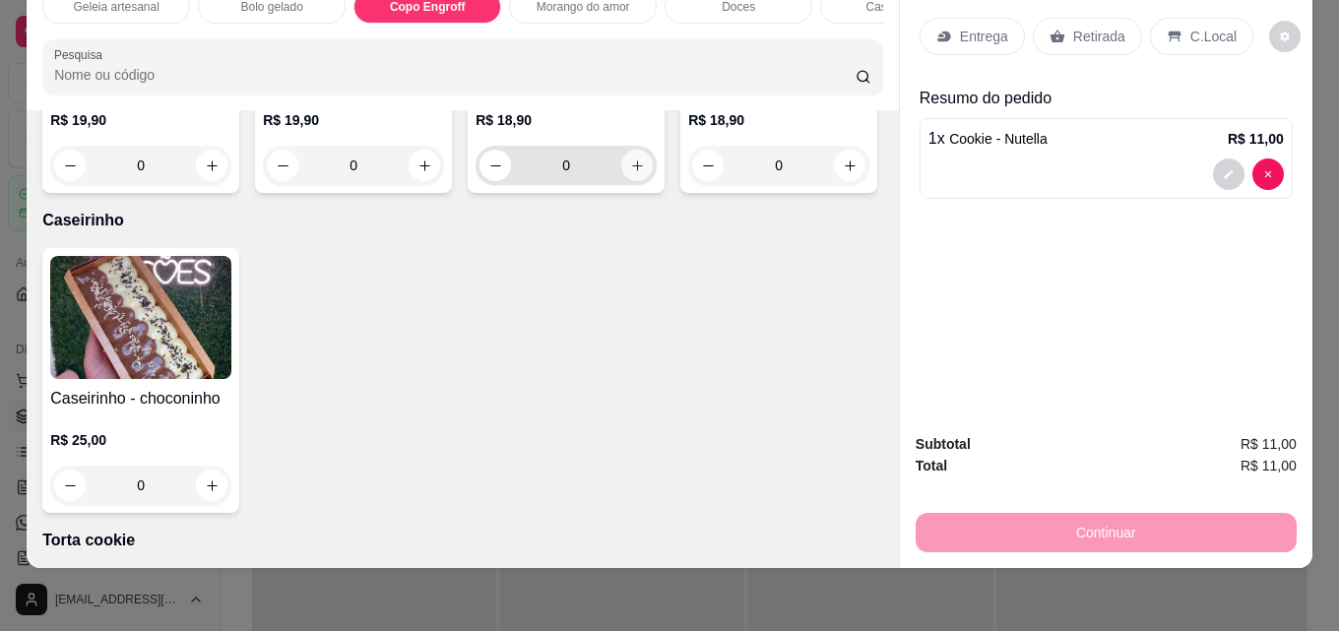
click at [630, 173] on icon "increase-product-quantity" at bounding box center [637, 166] width 15 height 15
type input "1"
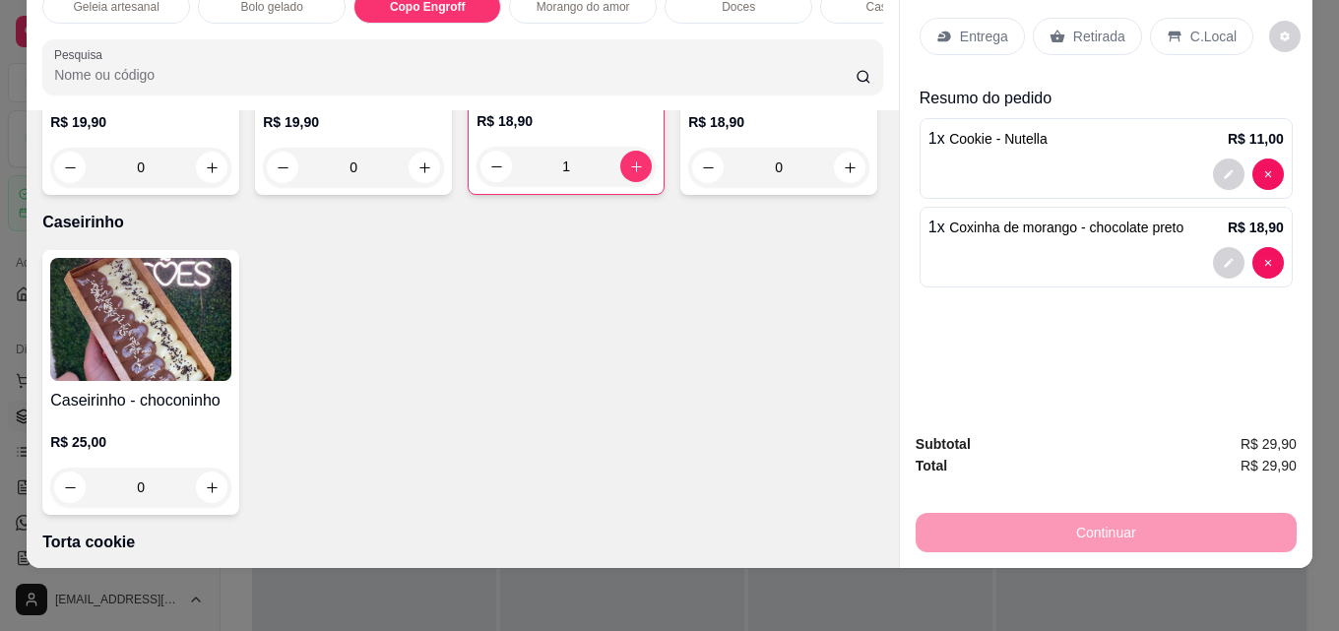
click at [1061, 28] on div "Retirada" at bounding box center [1087, 36] width 109 height 37
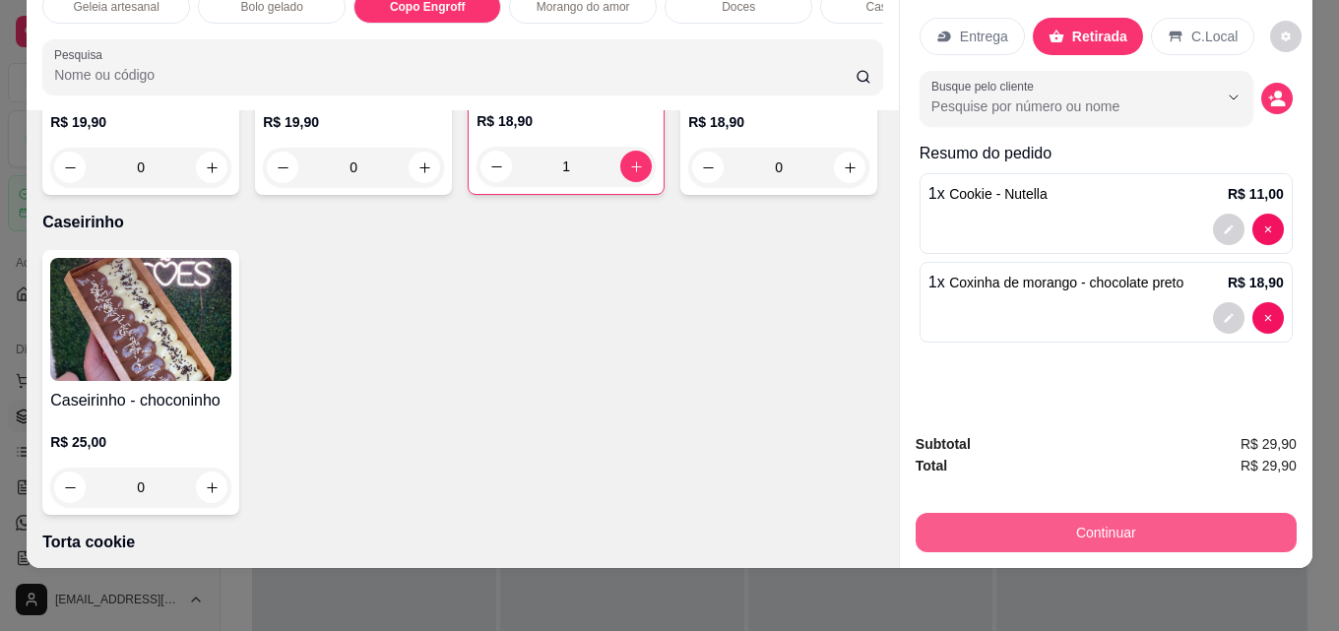
click at [1038, 525] on button "Continuar" at bounding box center [1106, 532] width 381 height 39
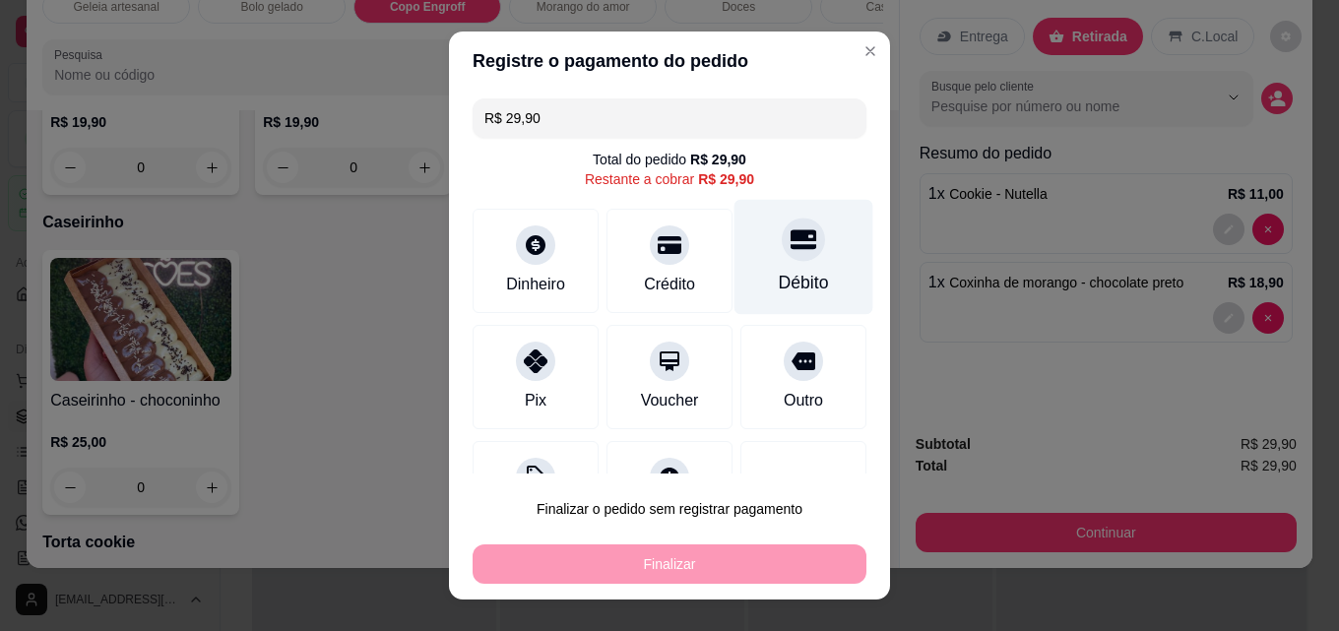
click at [782, 260] on div at bounding box center [803, 239] width 43 height 43
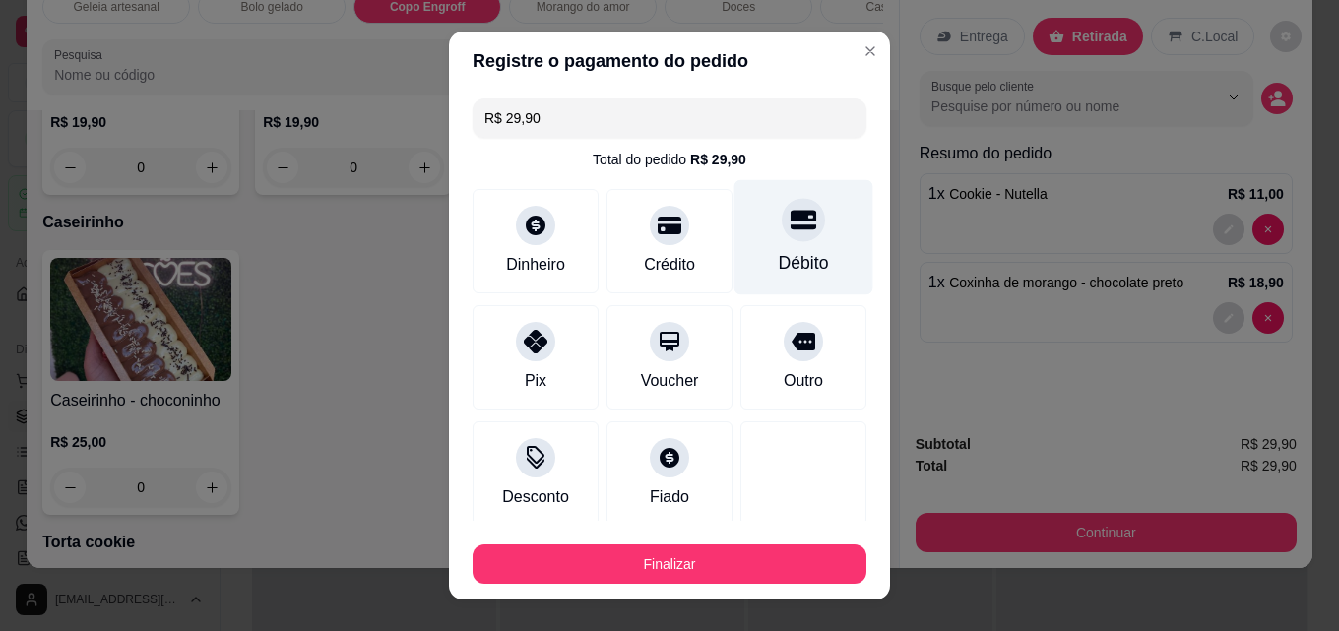
type input "R$ 0,00"
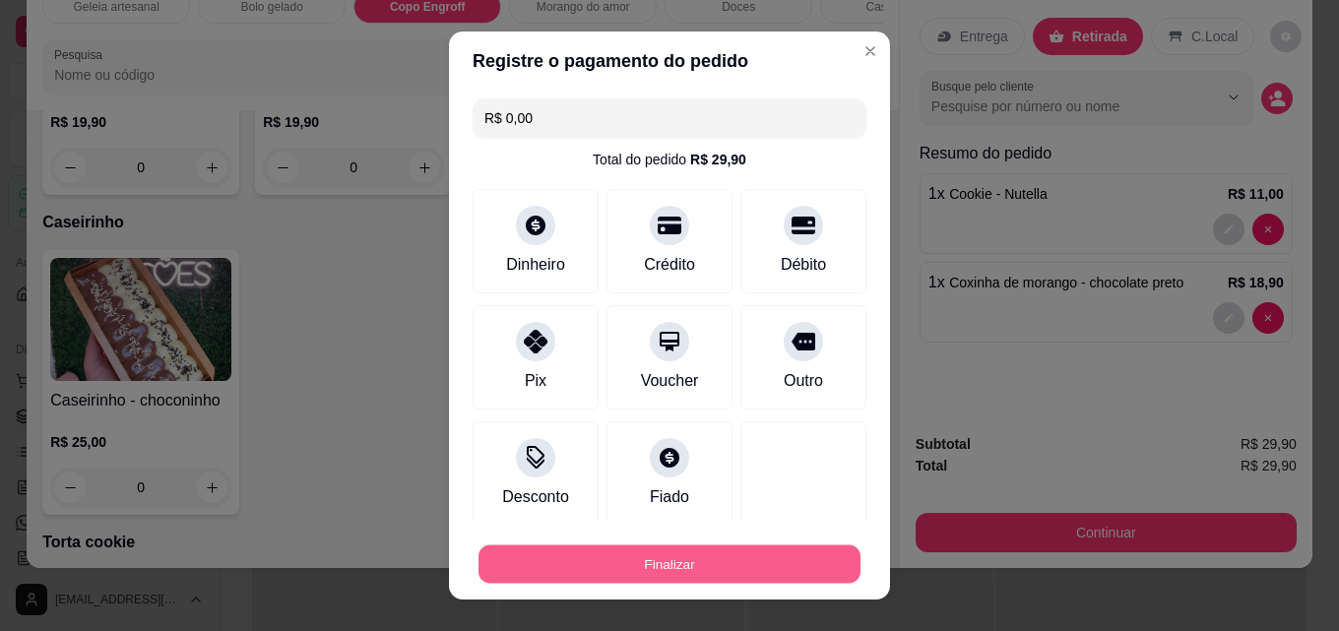
click at [664, 575] on button "Finalizar" at bounding box center [670, 565] width 382 height 38
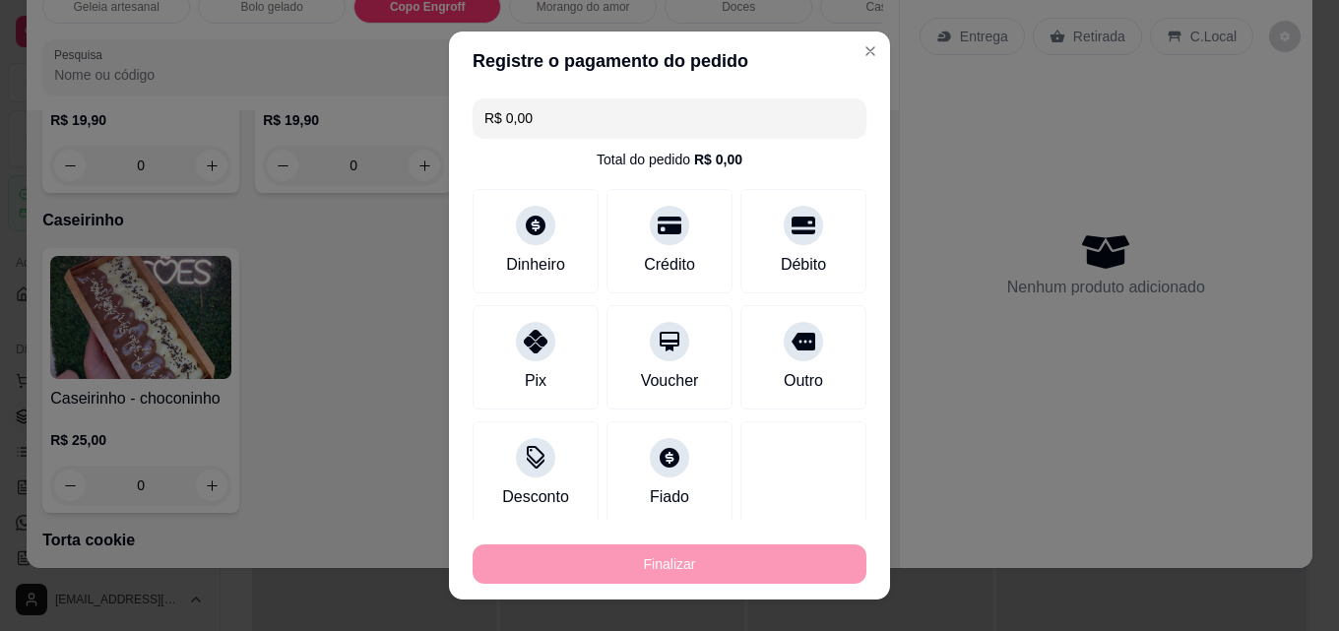
type input "0"
type input "-R$ 29,90"
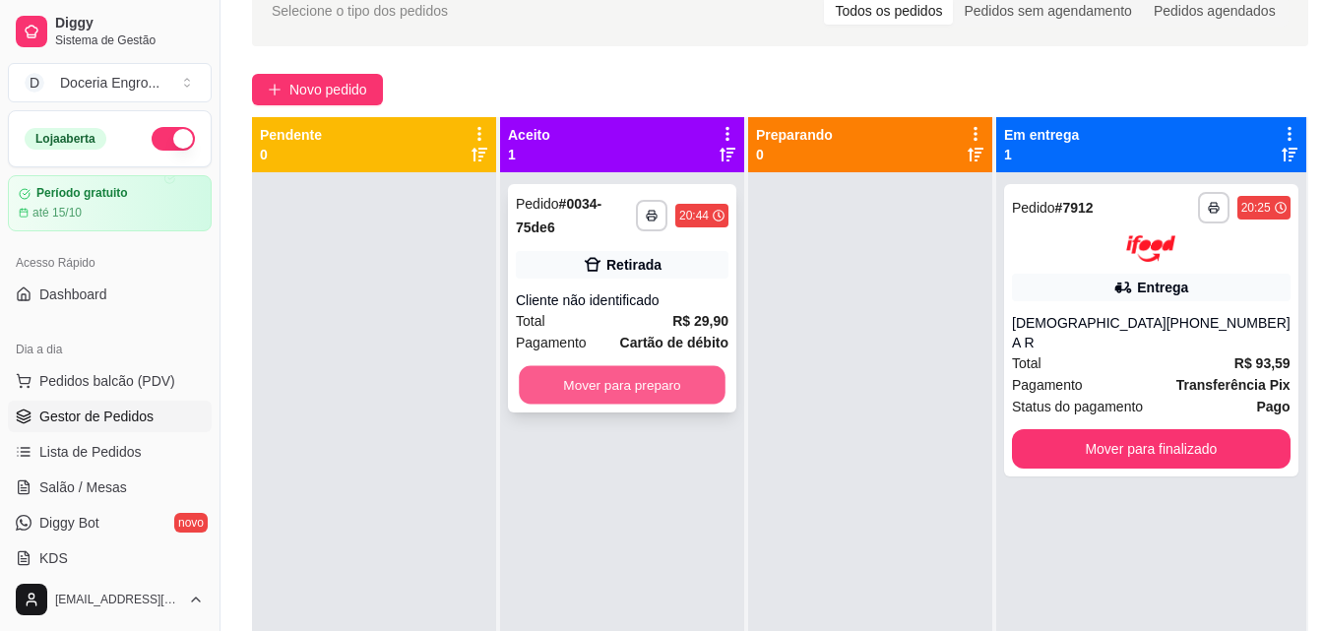
click at [661, 373] on button "Mover para preparo" at bounding box center [622, 385] width 207 height 38
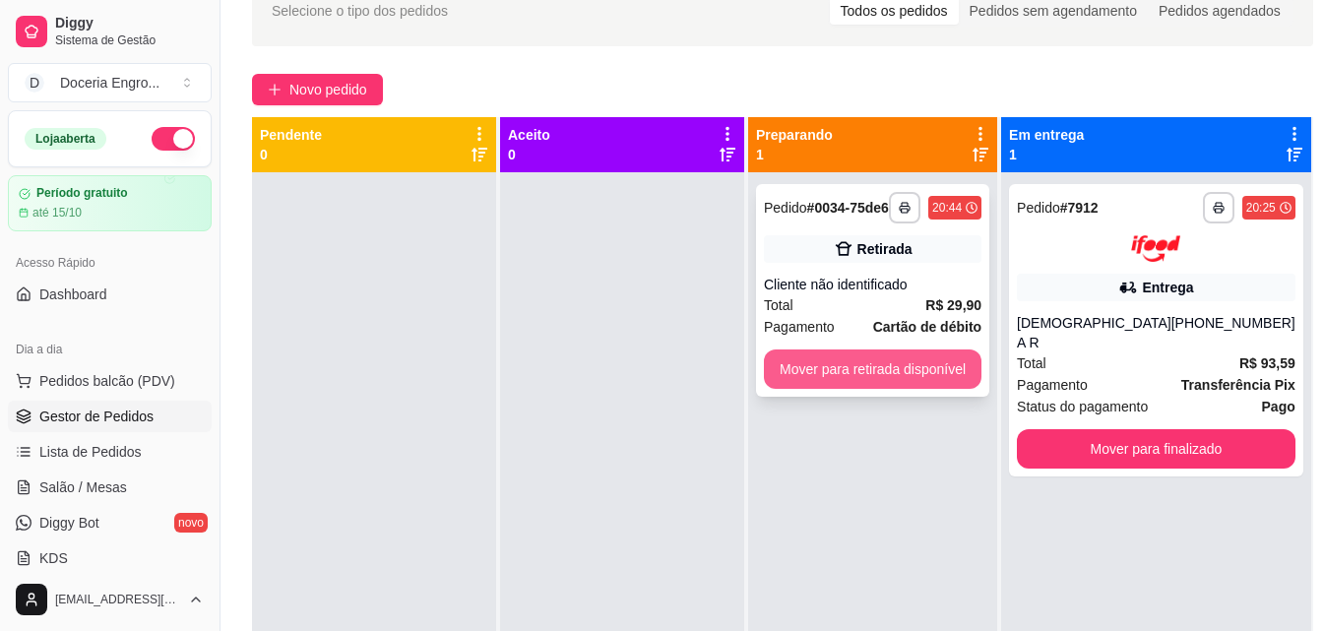
click at [970, 369] on button "Mover para retirada disponível" at bounding box center [873, 369] width 218 height 39
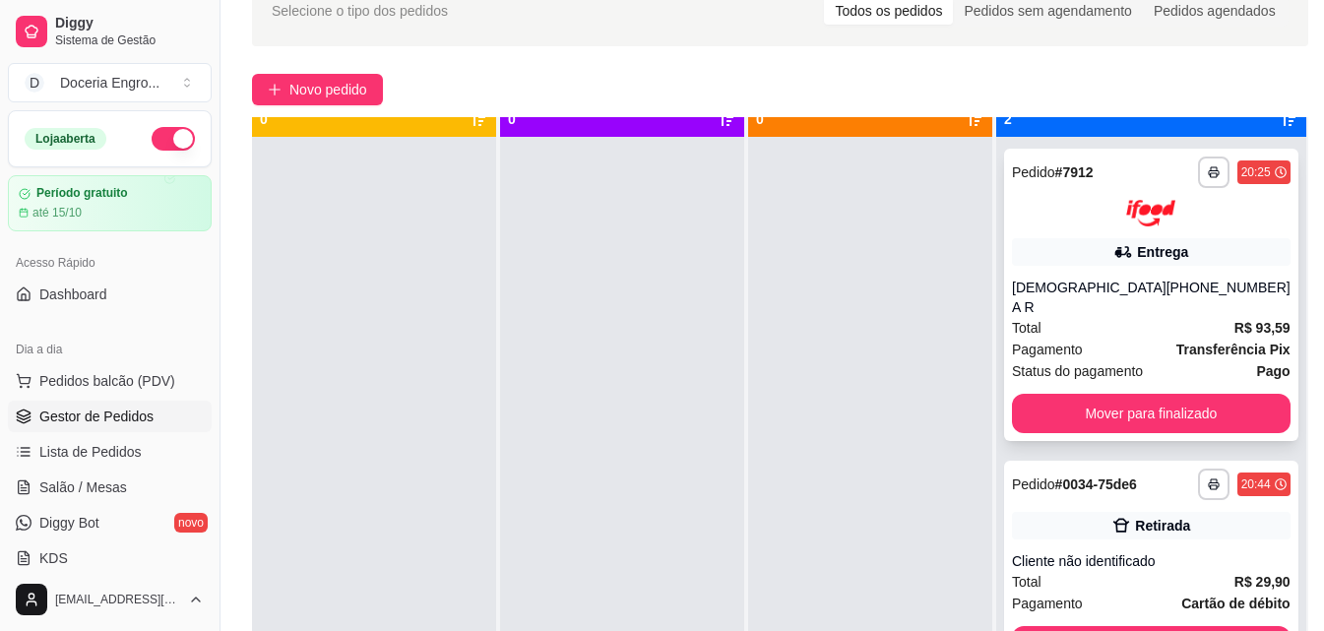
scroll to position [55, 0]
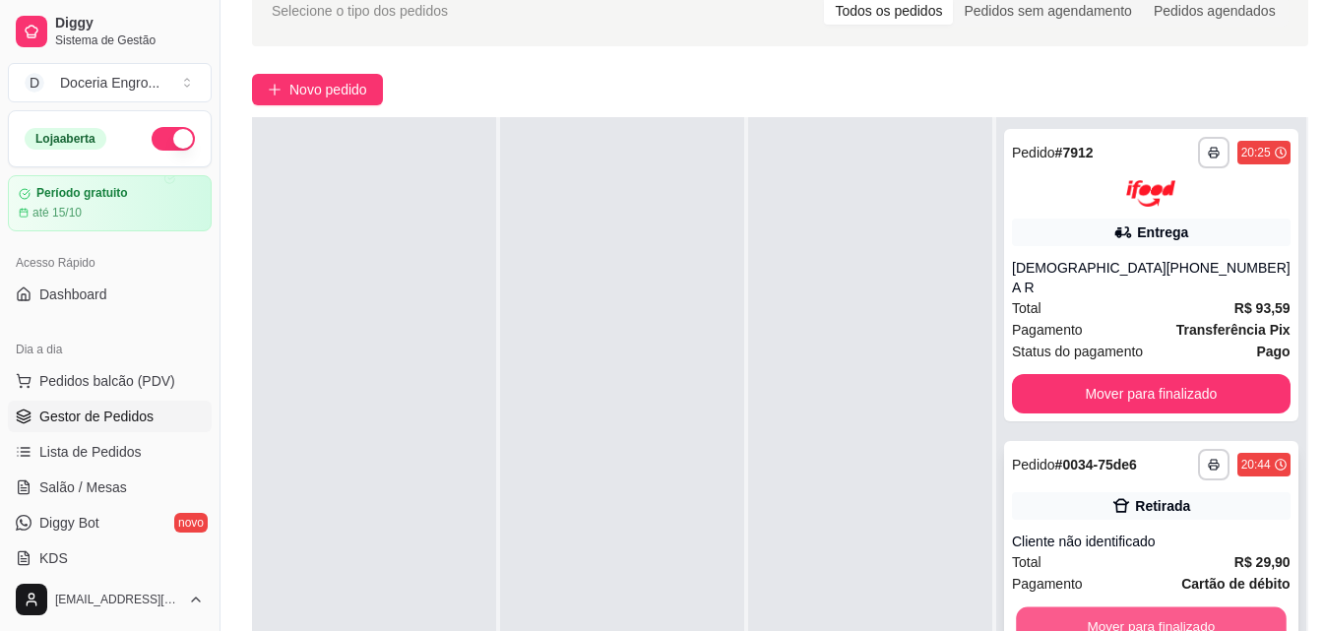
click at [1171, 607] on button "Mover para finalizado" at bounding box center [1151, 626] width 270 height 38
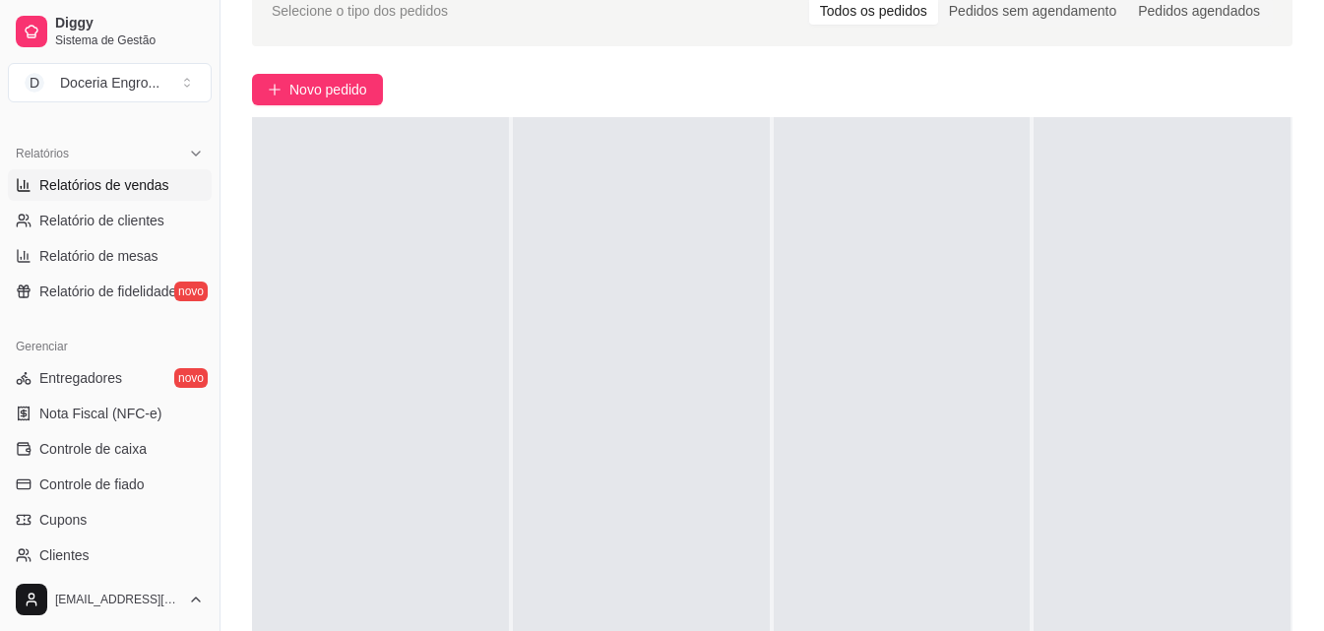
scroll to position [591, 0]
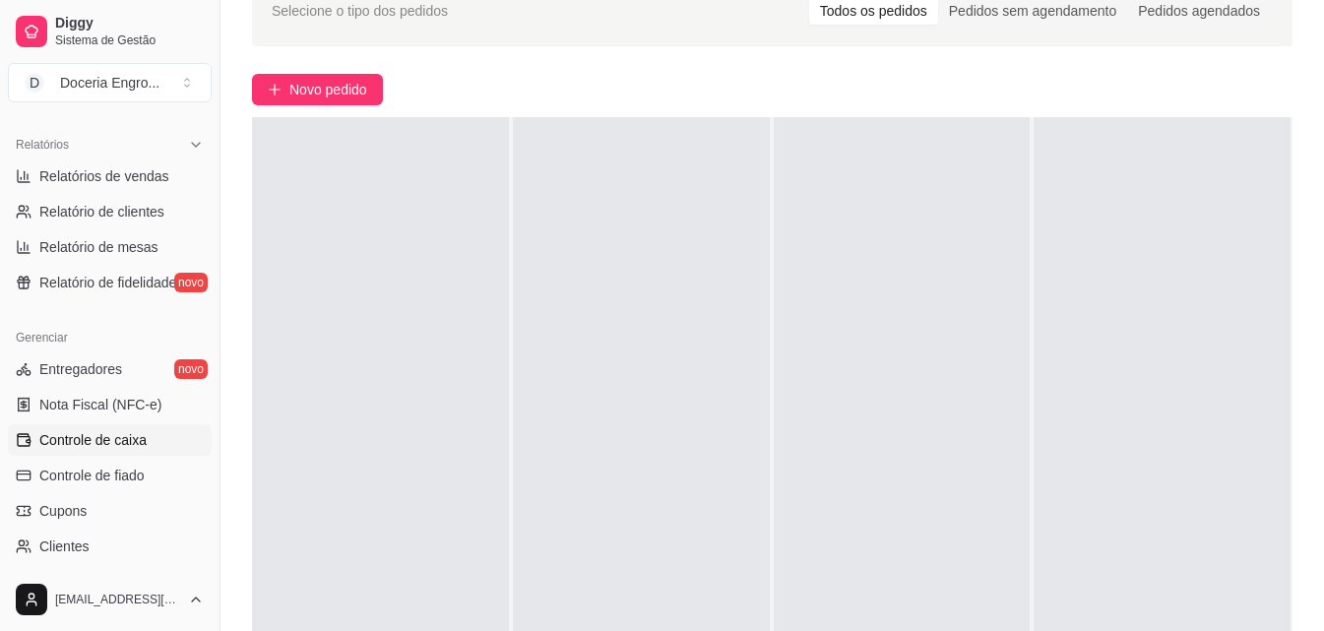
click at [136, 439] on span "Controle de caixa" at bounding box center [92, 440] width 107 height 20
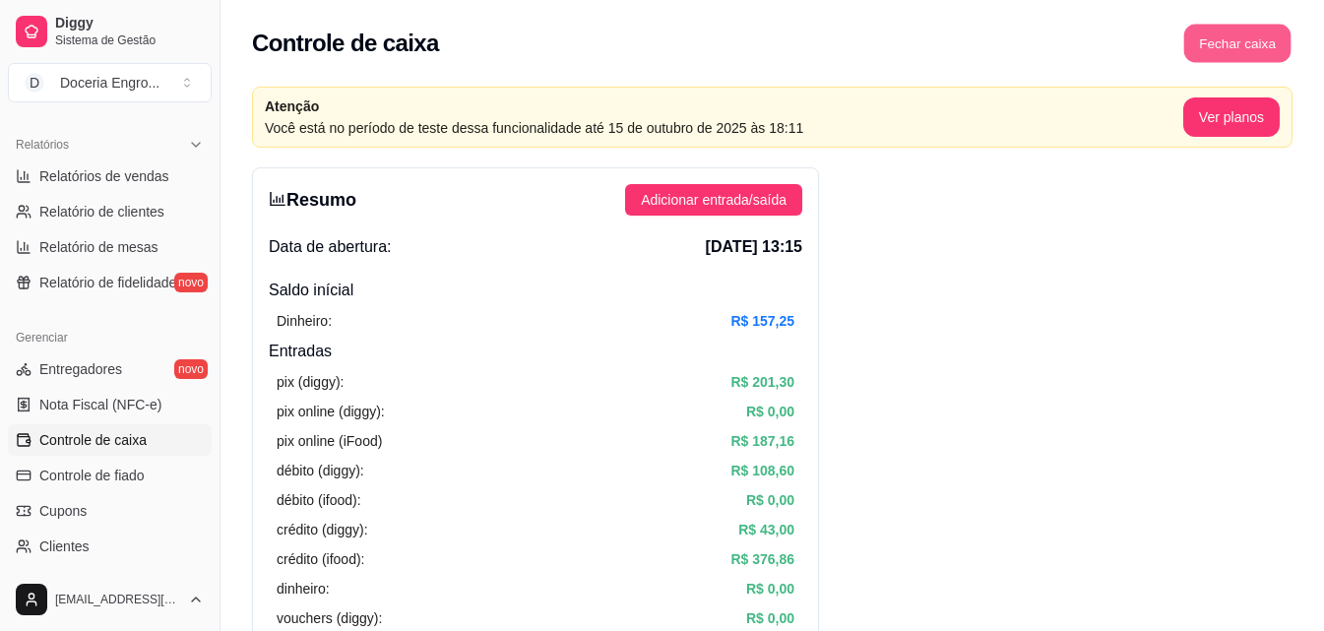
click at [1228, 36] on button "Fechar caixa" at bounding box center [1238, 44] width 107 height 38
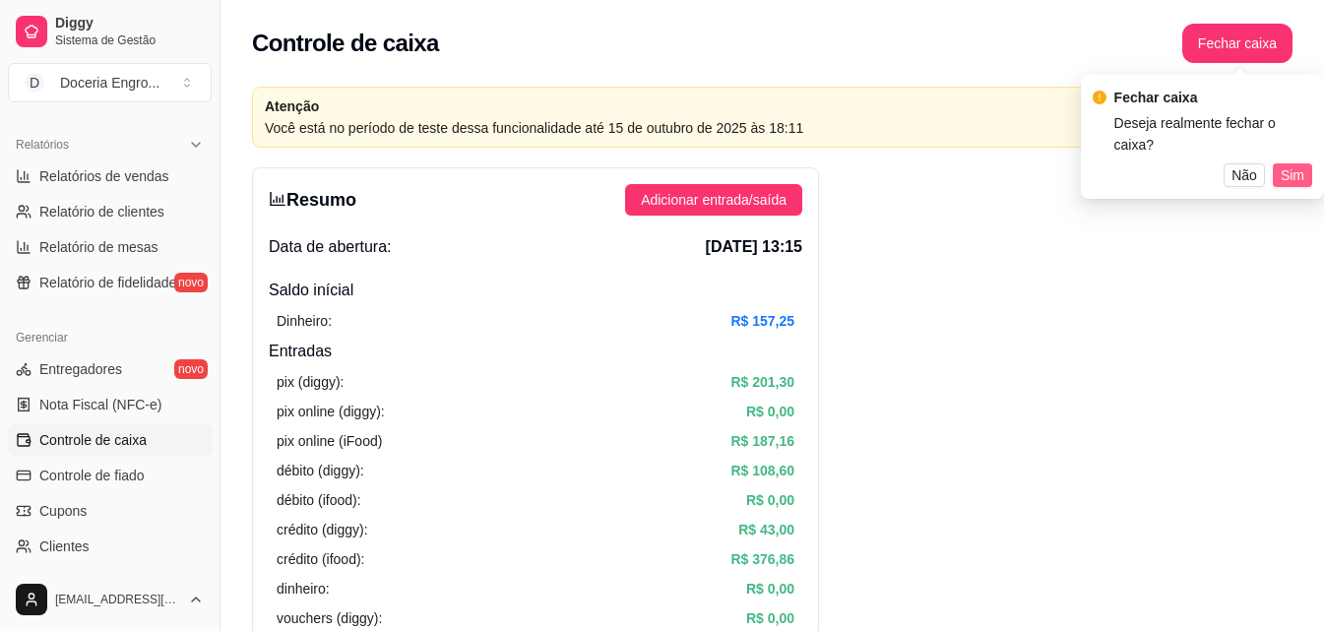
click at [1291, 164] on span "Sim" at bounding box center [1293, 175] width 24 height 22
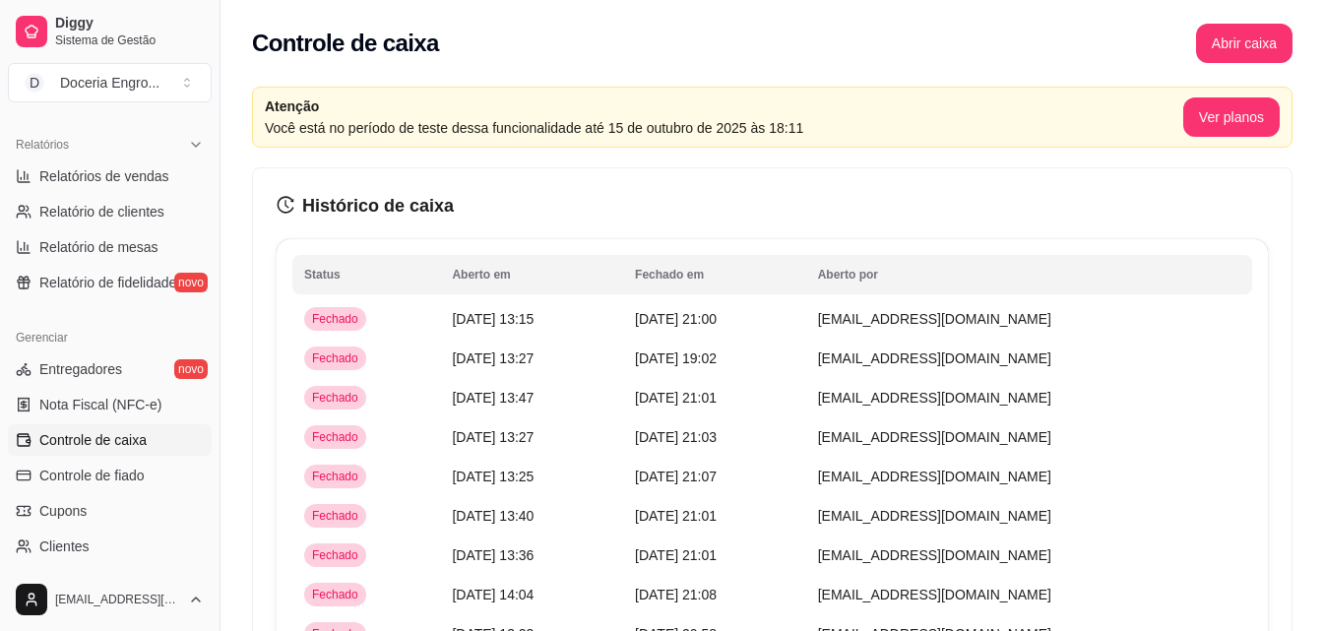
click at [904, 54] on div "Controle de caixa Abrir caixa" at bounding box center [772, 43] width 1041 height 39
